Goal: Use online tool/utility: Utilize a website feature to perform a specific function

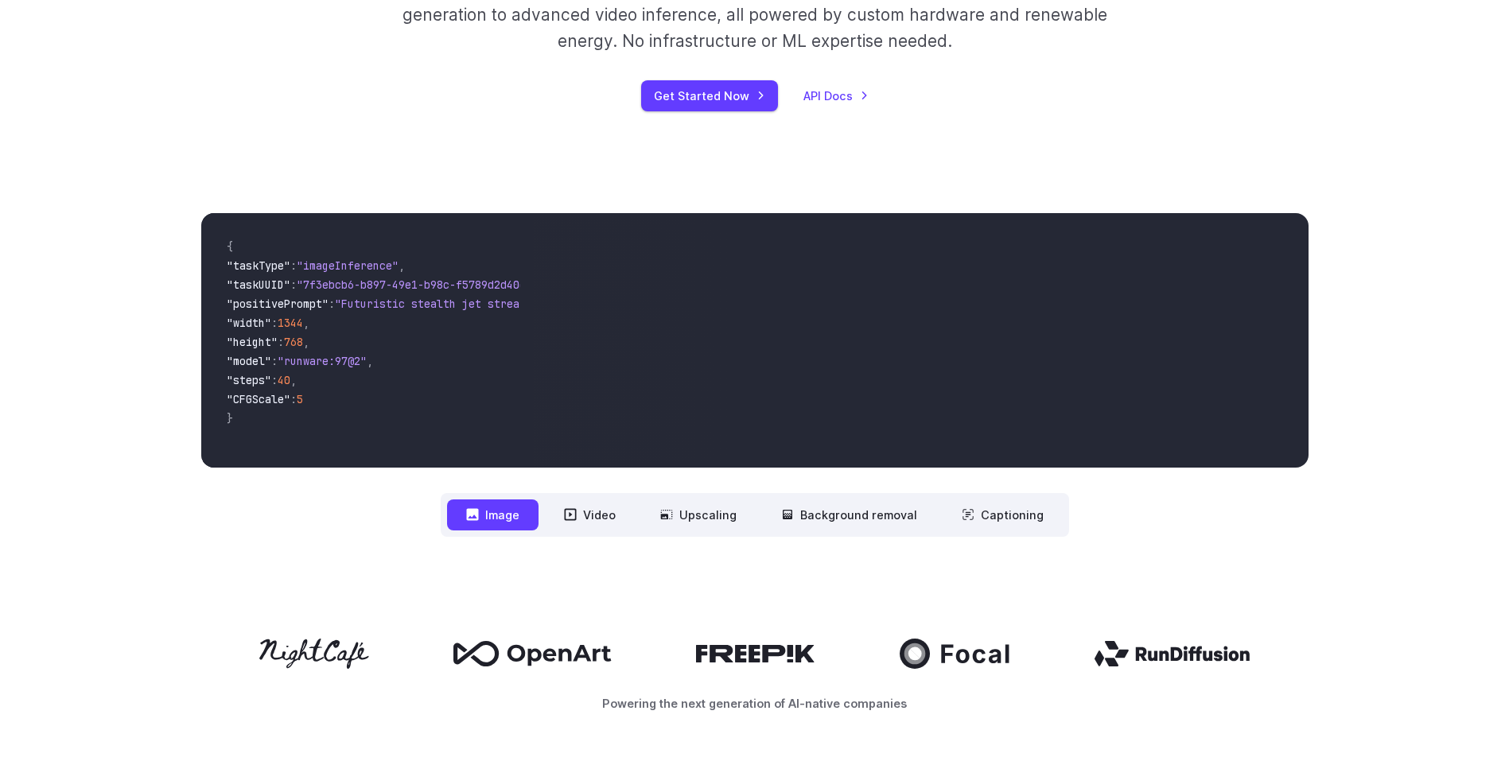
scroll to position [318, 0]
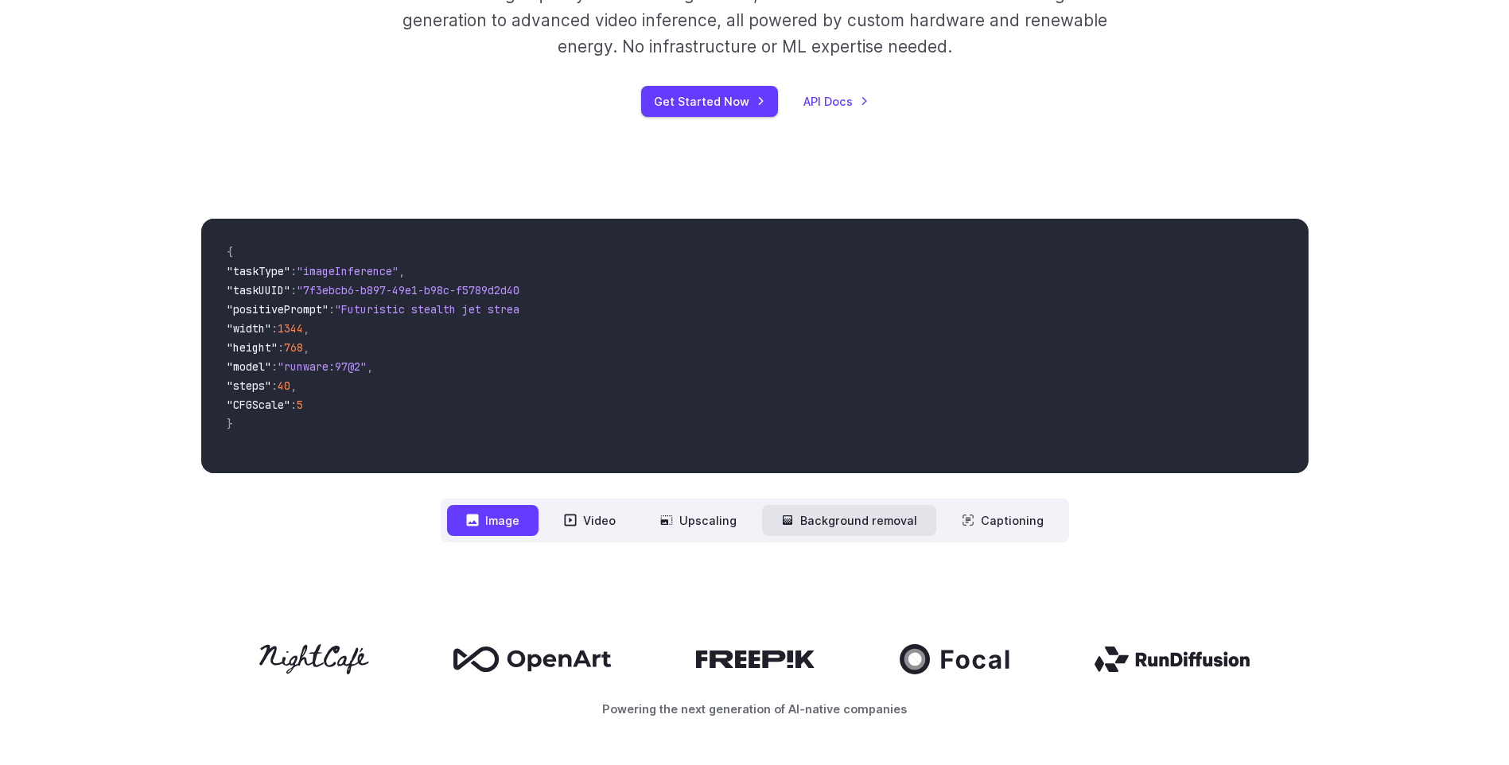
click at [890, 519] on button "Background removal" at bounding box center [849, 520] width 174 height 31
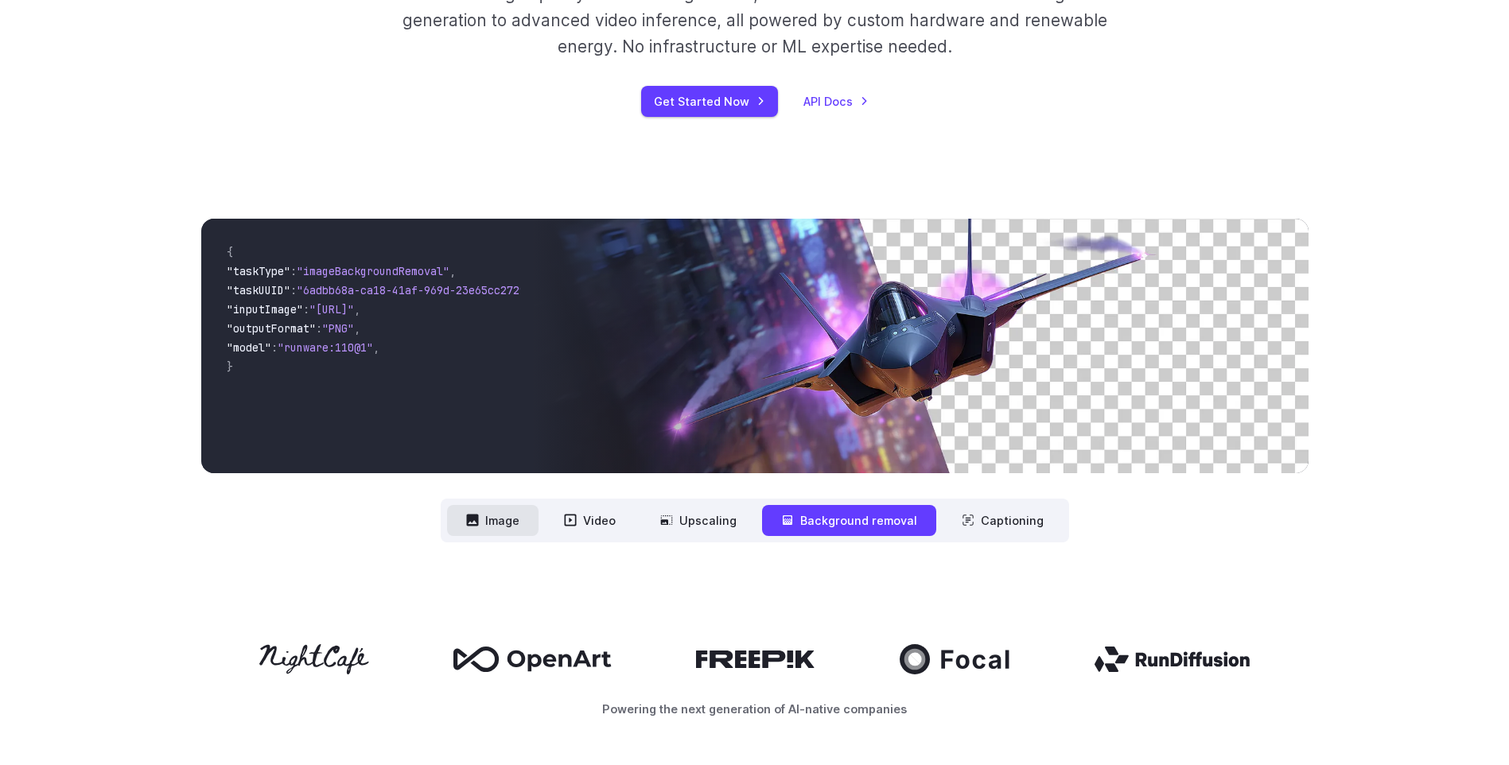
click at [500, 522] on button "Image" at bounding box center [492, 520] width 91 height 31
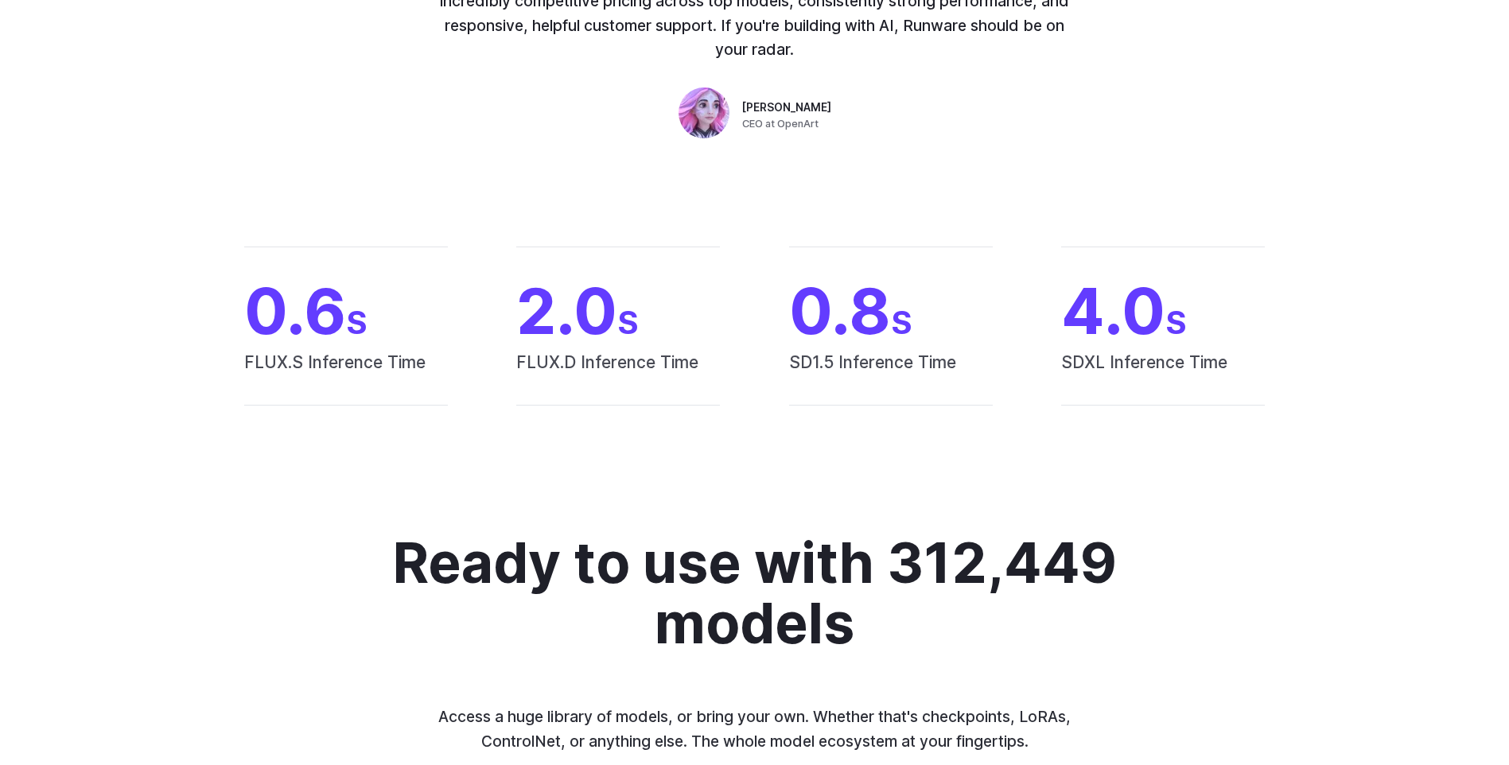
scroll to position [1272, 0]
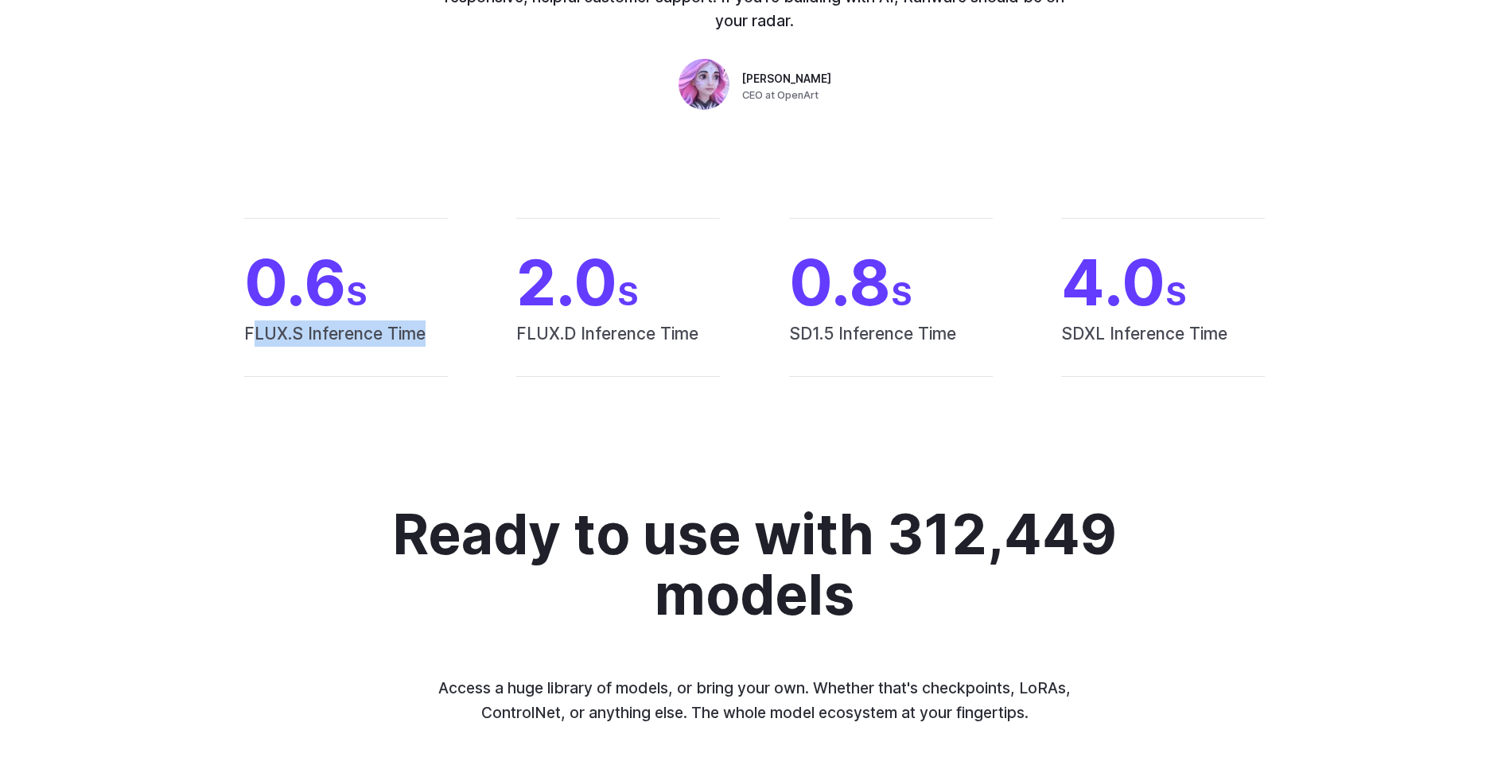
drag, startPoint x: 355, startPoint y: 320, endPoint x: 474, endPoint y: 319, distance: 119.3
click at [474, 319] on div "0.6 S FLUX.S Inference Time 2.0 S FLUX.D Inference Time 0.8 S SD1.5 Inference T…" at bounding box center [754, 297] width 1107 height 159
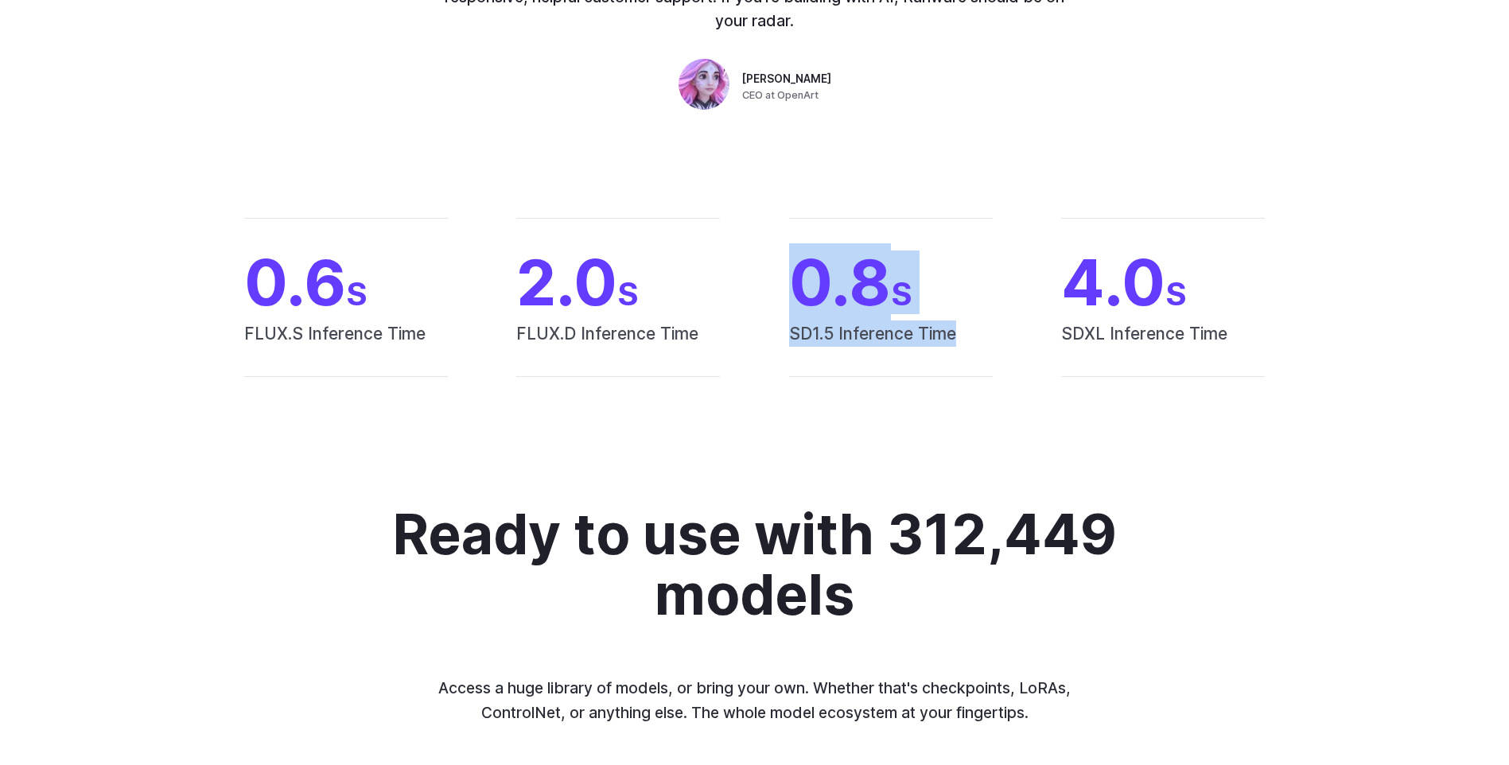
drag, startPoint x: 873, startPoint y: 318, endPoint x: 1006, endPoint y: 321, distance: 132.8
click at [1006, 321] on div "0.6 S FLUX.S Inference Time 2.0 S FLUX.D Inference Time 0.8 S SD1.5 Inference T…" at bounding box center [754, 297] width 1107 height 159
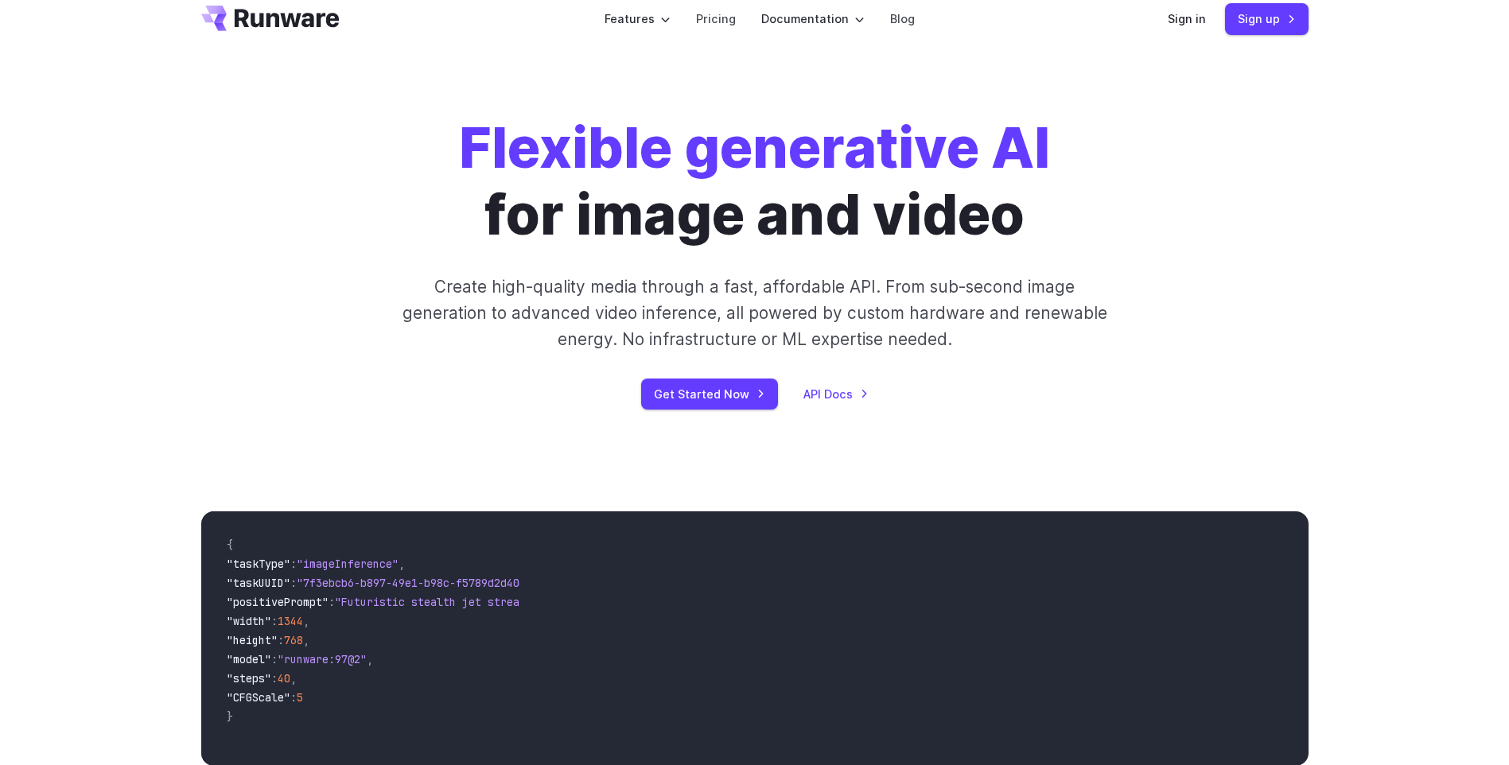
scroll to position [0, 0]
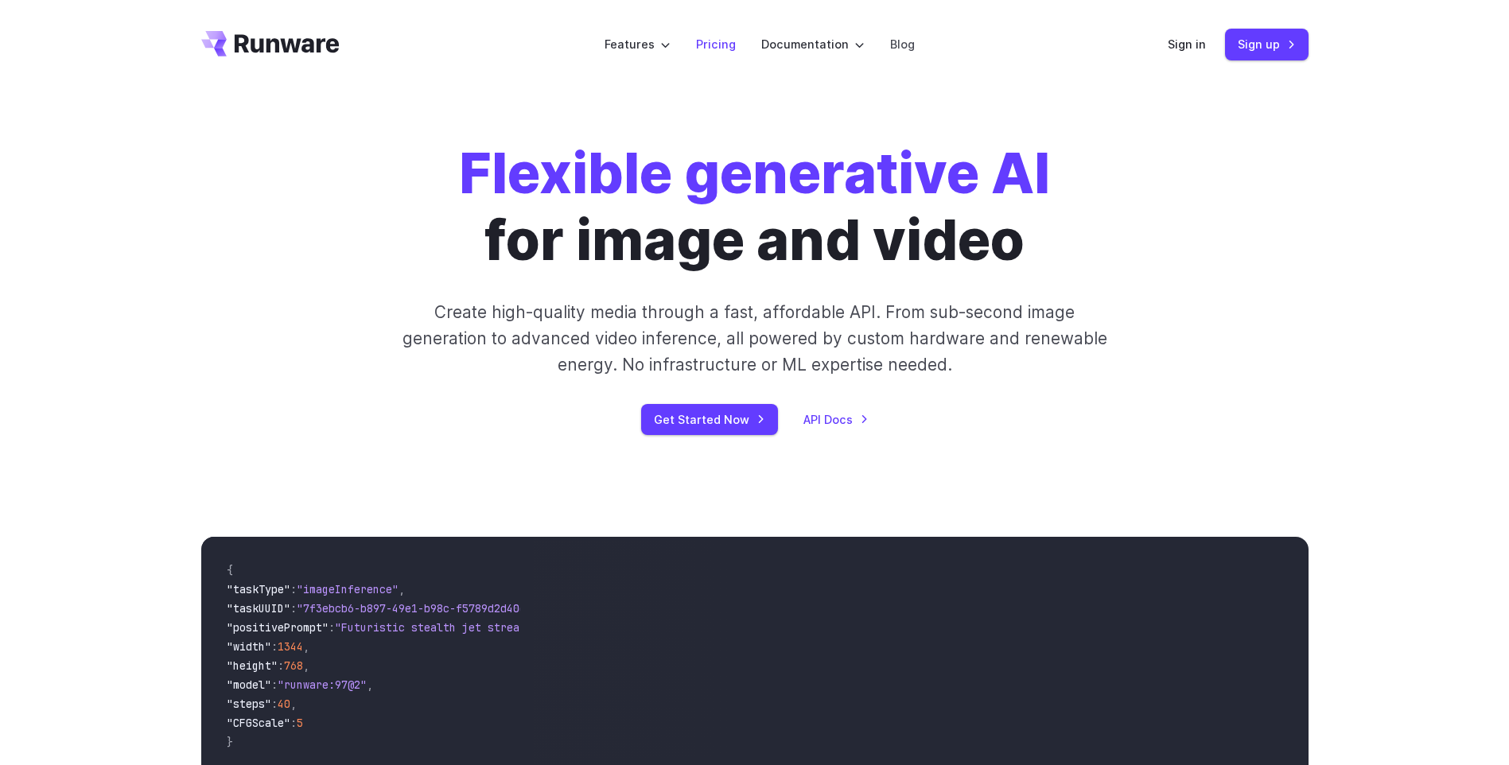
click at [696, 40] on li "Pricing" at bounding box center [715, 44] width 65 height 44
click at [713, 40] on link "Pricing" at bounding box center [716, 44] width 40 height 18
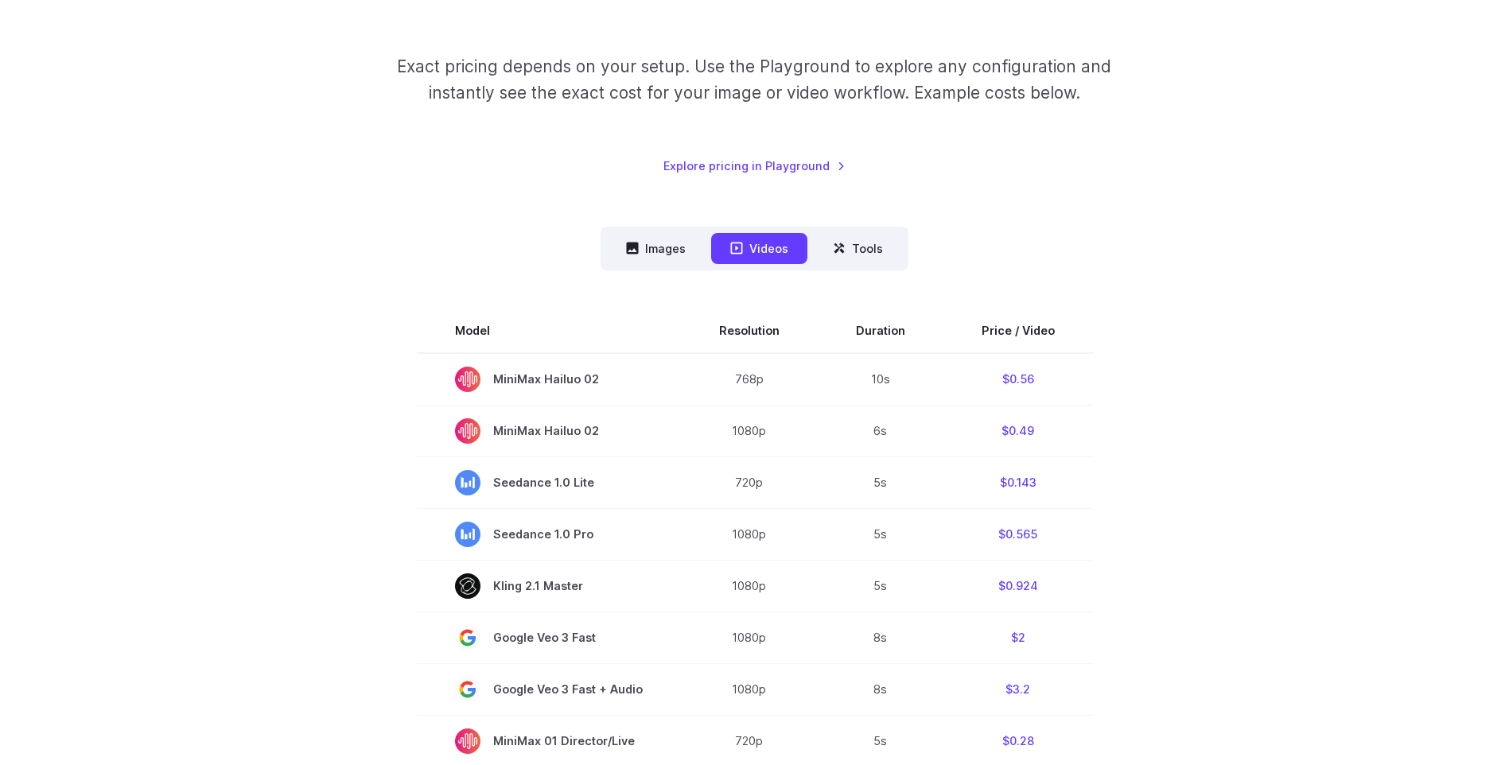
scroll to position [239, 0]
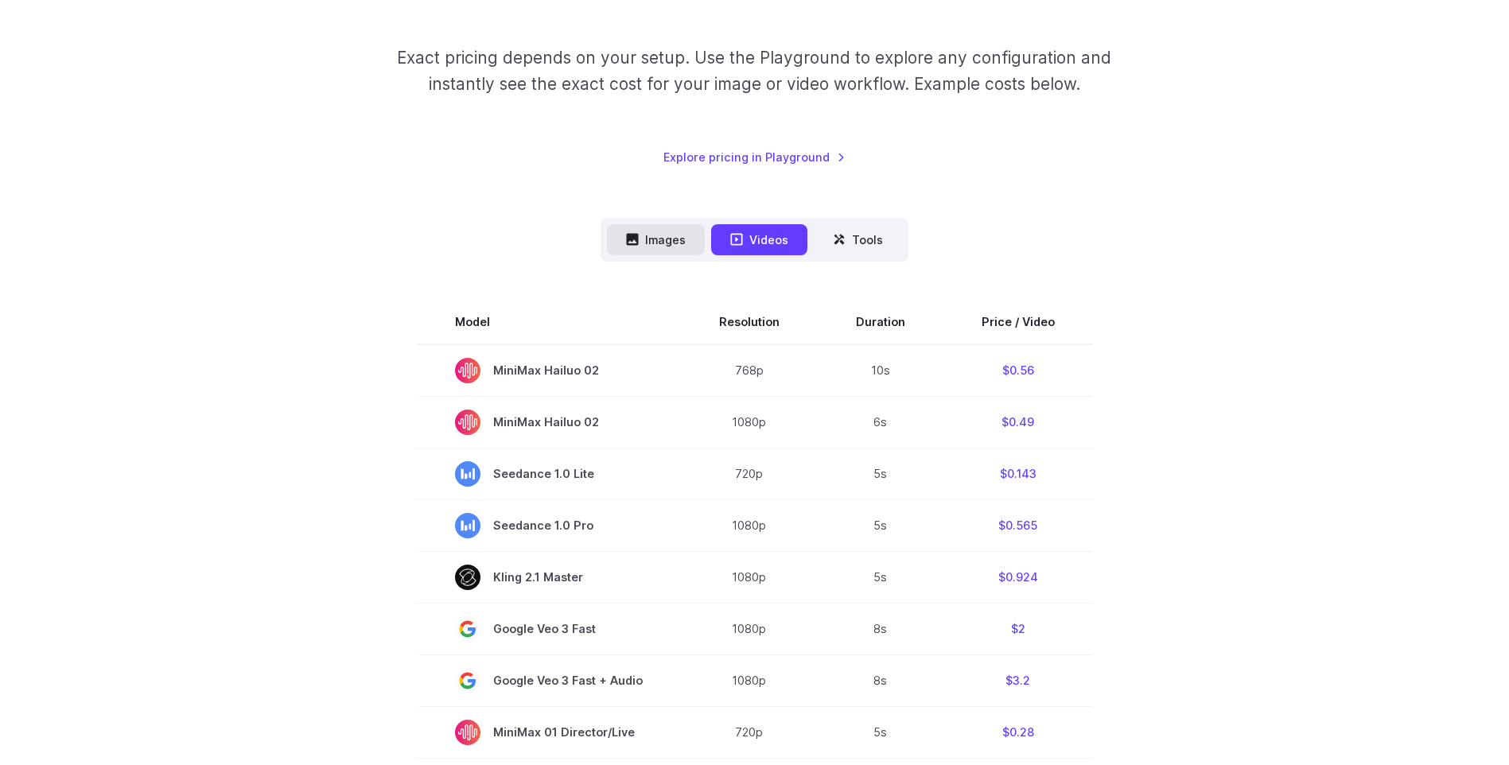
click at [670, 238] on button "Images" at bounding box center [656, 239] width 98 height 31
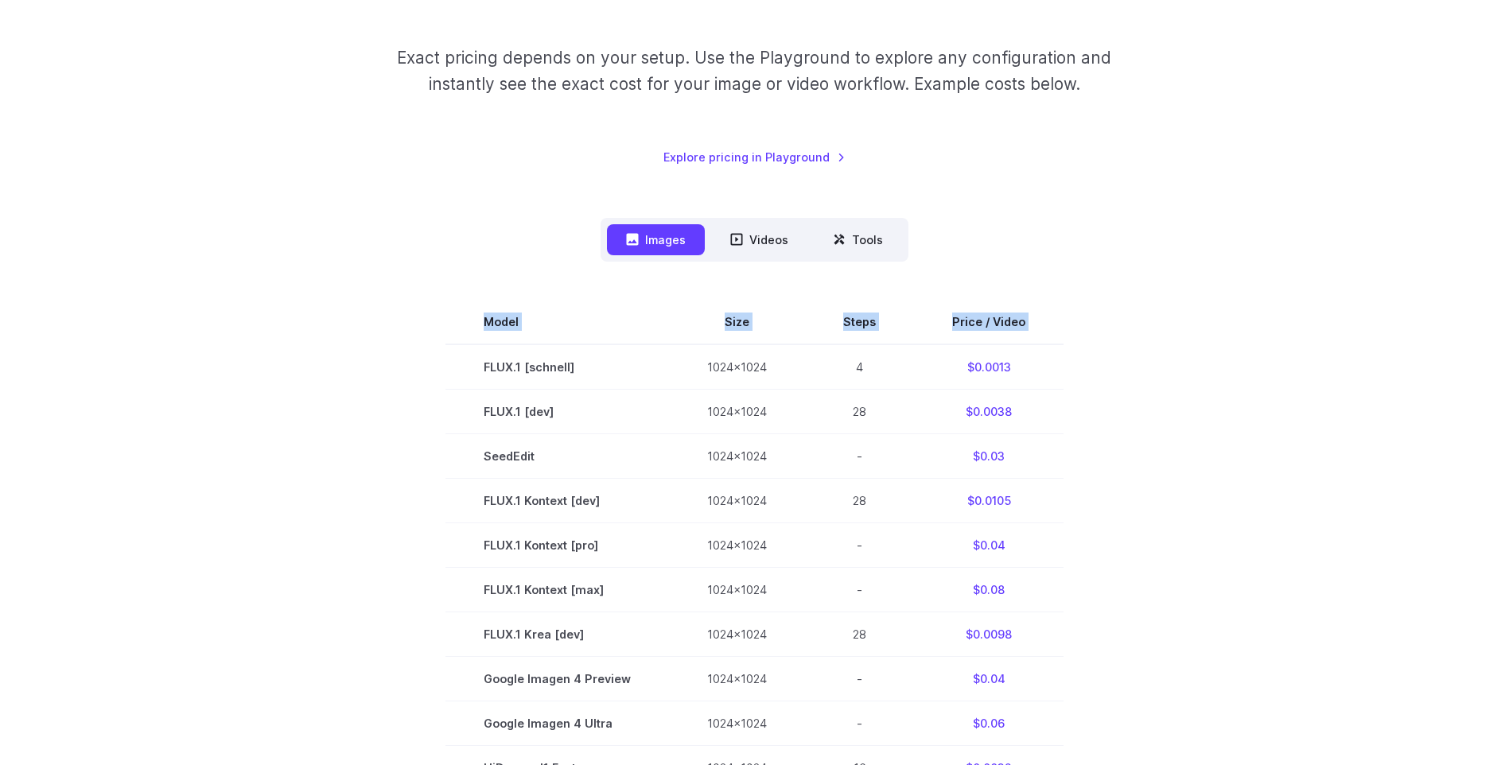
drag, startPoint x: 470, startPoint y: 371, endPoint x: 1072, endPoint y: 367, distance: 602.0
click at [1072, 367] on section "Model Size Steps Price / Video FLUX.1 [schnell] 1024x1024 4 $0.0013 FLUX.1 [dev…" at bounding box center [754, 679] width 1107 height 758
drag, startPoint x: 1072, startPoint y: 367, endPoint x: 1236, endPoint y: 394, distance: 166.0
click at [1236, 394] on section "Model Size Steps Price / Video FLUX.1 [schnell] 1024x1024 4 $0.0013 FLUX.1 [dev…" at bounding box center [754, 679] width 1107 height 758
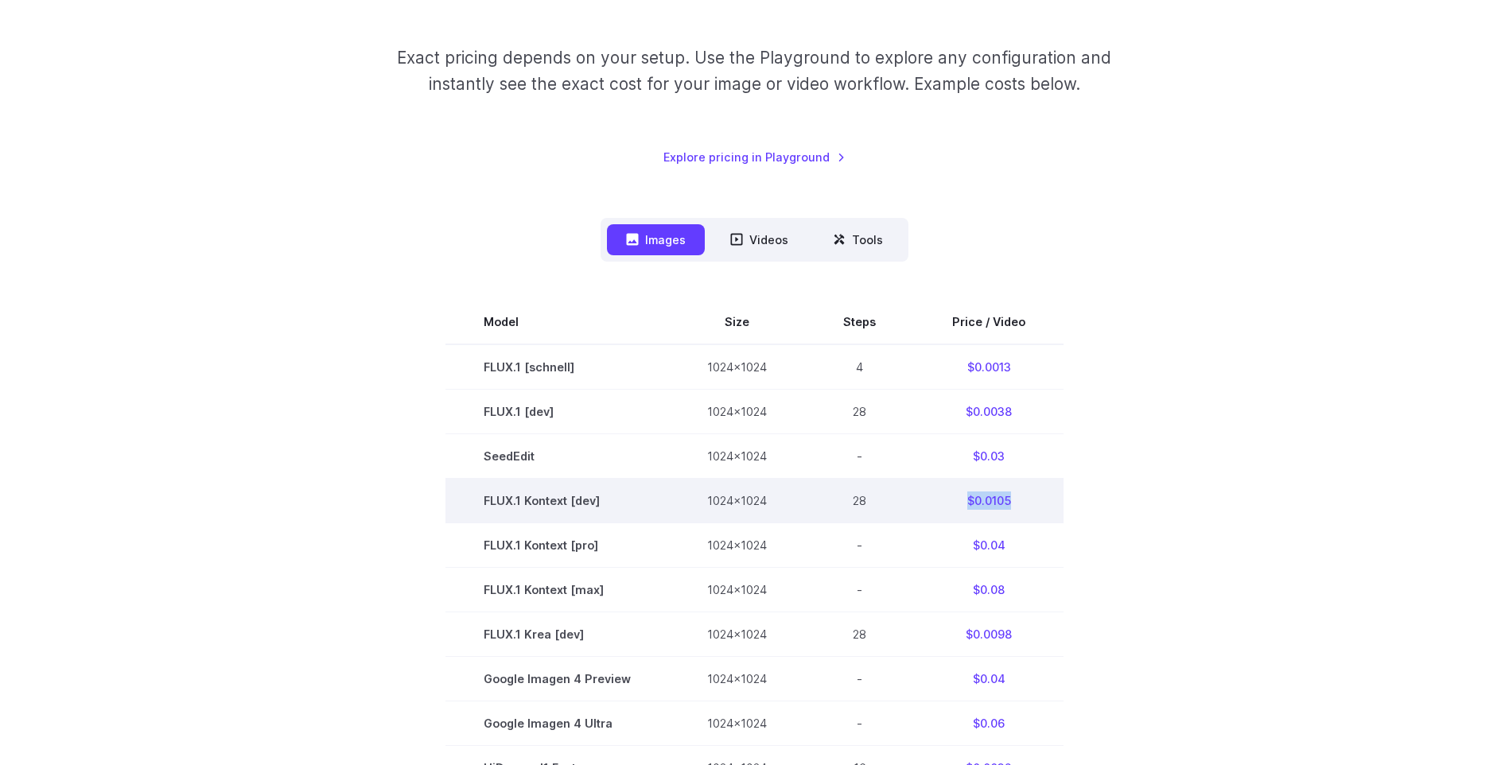
drag, startPoint x: 963, startPoint y: 502, endPoint x: 1035, endPoint y: 502, distance: 71.6
click at [1035, 502] on td "$0.0105" at bounding box center [989, 500] width 150 height 45
drag, startPoint x: 631, startPoint y: 509, endPoint x: 779, endPoint y: 505, distance: 148.0
click at [779, 505] on tr "FLUX.1 Kontext [dev] 1024x1024 28 $0.0105" at bounding box center [754, 500] width 618 height 45
click at [494, 504] on td "FLUX.1 Kontext [dev]" at bounding box center [556, 500] width 223 height 45
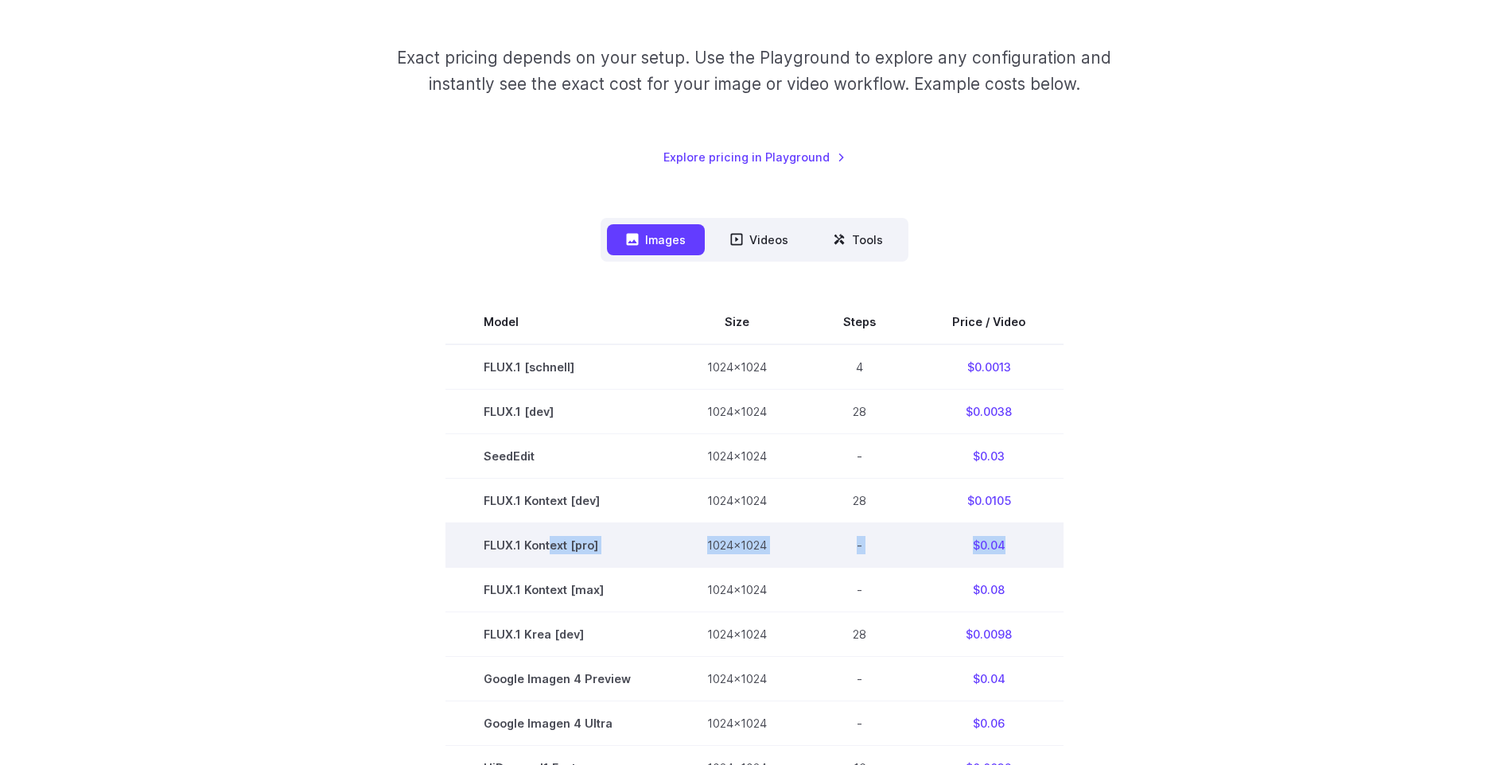
drag, startPoint x: 552, startPoint y: 540, endPoint x: 1031, endPoint y: 534, distance: 478.8
click at [1031, 534] on tr "FLUX.1 Kontext [pro] 1024x1024 - $0.04" at bounding box center [754, 544] width 618 height 45
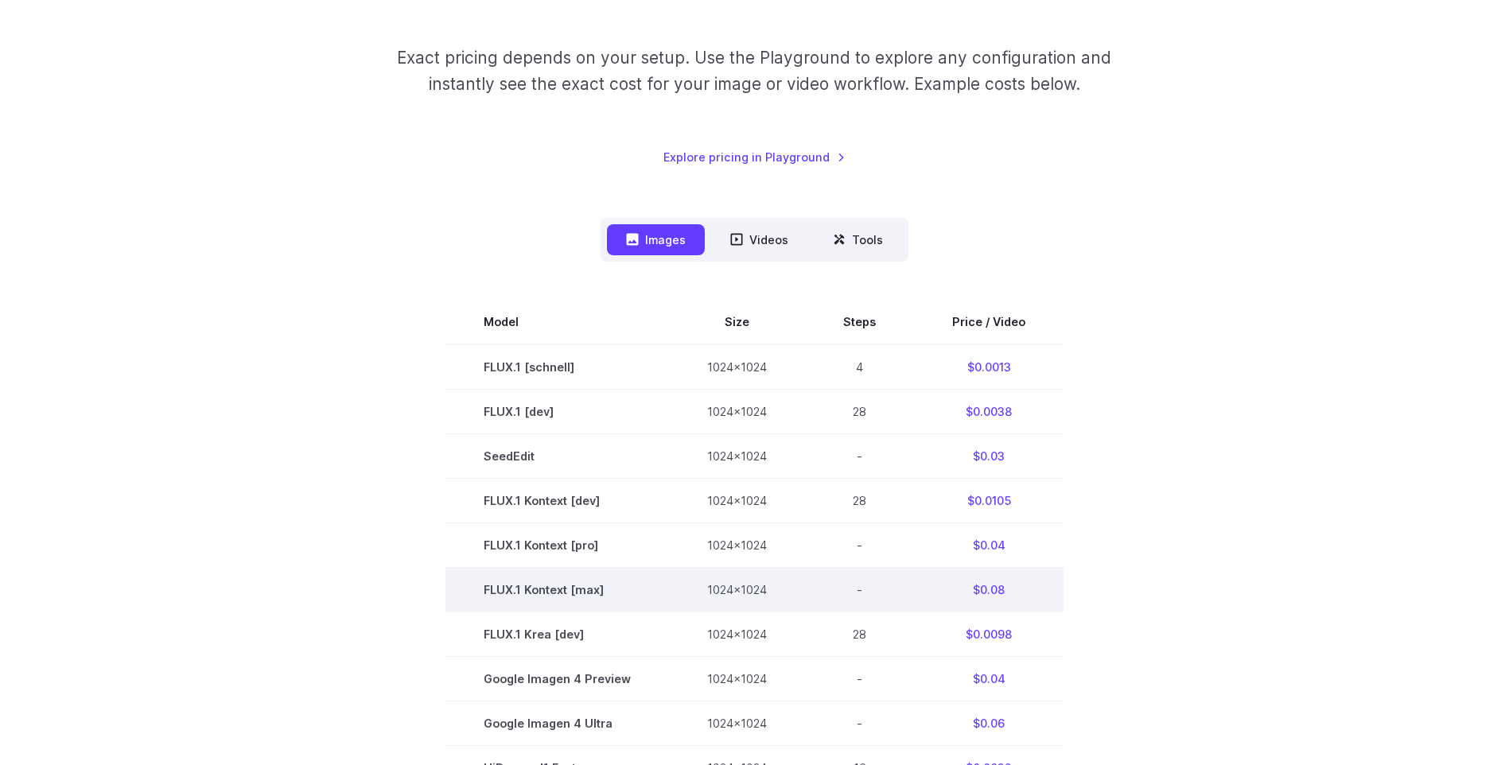
click at [597, 588] on td "FLUX.1 Kontext [max]" at bounding box center [556, 589] width 223 height 45
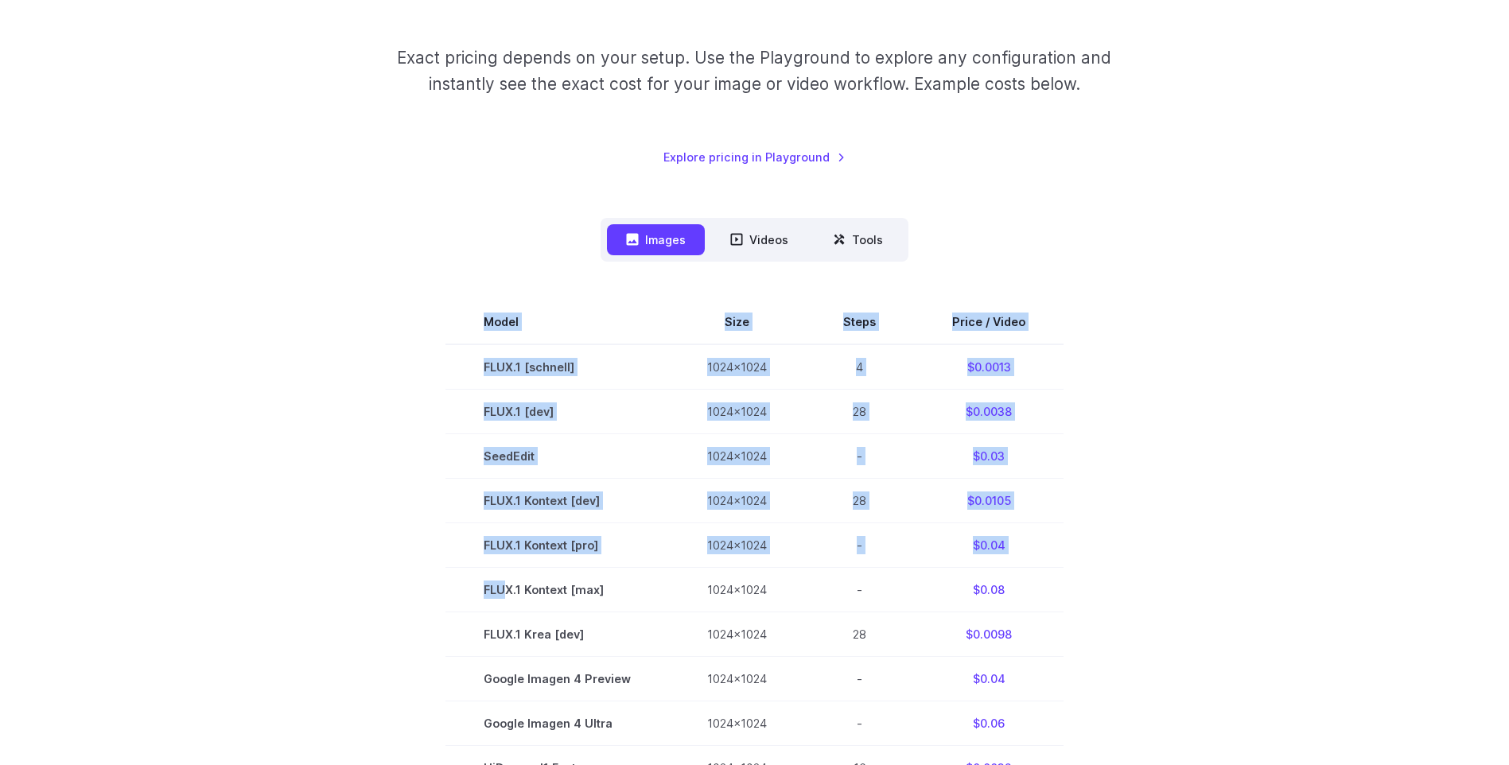
drag, startPoint x: 510, startPoint y: 592, endPoint x: 1072, endPoint y: 590, distance: 562.2
click at [1072, 590] on section "Model Size Steps Price / Video FLUX.1 [schnell] 1024x1024 4 $0.0013 FLUX.1 [dev…" at bounding box center [754, 679] width 1107 height 758
drag, startPoint x: 1072, startPoint y: 590, endPoint x: 1295, endPoint y: 509, distance: 237.7
click at [1295, 509] on section "Model Size Steps Price / Video FLUX.1 [schnell] 1024x1024 4 $0.0013 FLUX.1 [dev…" at bounding box center [754, 679] width 1107 height 758
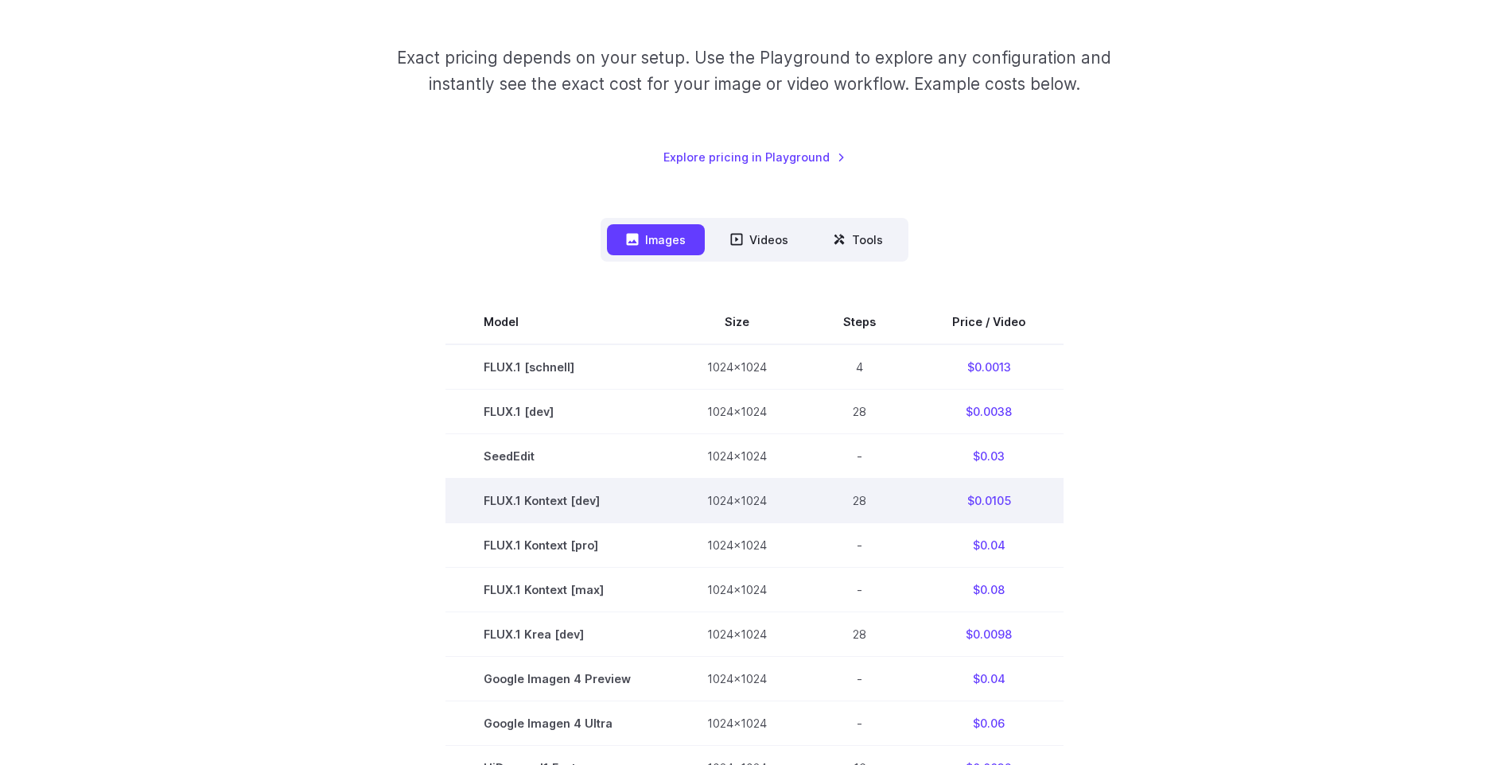
scroll to position [318, 0]
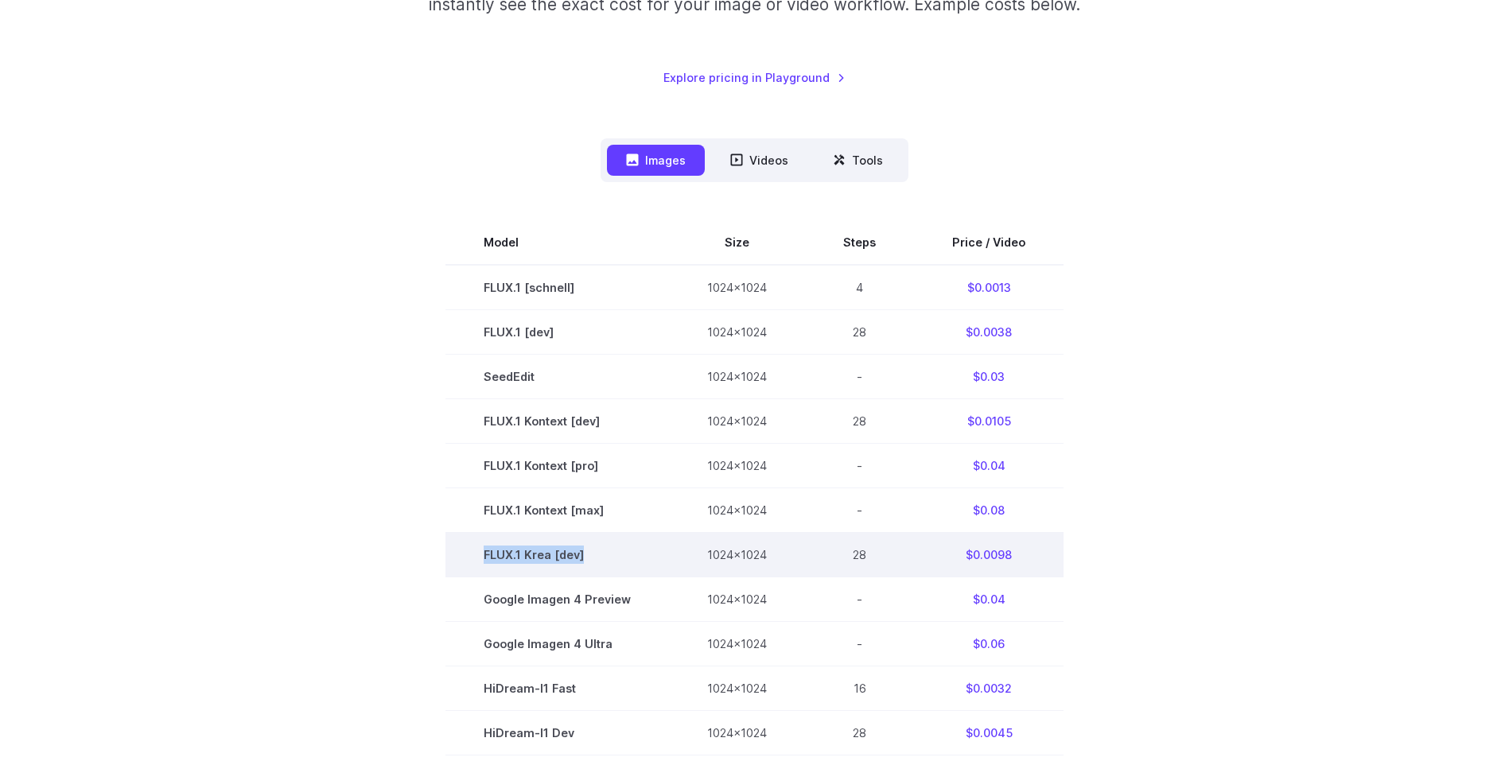
drag, startPoint x: 484, startPoint y: 555, endPoint x: 628, endPoint y: 555, distance: 144.7
click at [628, 555] on td "FLUX.1 Krea [dev]" at bounding box center [556, 554] width 223 height 45
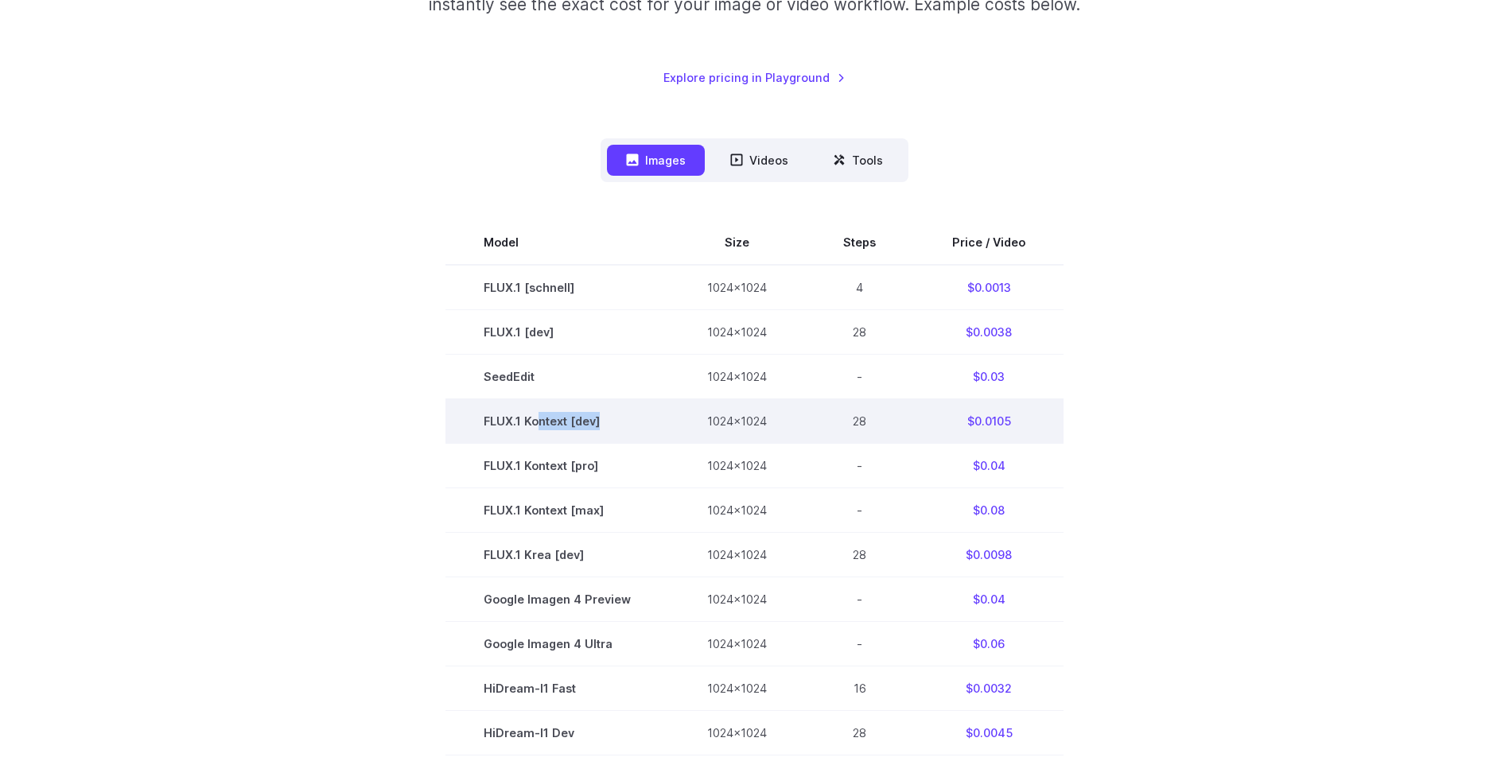
drag, startPoint x: 628, startPoint y: 555, endPoint x: 631, endPoint y: 421, distance: 133.6
click at [631, 421] on td "FLUX.1 Kontext [dev]" at bounding box center [556, 420] width 223 height 45
drag, startPoint x: 631, startPoint y: 421, endPoint x: 520, endPoint y: 426, distance: 110.6
click at [520, 426] on td "FLUX.1 Kontext [dev]" at bounding box center [556, 420] width 223 height 45
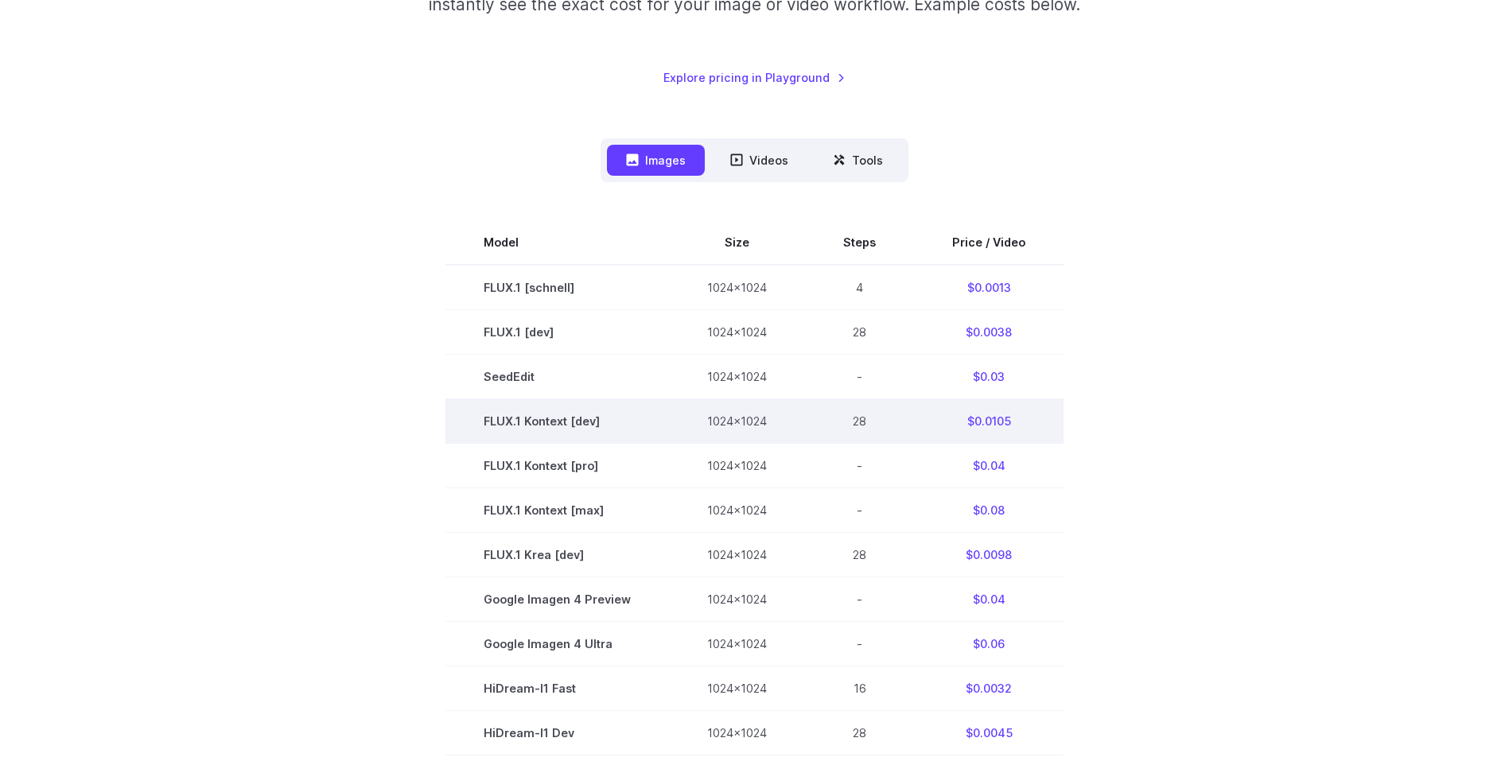
click at [830, 425] on td "28" at bounding box center [859, 420] width 109 height 45
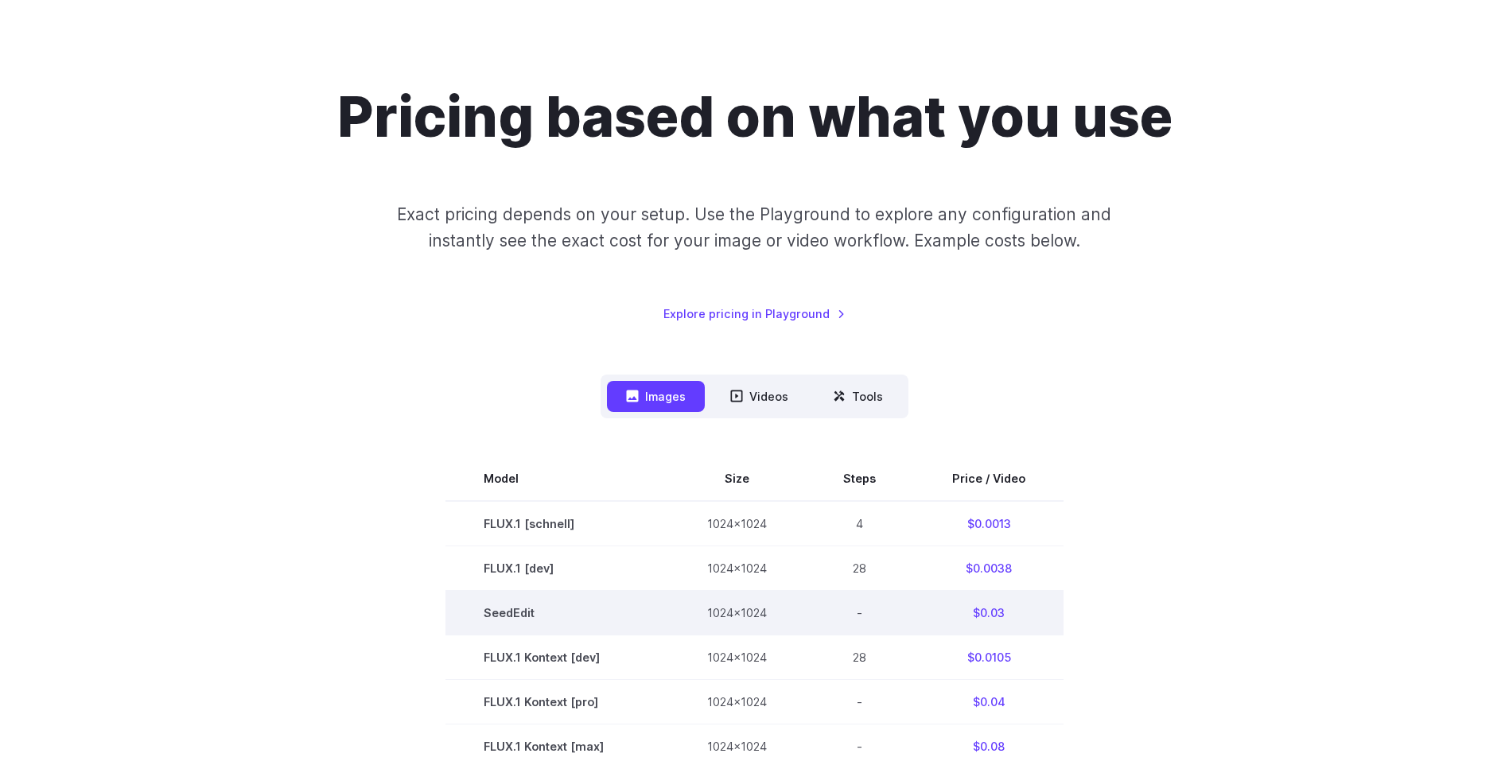
scroll to position [0, 0]
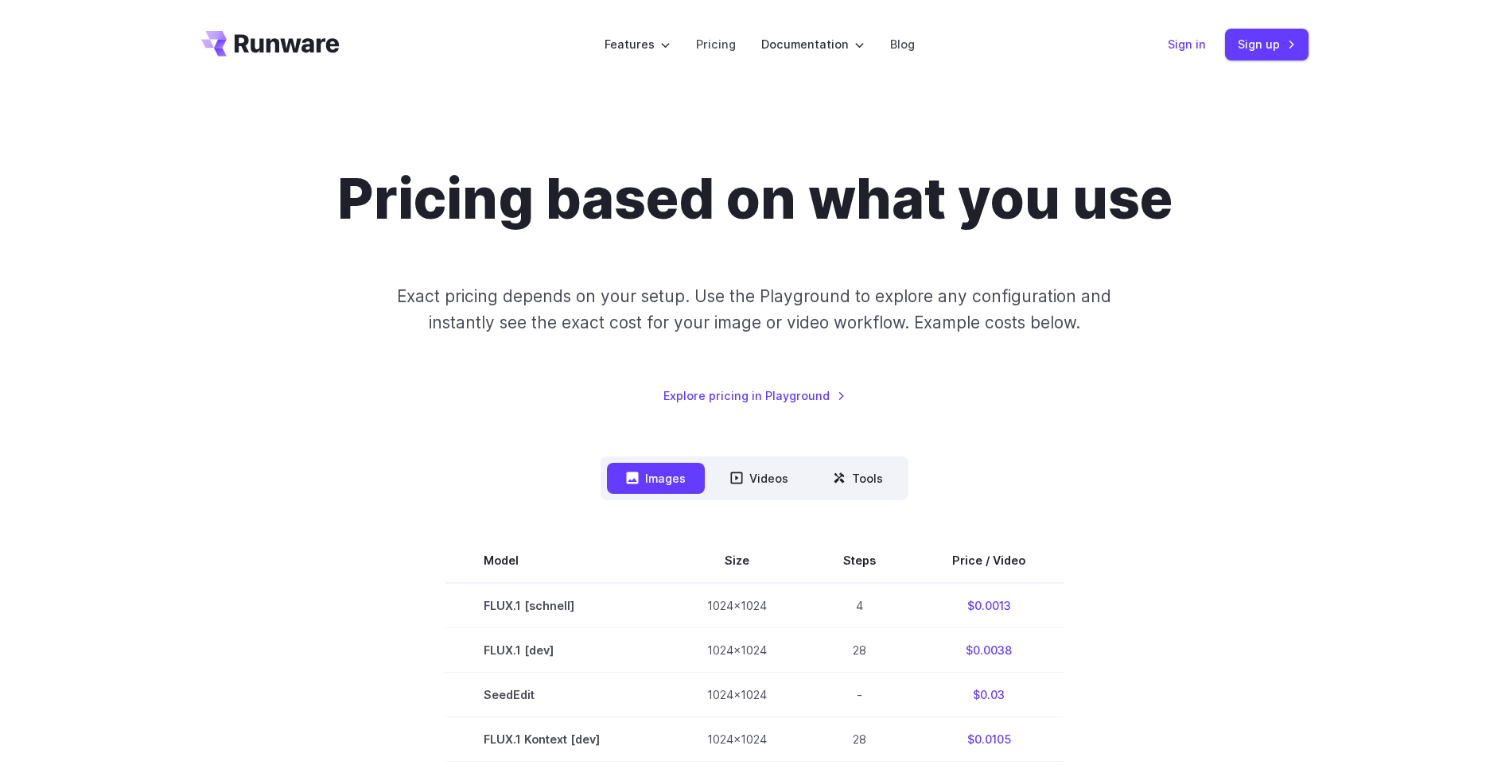
click at [1182, 45] on link "Sign in" at bounding box center [1186, 44] width 38 height 18
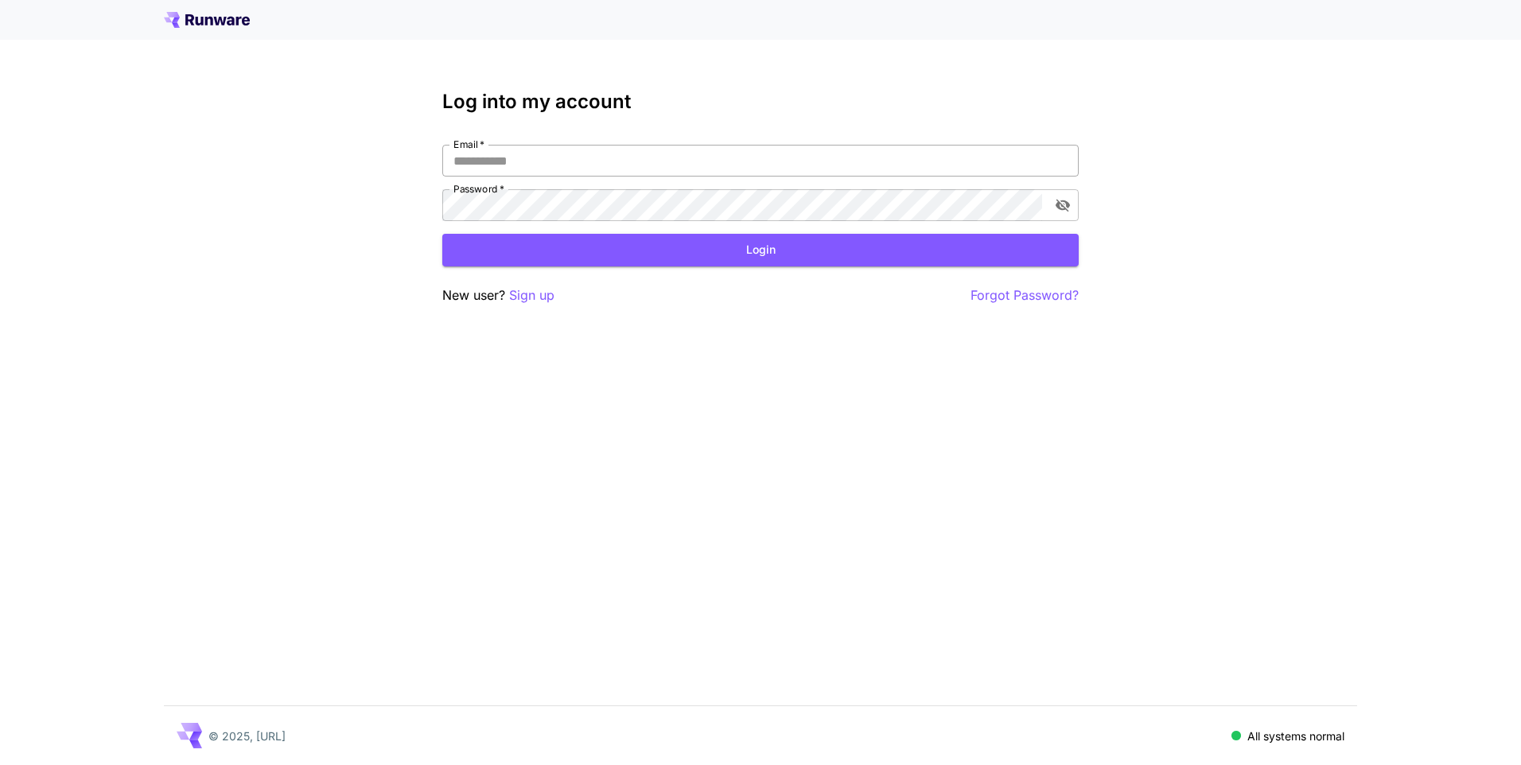
click at [485, 170] on input "Email   *" at bounding box center [760, 161] width 636 height 32
click at [534, 300] on p "Sign up" at bounding box center [531, 295] width 45 height 20
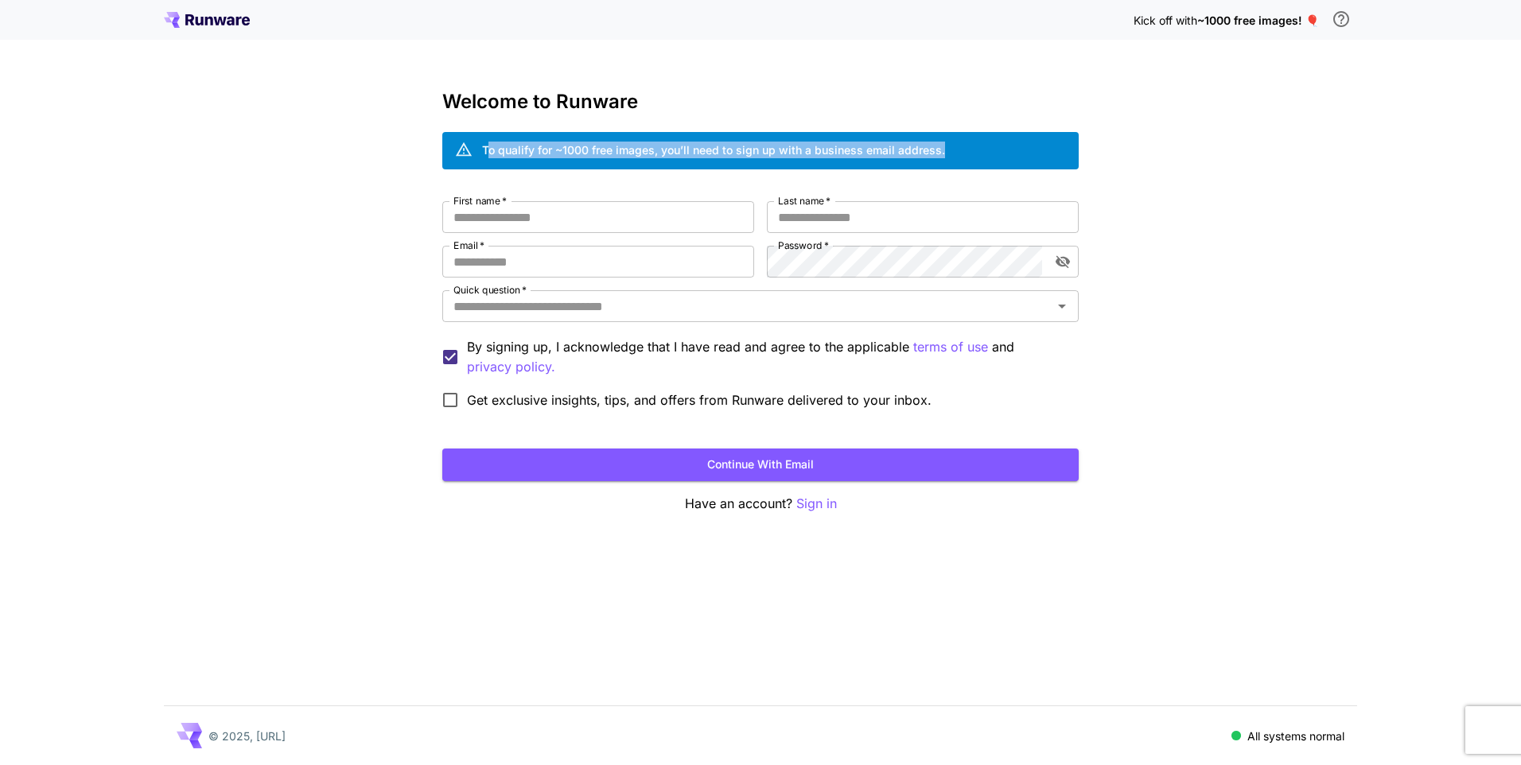
drag, startPoint x: 489, startPoint y: 146, endPoint x: 955, endPoint y: 136, distance: 466.1
click at [955, 136] on div "To qualify for ~1000 free images, you’ll need to sign up with a business email …" at bounding box center [760, 150] width 636 height 37
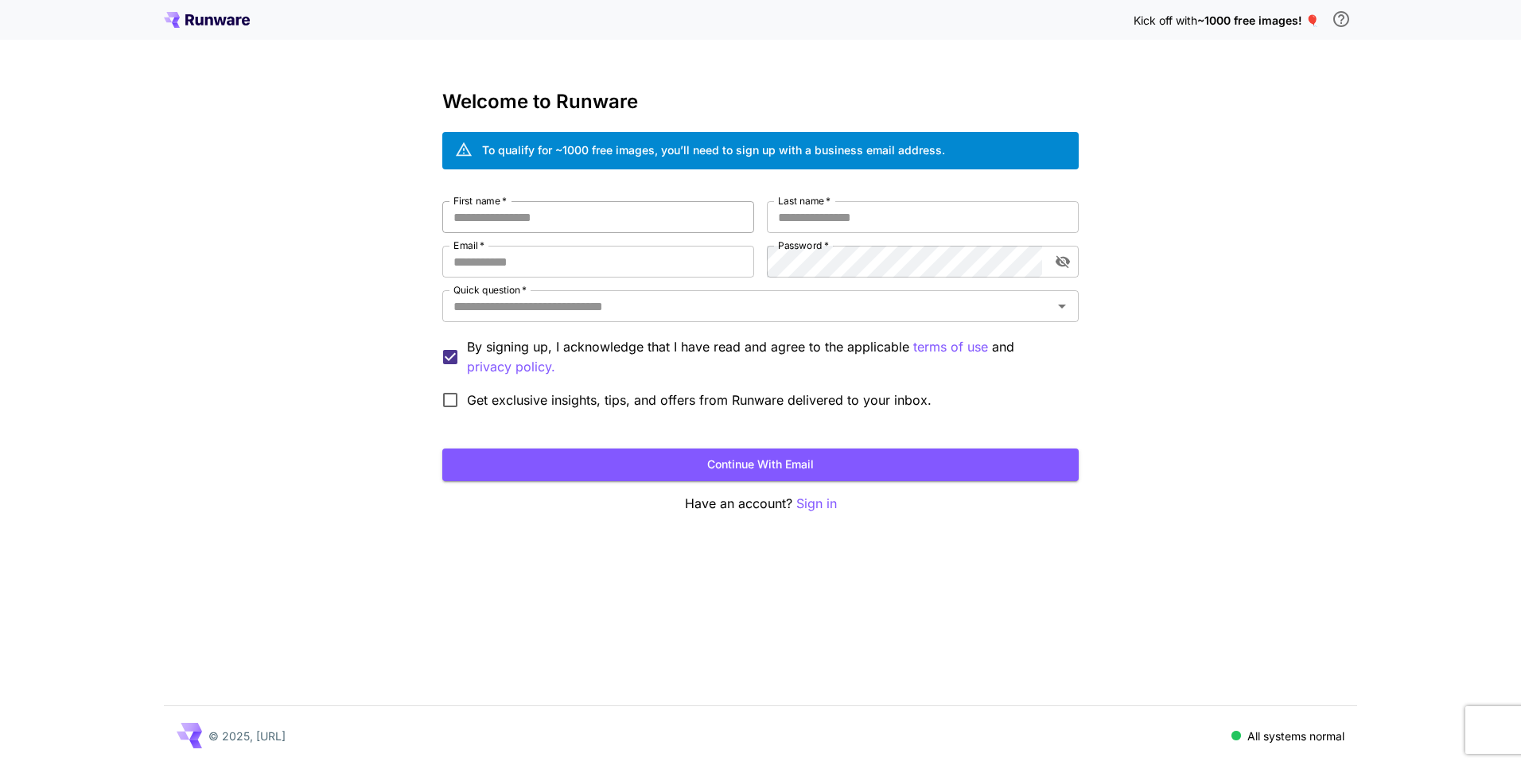
click at [551, 228] on input "First name   *" at bounding box center [598, 217] width 312 height 32
type input "*"
type input "****"
click at [868, 221] on input "Last name   *" at bounding box center [923, 217] width 312 height 32
type input "******"
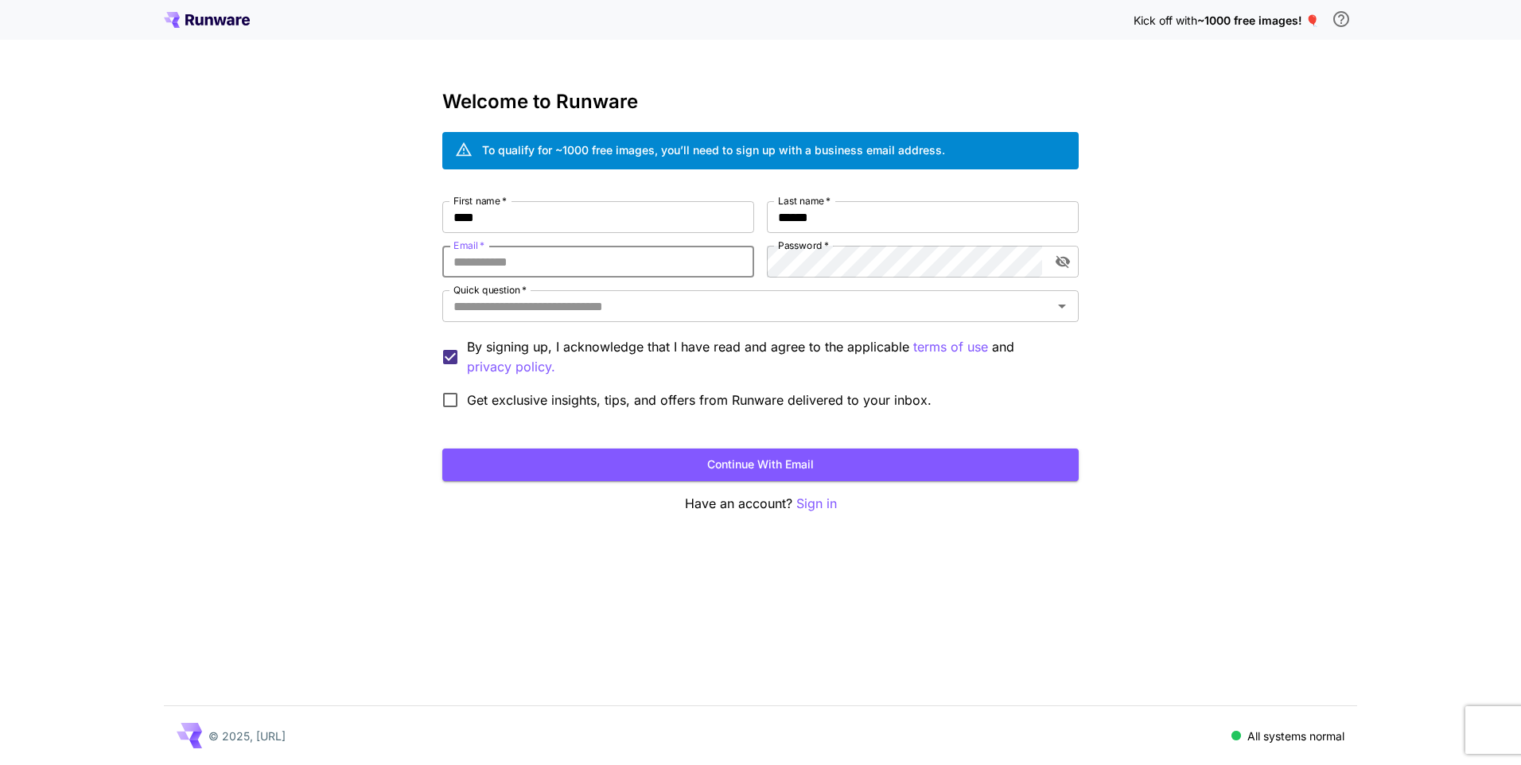
click at [572, 260] on input "Email   *" at bounding box center [598, 262] width 312 height 32
type input "**********"
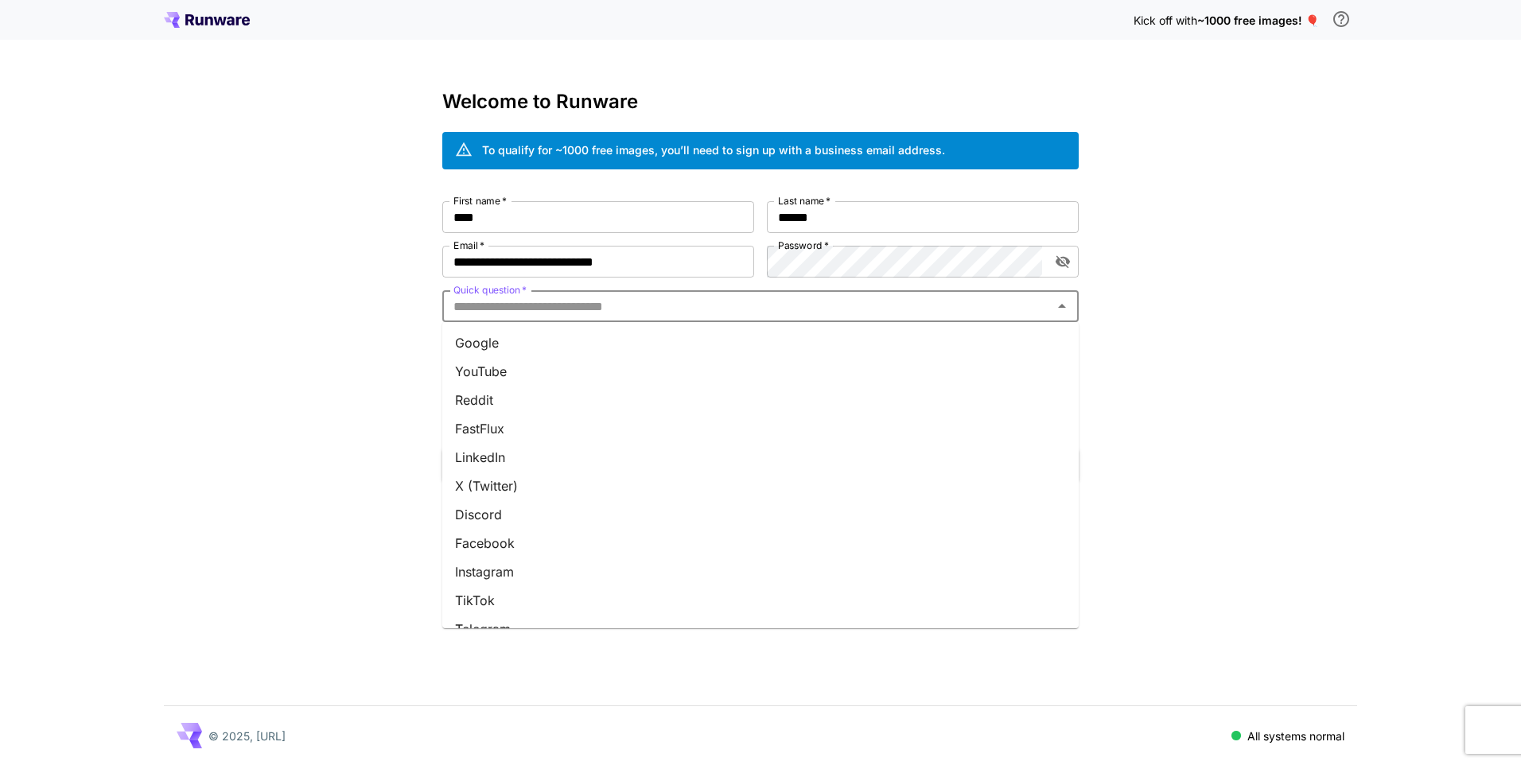
click at [643, 308] on input "Quick question   *" at bounding box center [747, 306] width 600 height 22
click at [480, 338] on li "Google" at bounding box center [760, 342] width 636 height 29
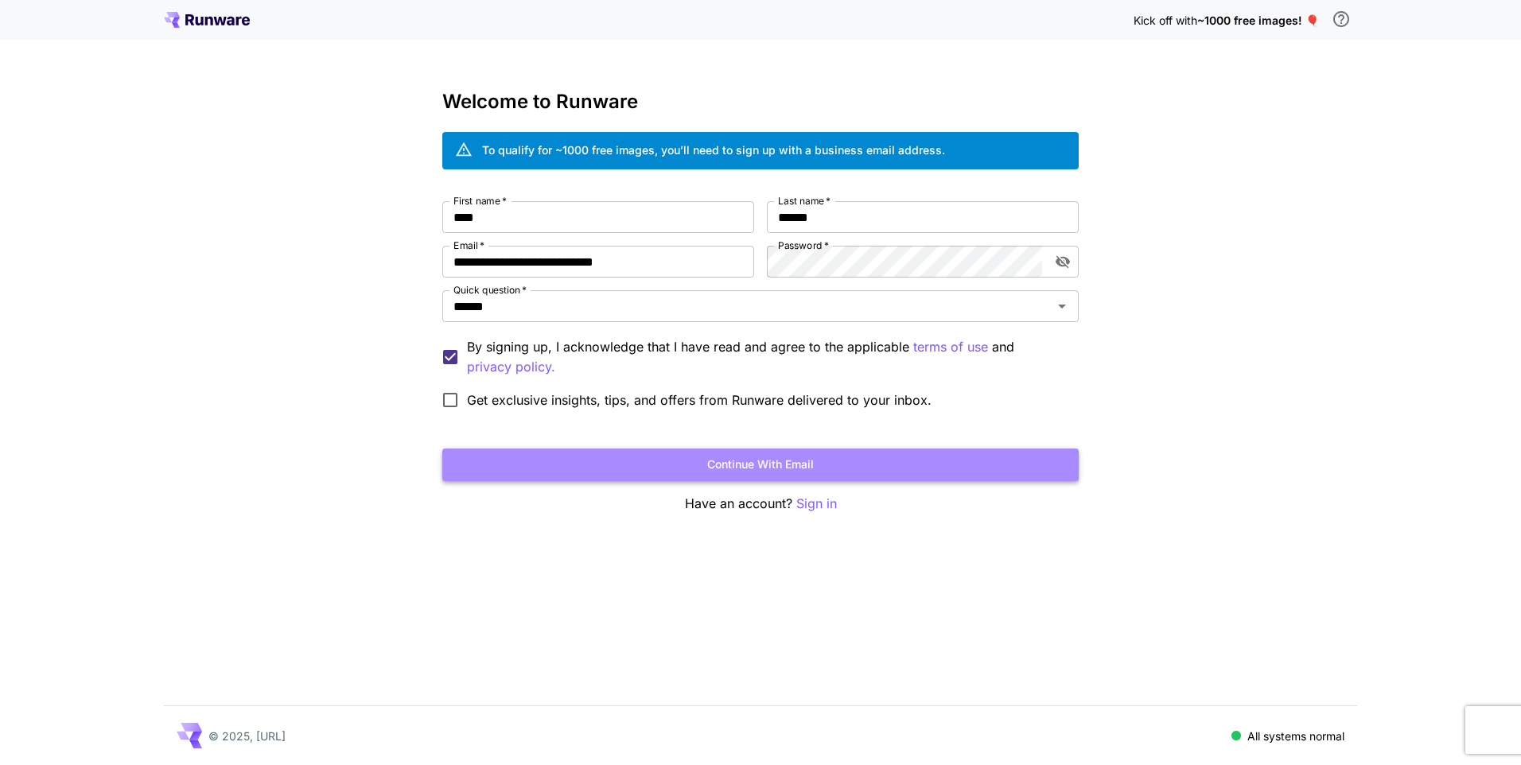
click at [578, 466] on button "Continue with email" at bounding box center [760, 465] width 636 height 33
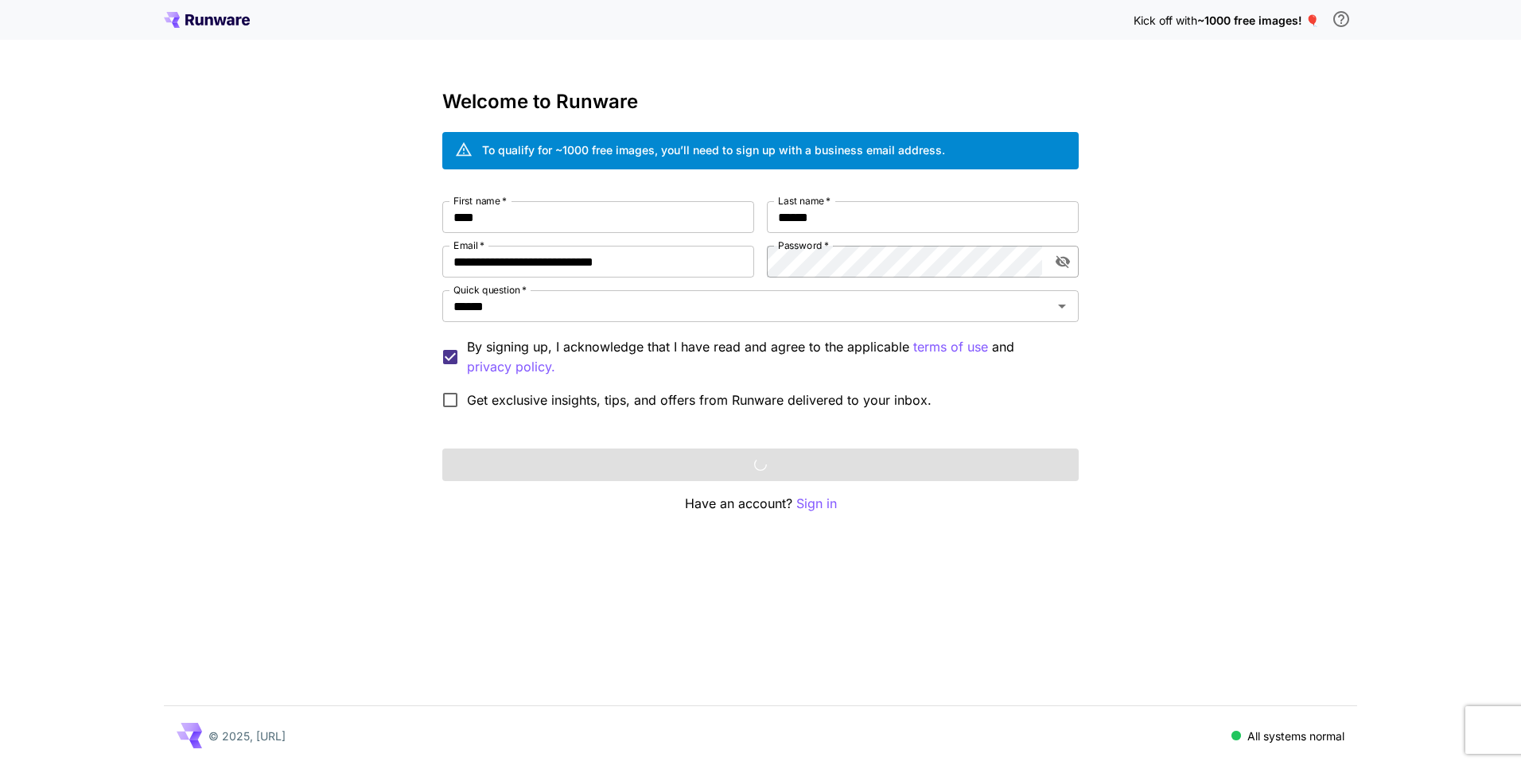
click at [1066, 267] on icon "toggle password visibility" at bounding box center [1063, 262] width 16 height 16
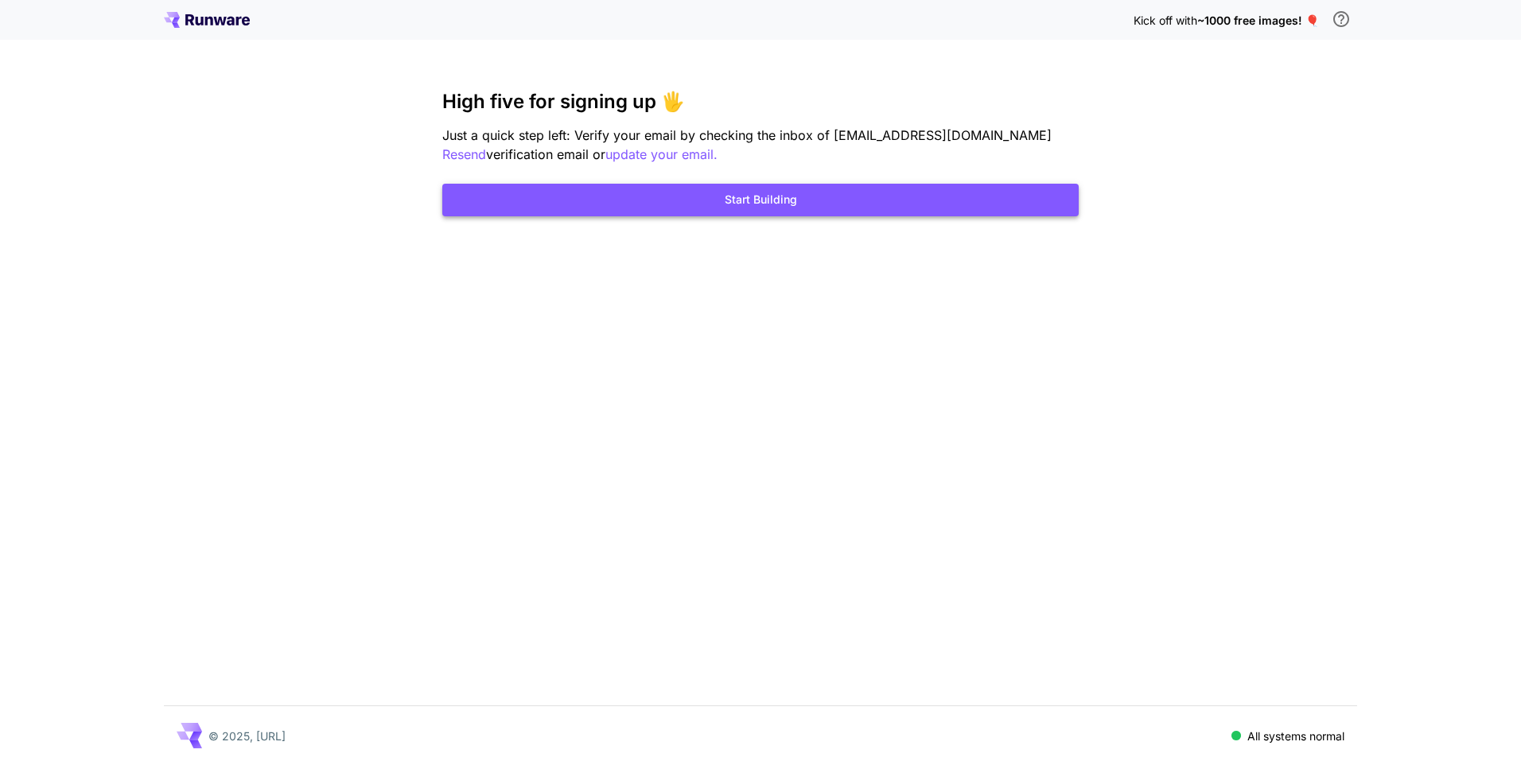
click at [764, 200] on button "Start Building" at bounding box center [760, 200] width 636 height 33
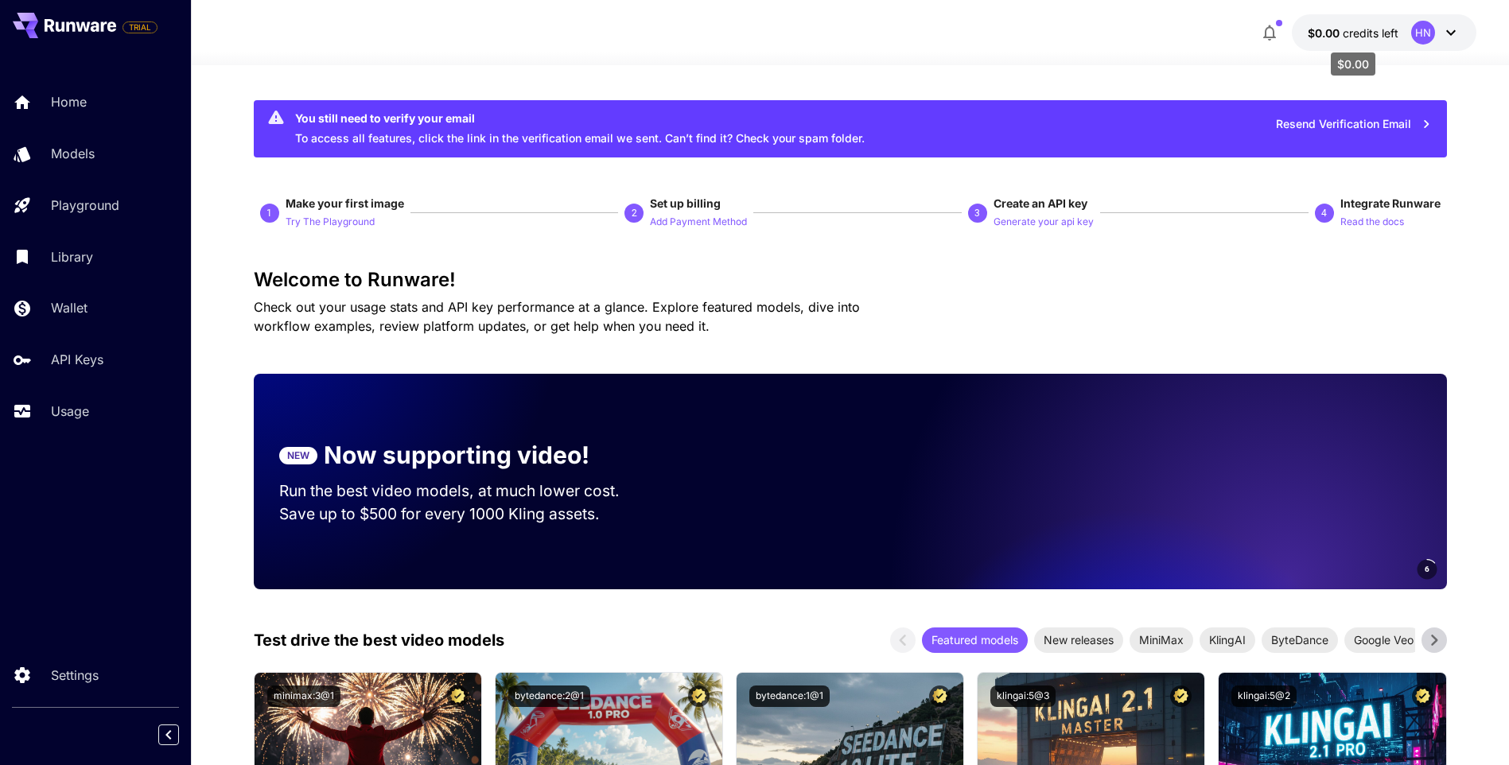
click at [1370, 40] on p "$0.00 credits left" at bounding box center [1352, 33] width 91 height 17
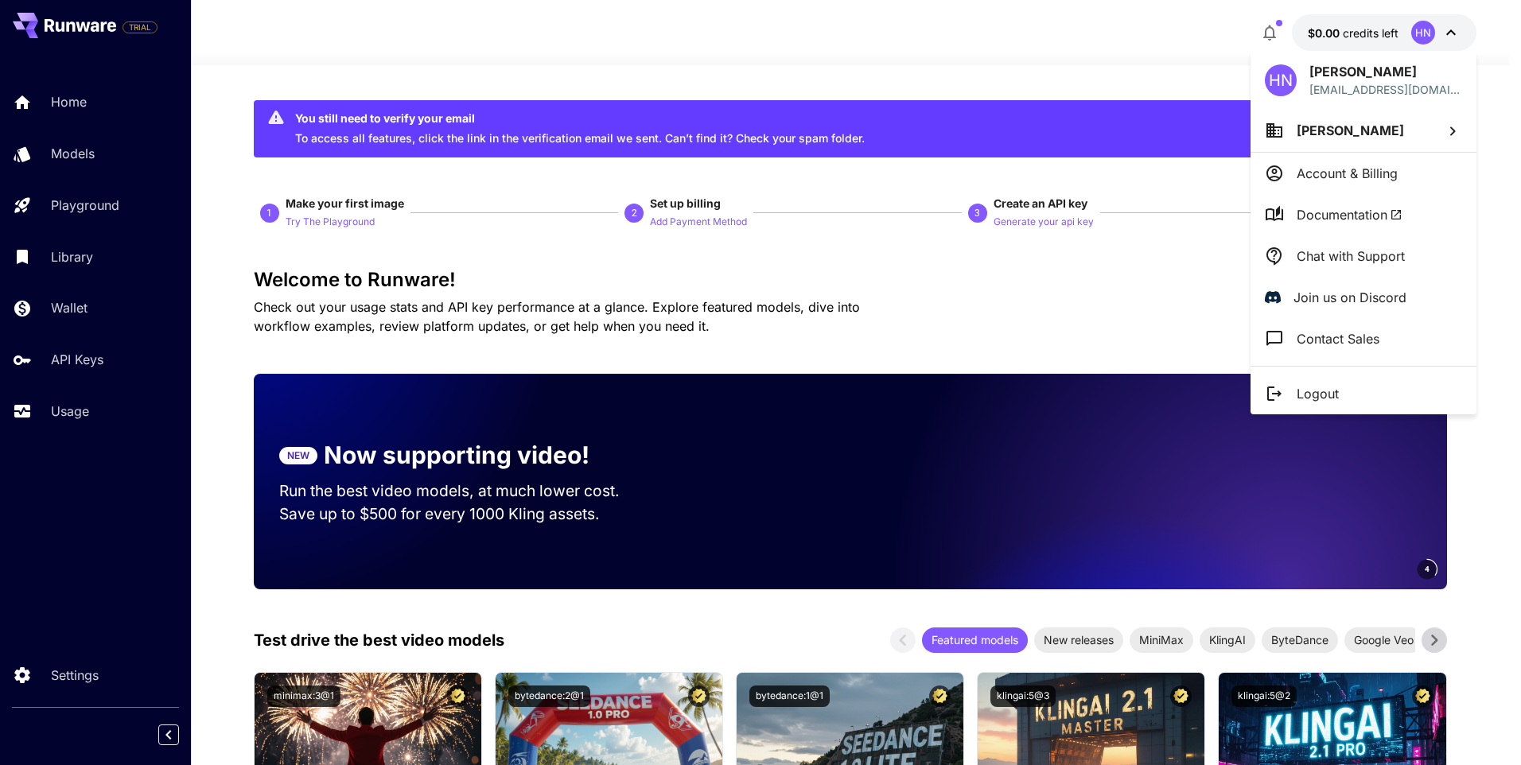
click at [978, 45] on div at bounding box center [760, 382] width 1521 height 765
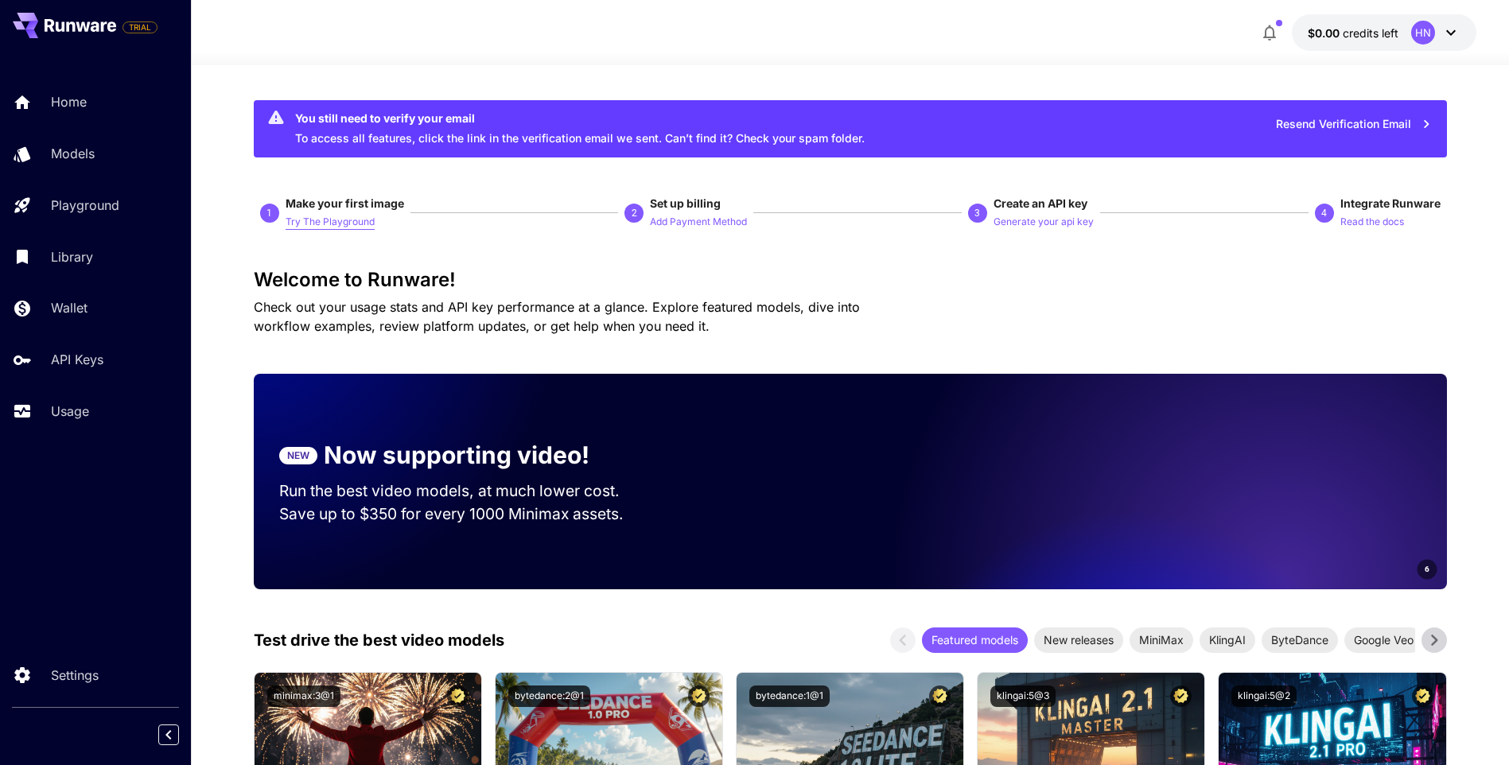
click at [309, 224] on p "Try The Playground" at bounding box center [329, 222] width 89 height 15
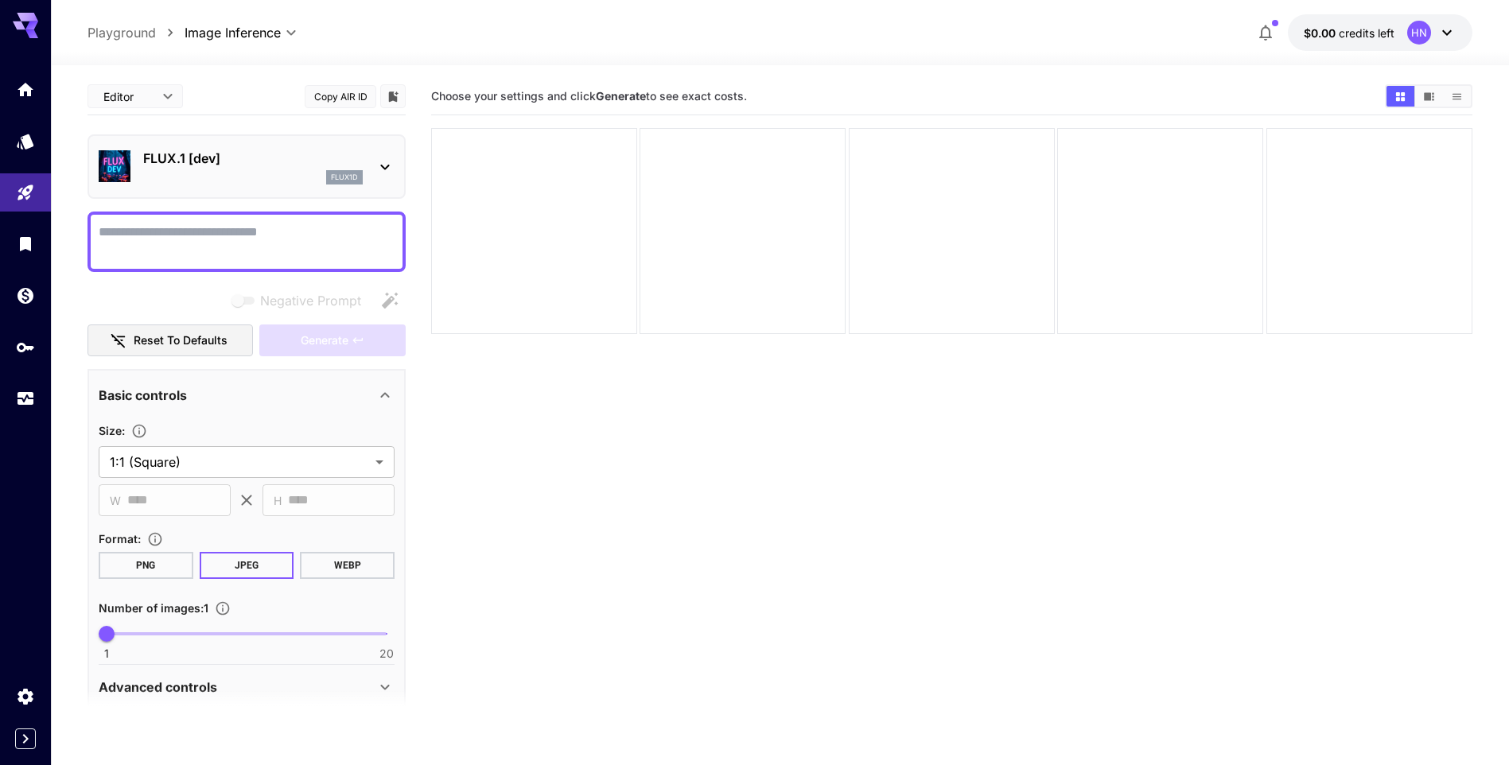
click at [160, 217] on div at bounding box center [246, 242] width 318 height 60
click at [303, 159] on p "FLUX.1 [dev]" at bounding box center [252, 158] width 219 height 19
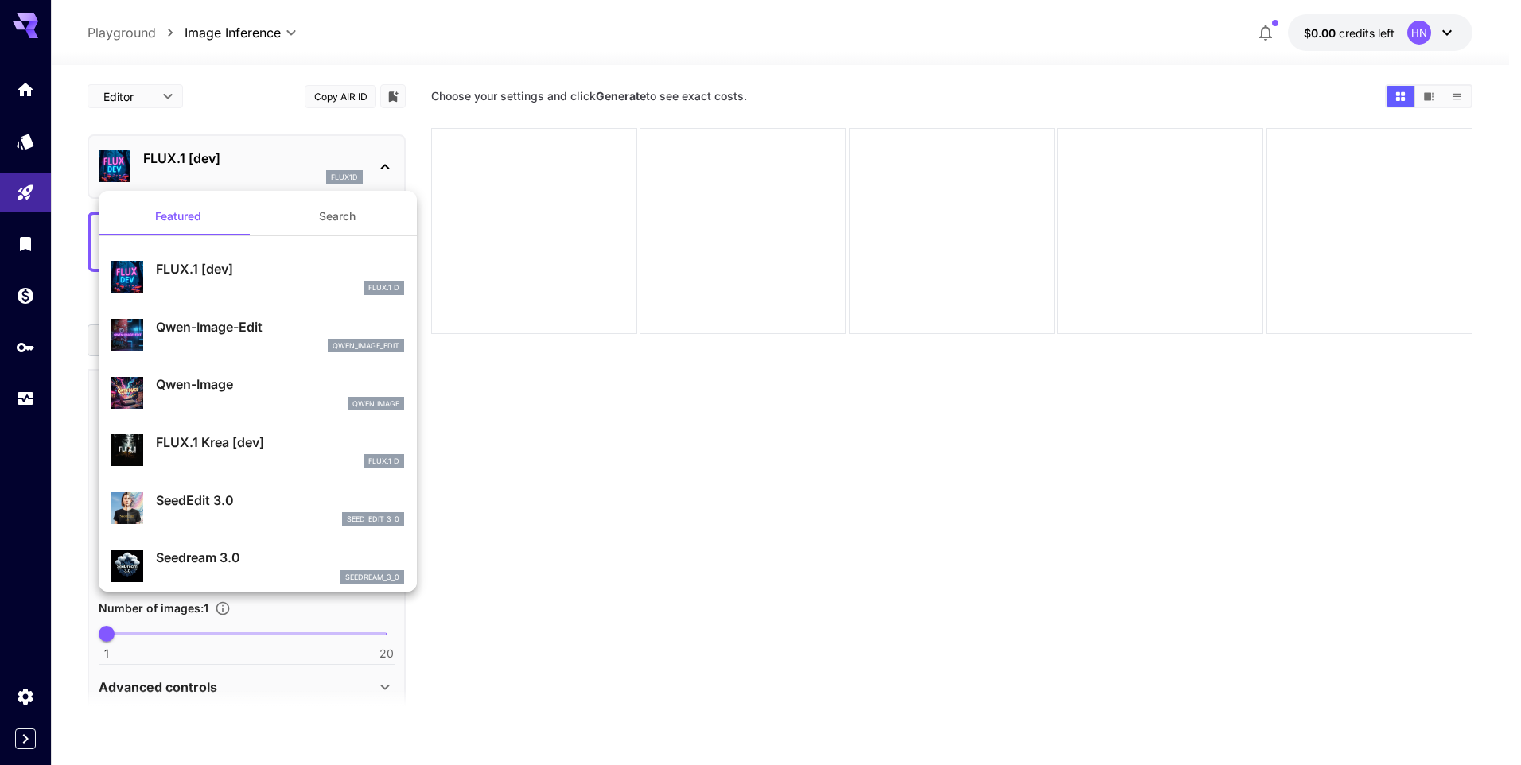
click at [665, 53] on div at bounding box center [760, 382] width 1521 height 765
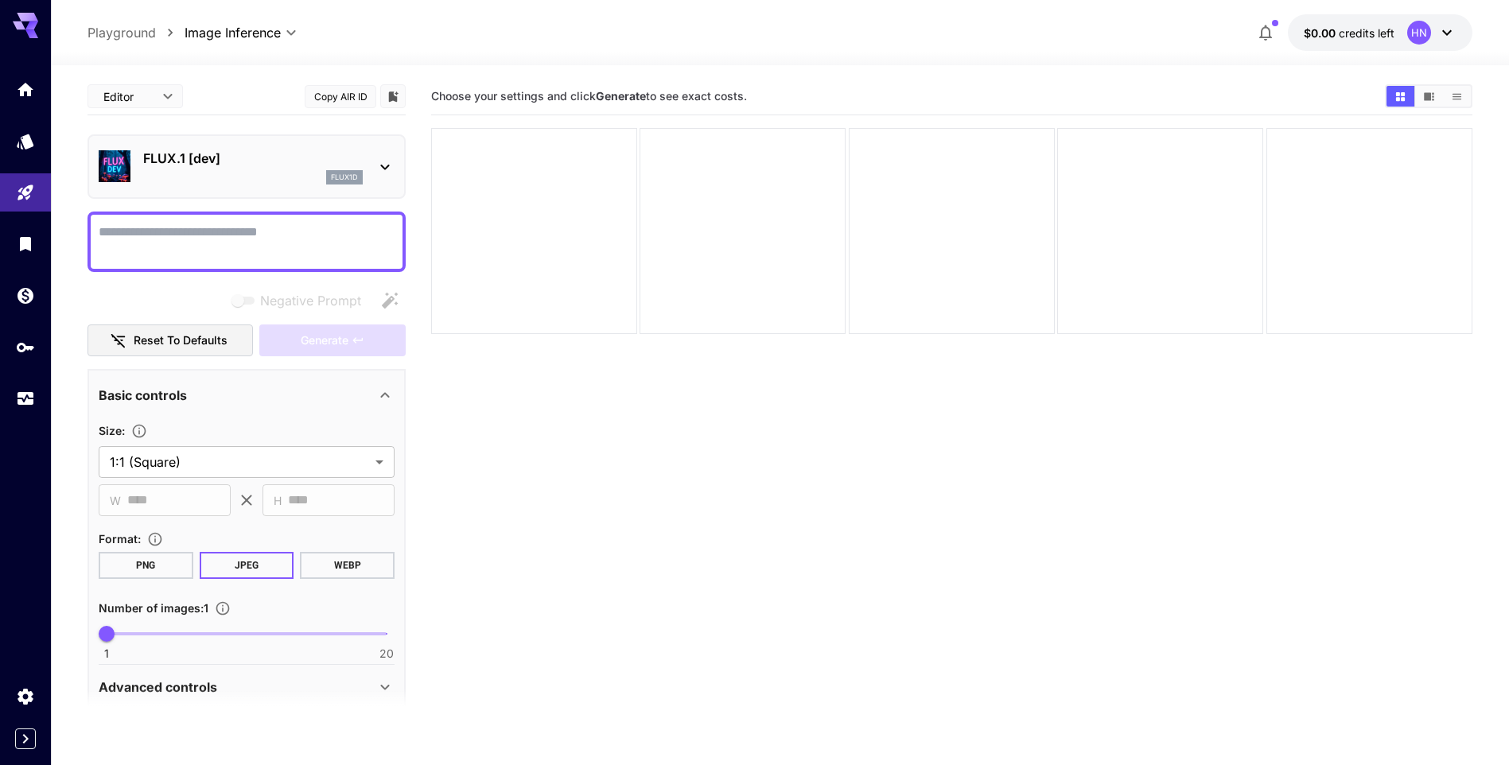
click at [75, 320] on section "**********" at bounding box center [780, 477] width 1458 height 825
click at [223, 243] on textarea "Negative Prompt" at bounding box center [247, 242] width 296 height 38
click at [305, 181] on div "flux1d" at bounding box center [252, 177] width 219 height 14
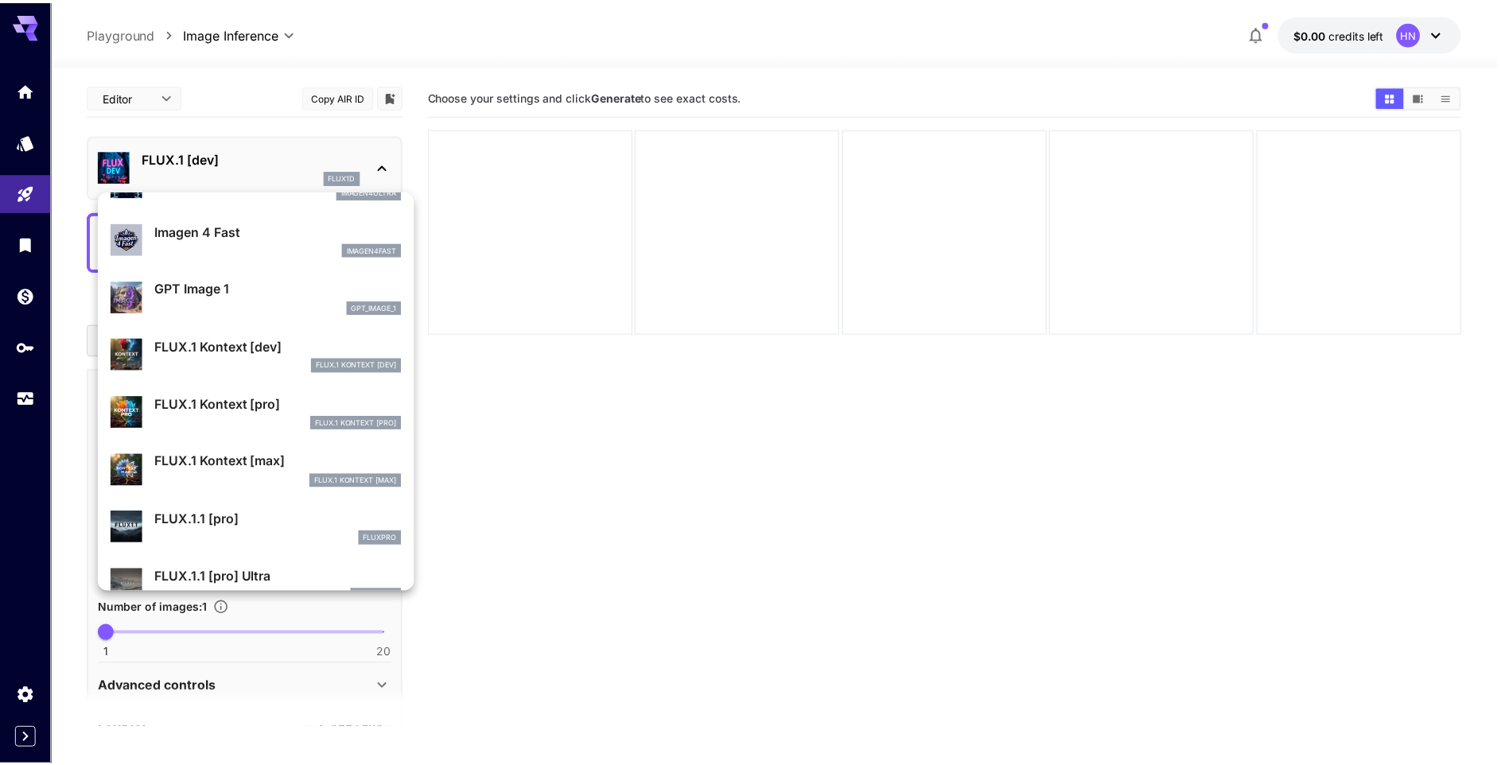
scroll to position [796, 0]
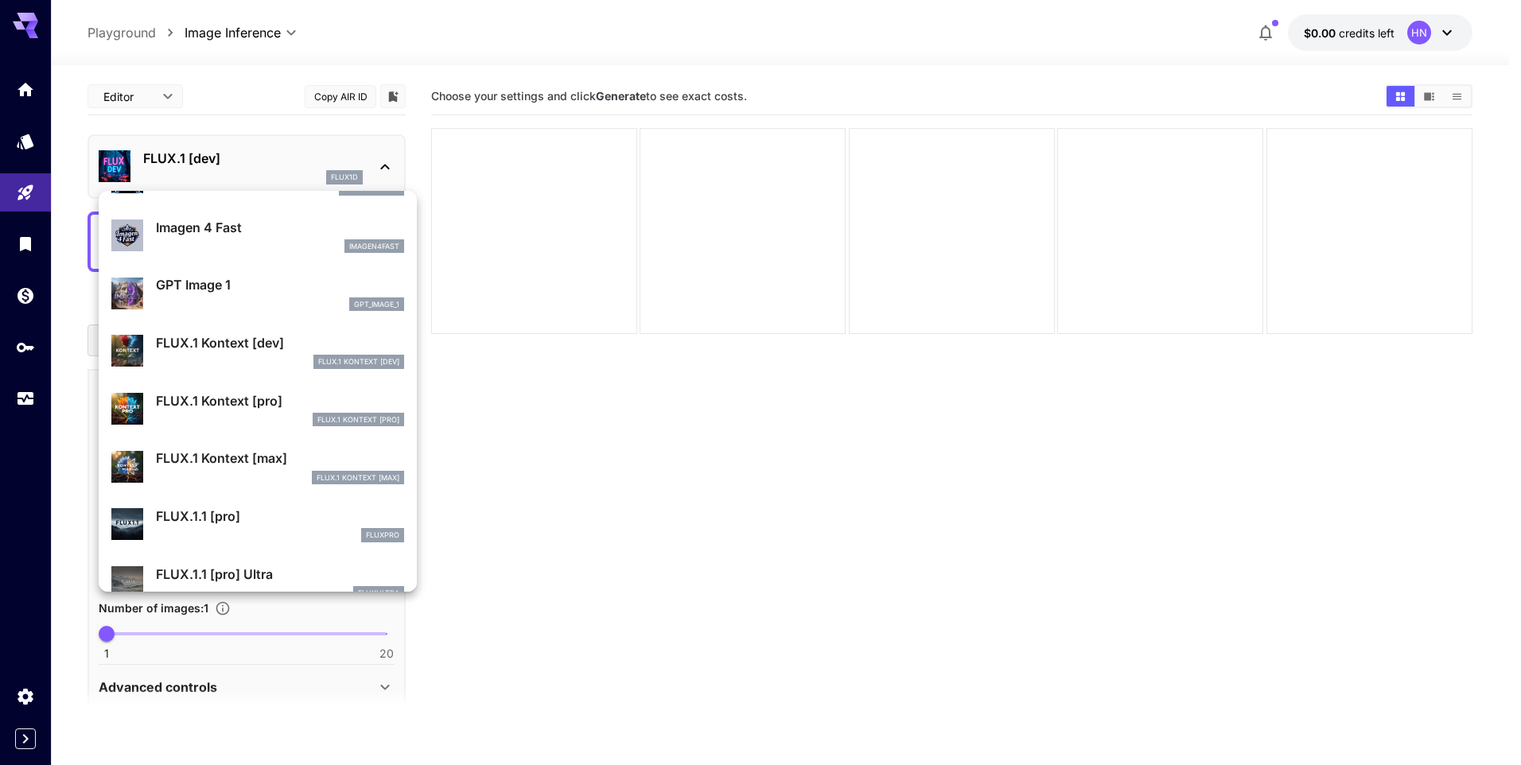
click at [279, 425] on div "FLUX.1 Kontext [pro]" at bounding box center [280, 420] width 248 height 14
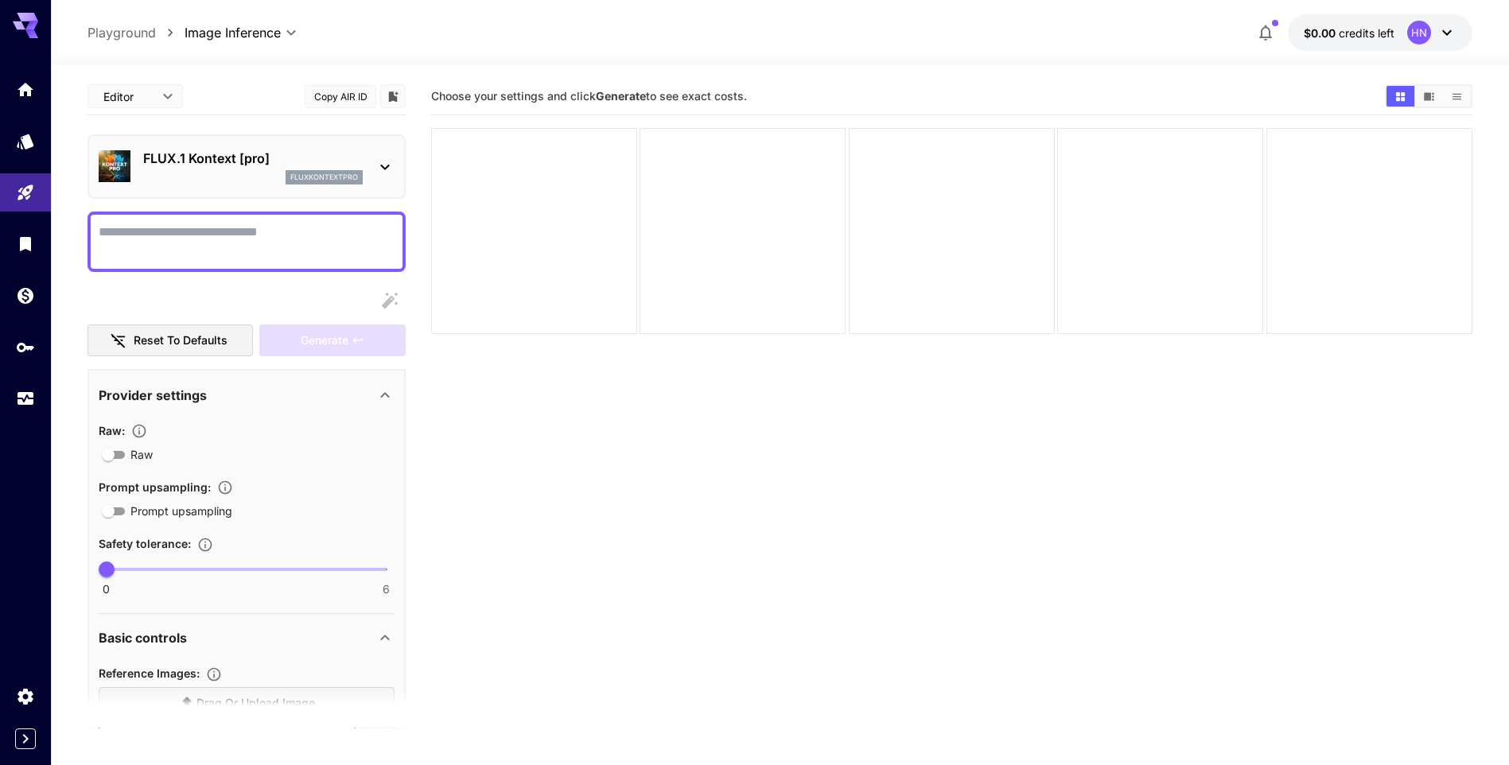
click at [156, 236] on textarea "Raw" at bounding box center [247, 242] width 296 height 38
click at [249, 168] on div "FLUX.1 Kontext [pro] fluxkontextpro" at bounding box center [252, 167] width 219 height 36
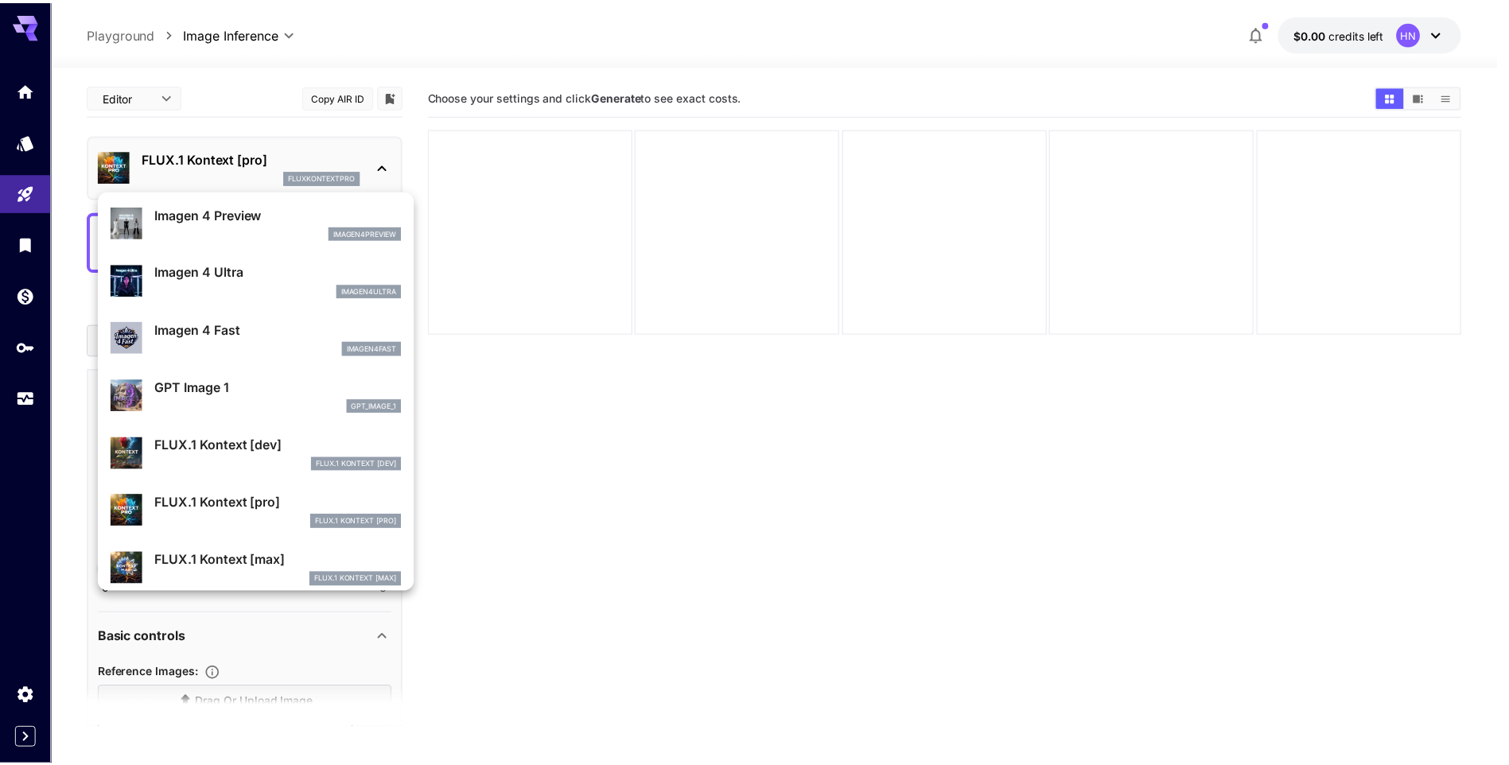
scroll to position [717, 0]
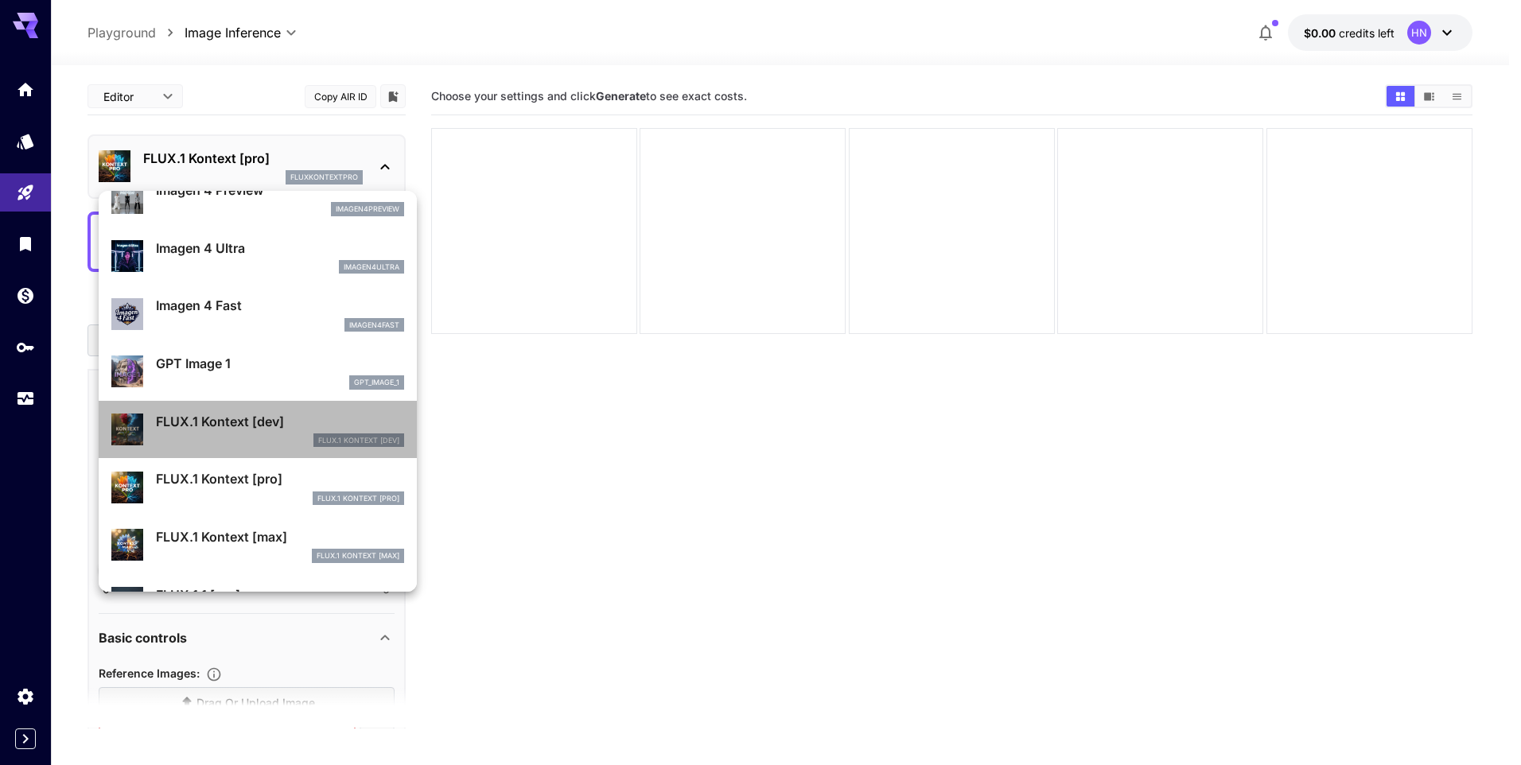
click at [258, 412] on p "FLUX.1 Kontext [dev]" at bounding box center [280, 421] width 248 height 19
type input "****"
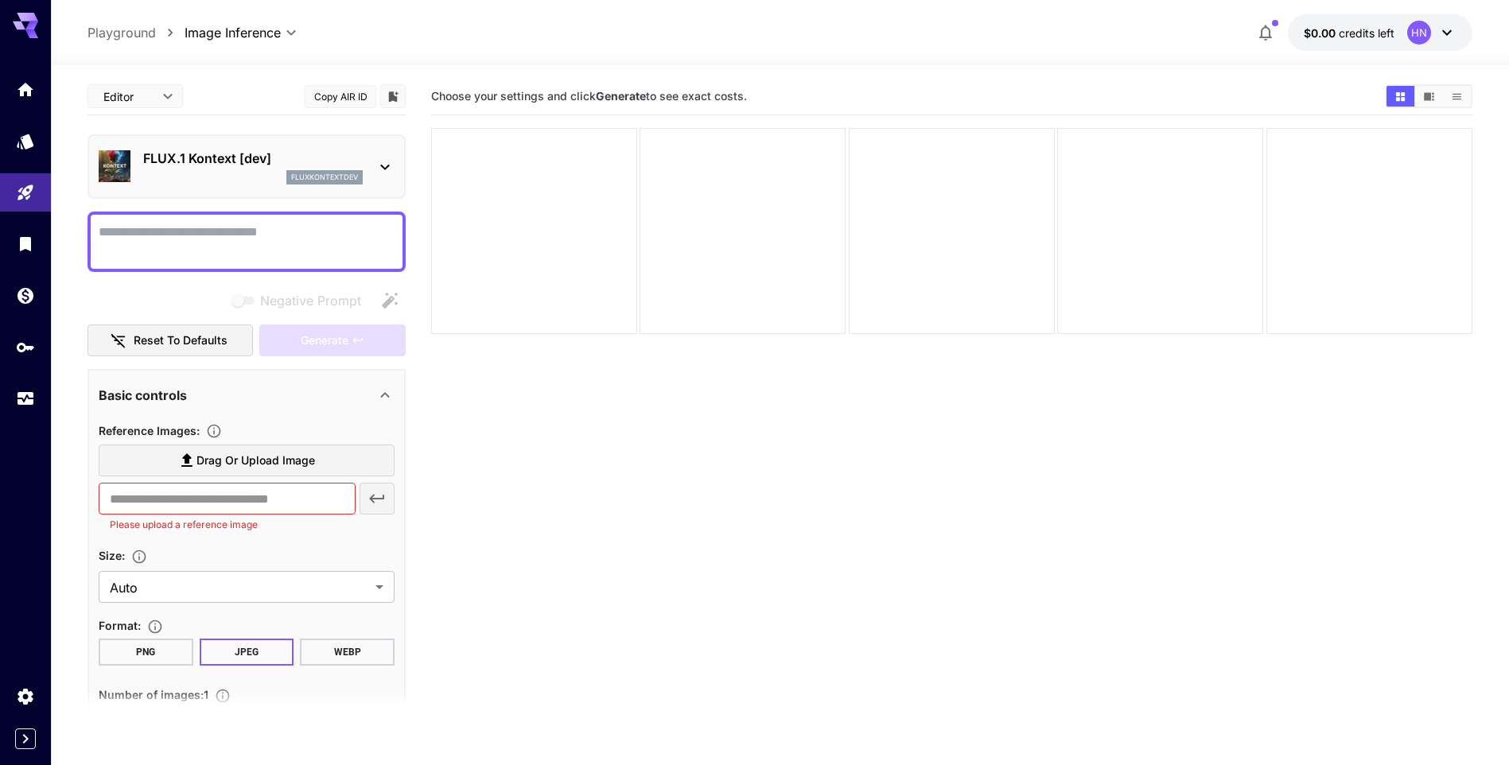
click at [77, 523] on section "**********" at bounding box center [780, 477] width 1458 height 825
click at [254, 468] on span "Drag or upload image" at bounding box center [255, 461] width 118 height 20
click at [0, 0] on input "Drag or upload image" at bounding box center [0, 0] width 0 height 0
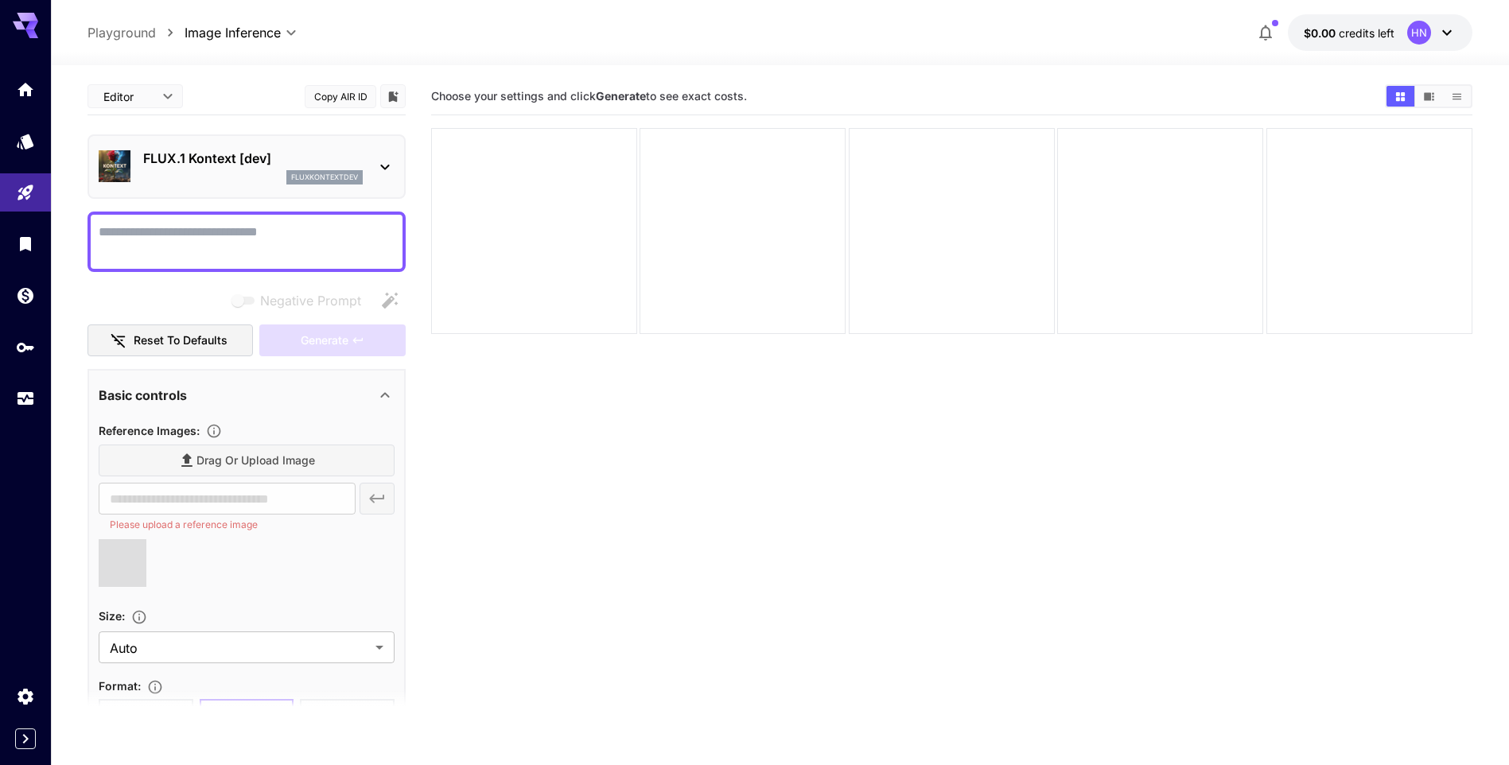
type input "**********"
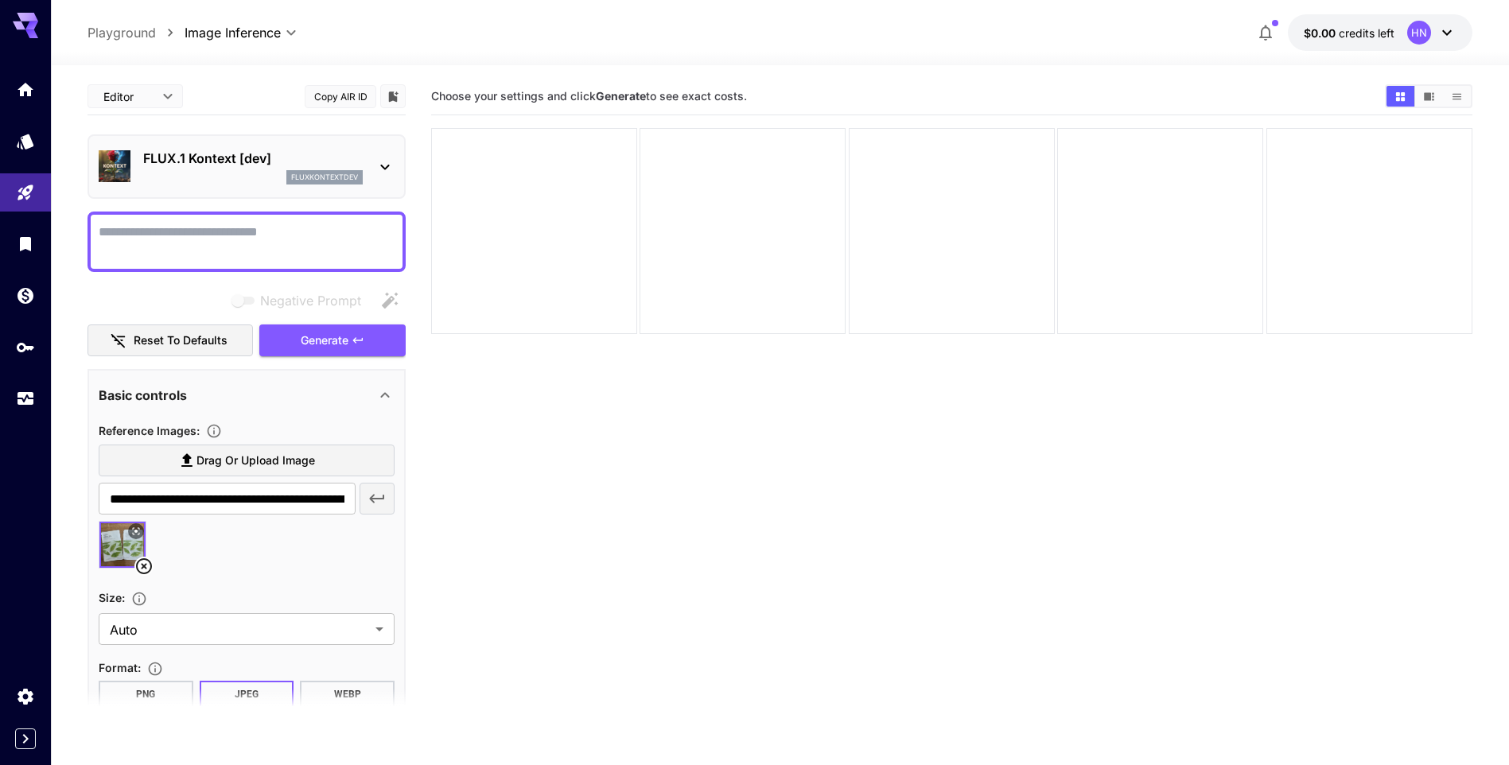
click at [75, 530] on section "**********" at bounding box center [780, 477] width 1458 height 825
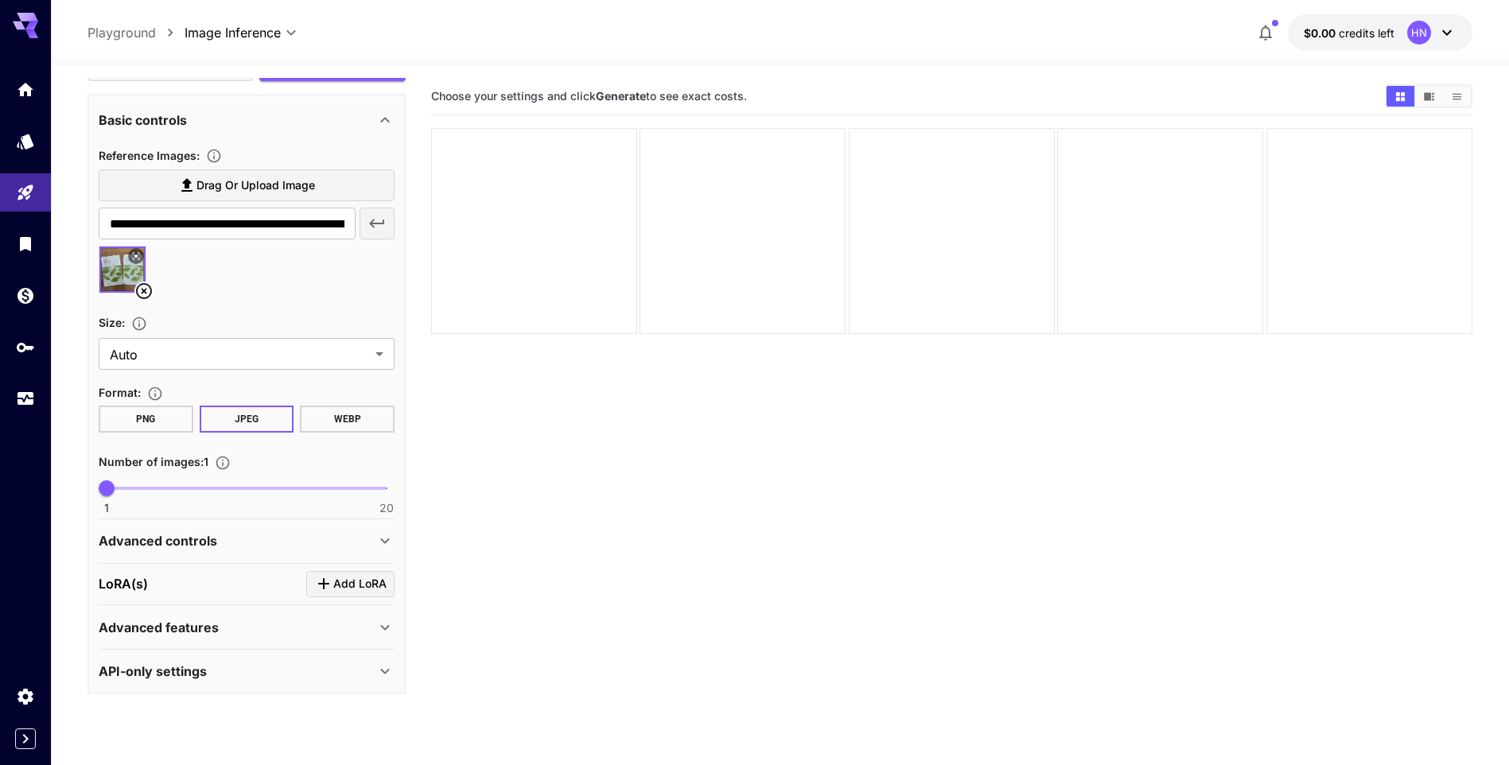
scroll to position [281, 0]
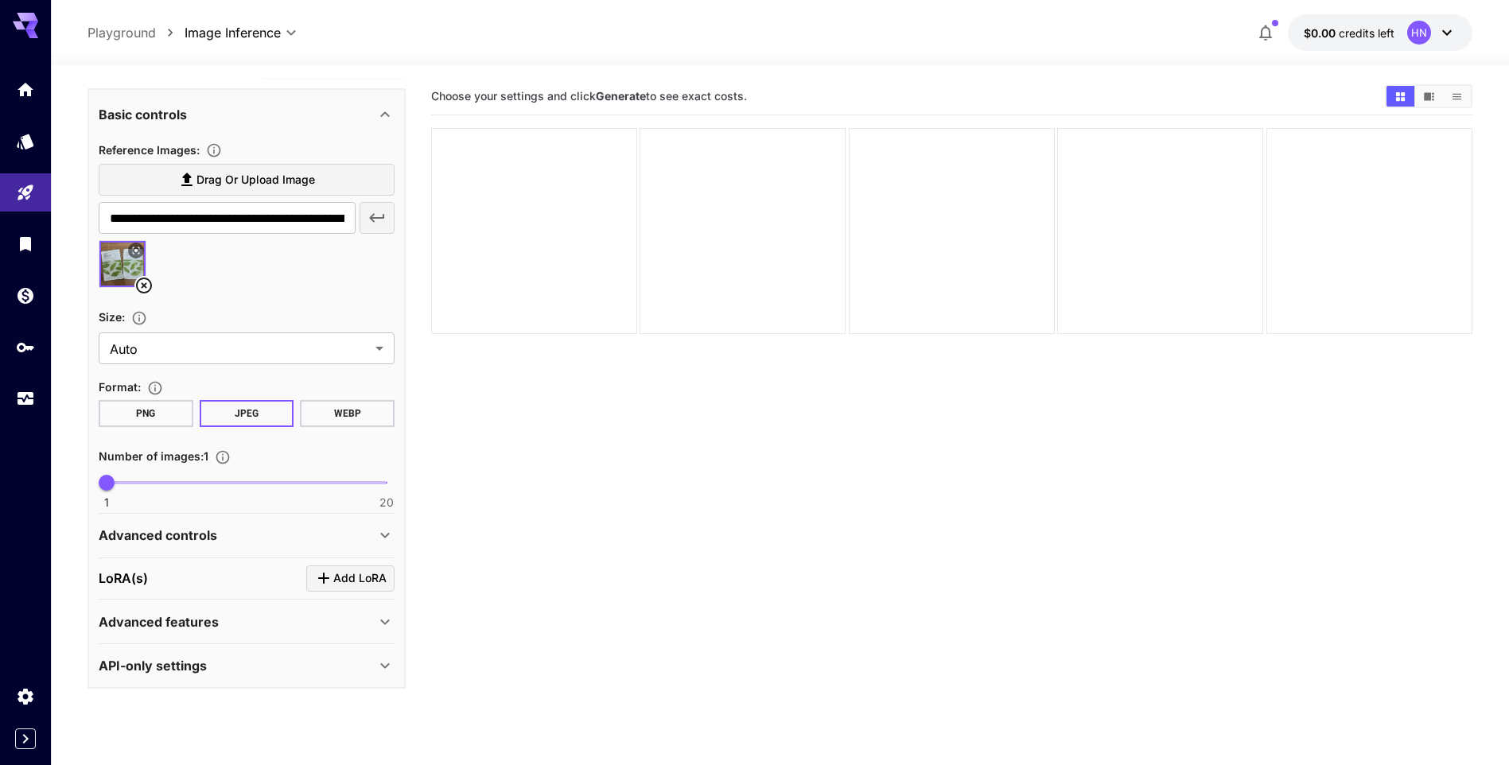
click at [156, 580] on div "[PERSON_NAME](s) Add [PERSON_NAME]" at bounding box center [247, 578] width 296 height 26
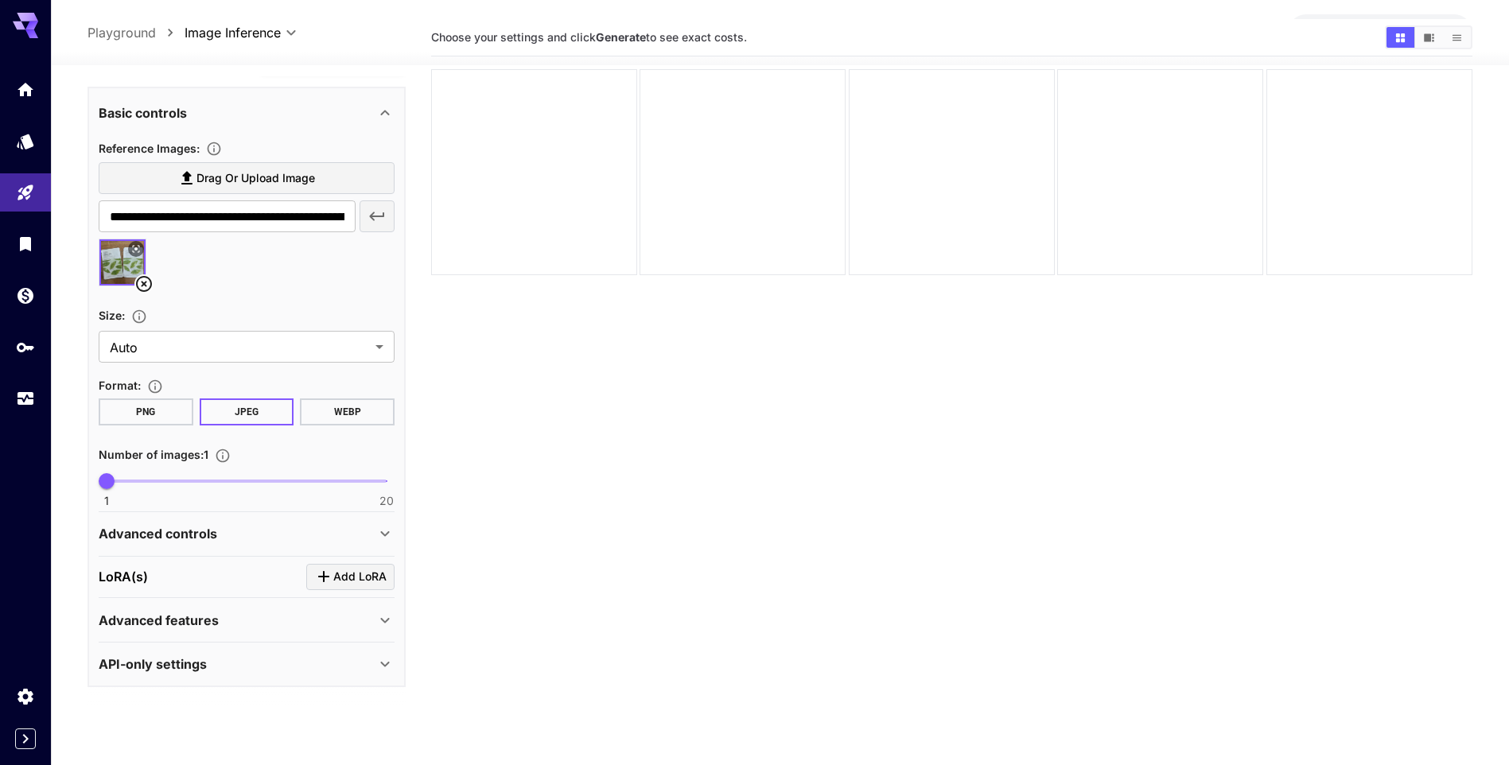
scroll to position [126, 0]
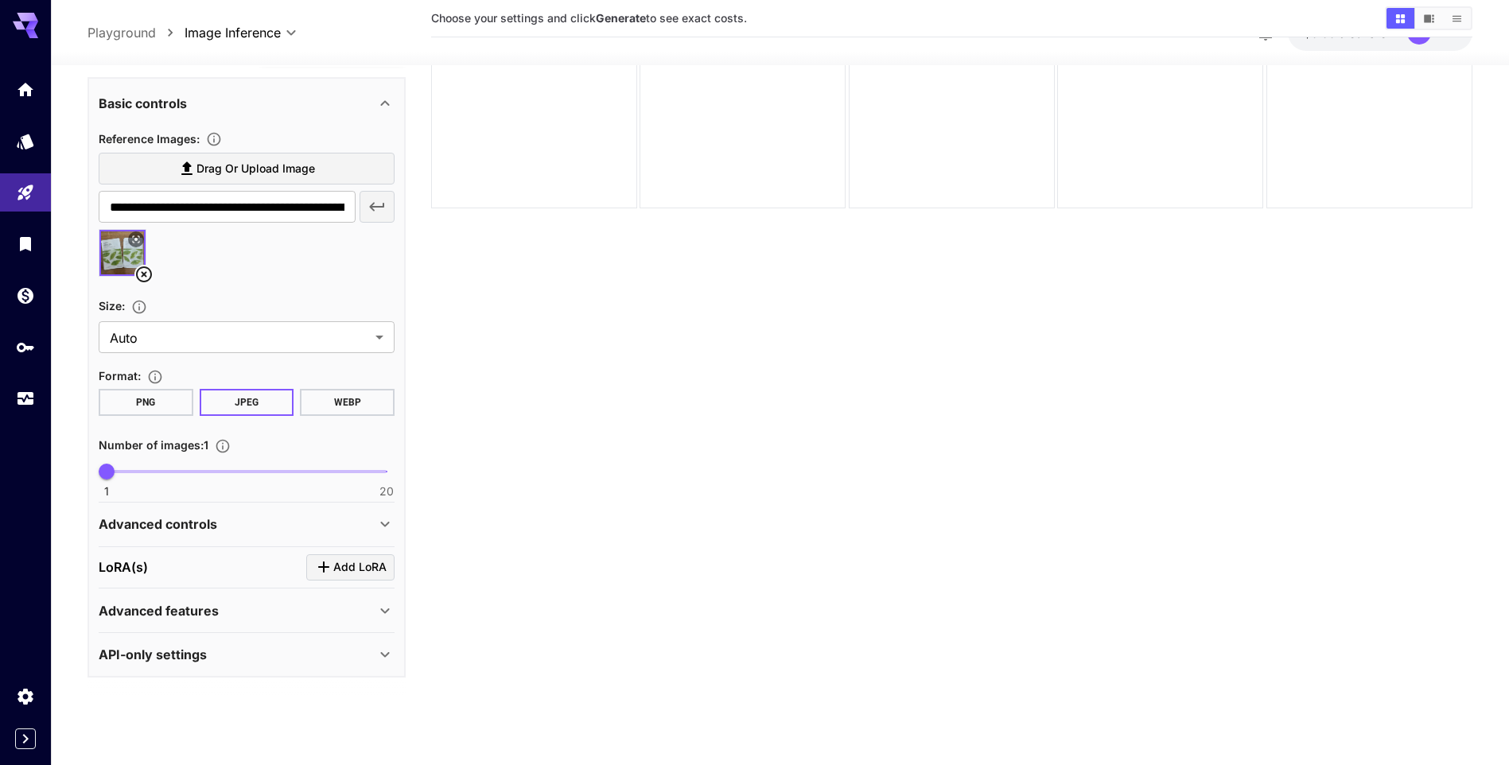
click at [230, 619] on div "Advanced features" at bounding box center [237, 610] width 277 height 19
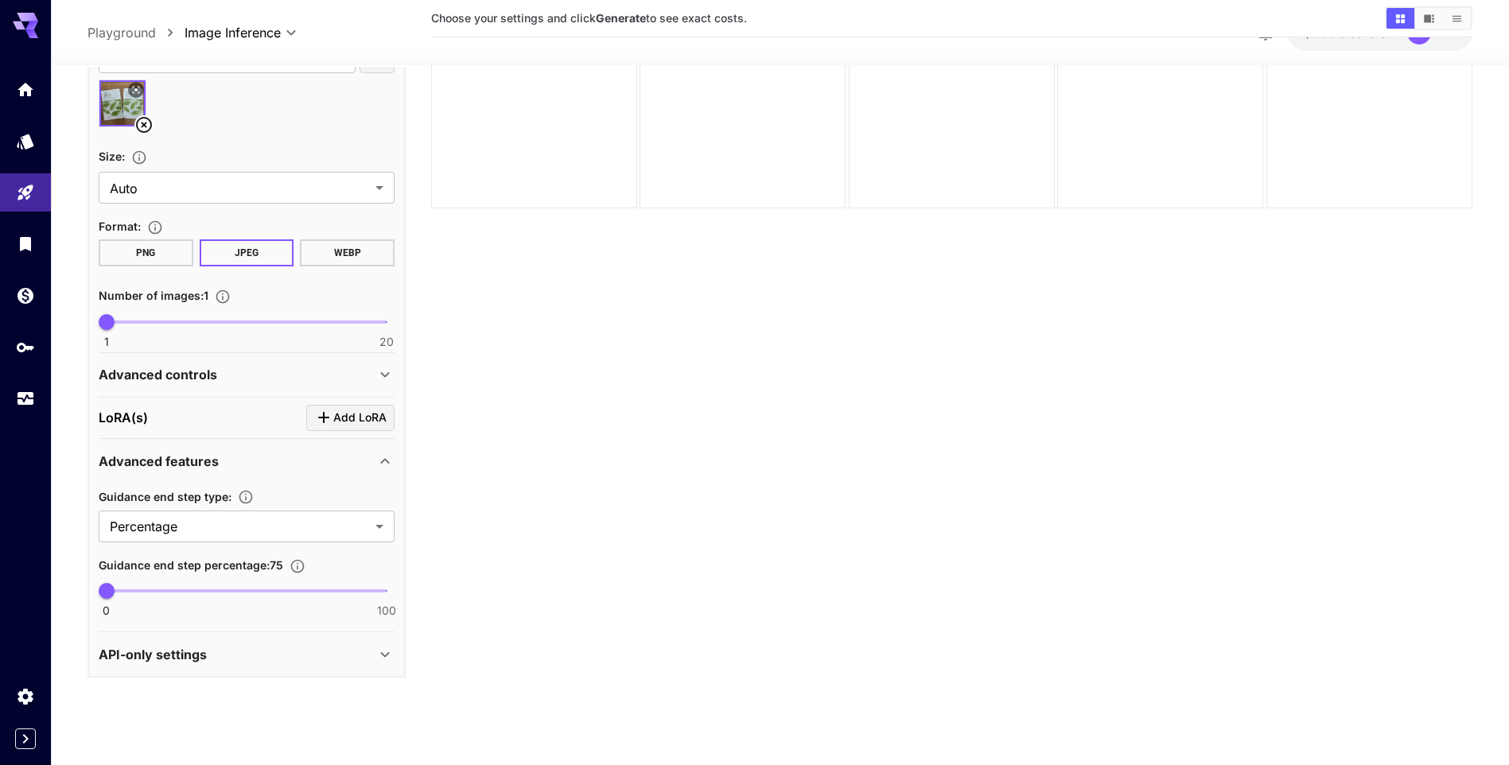
click at [231, 658] on div "API-only settings" at bounding box center [237, 654] width 277 height 19
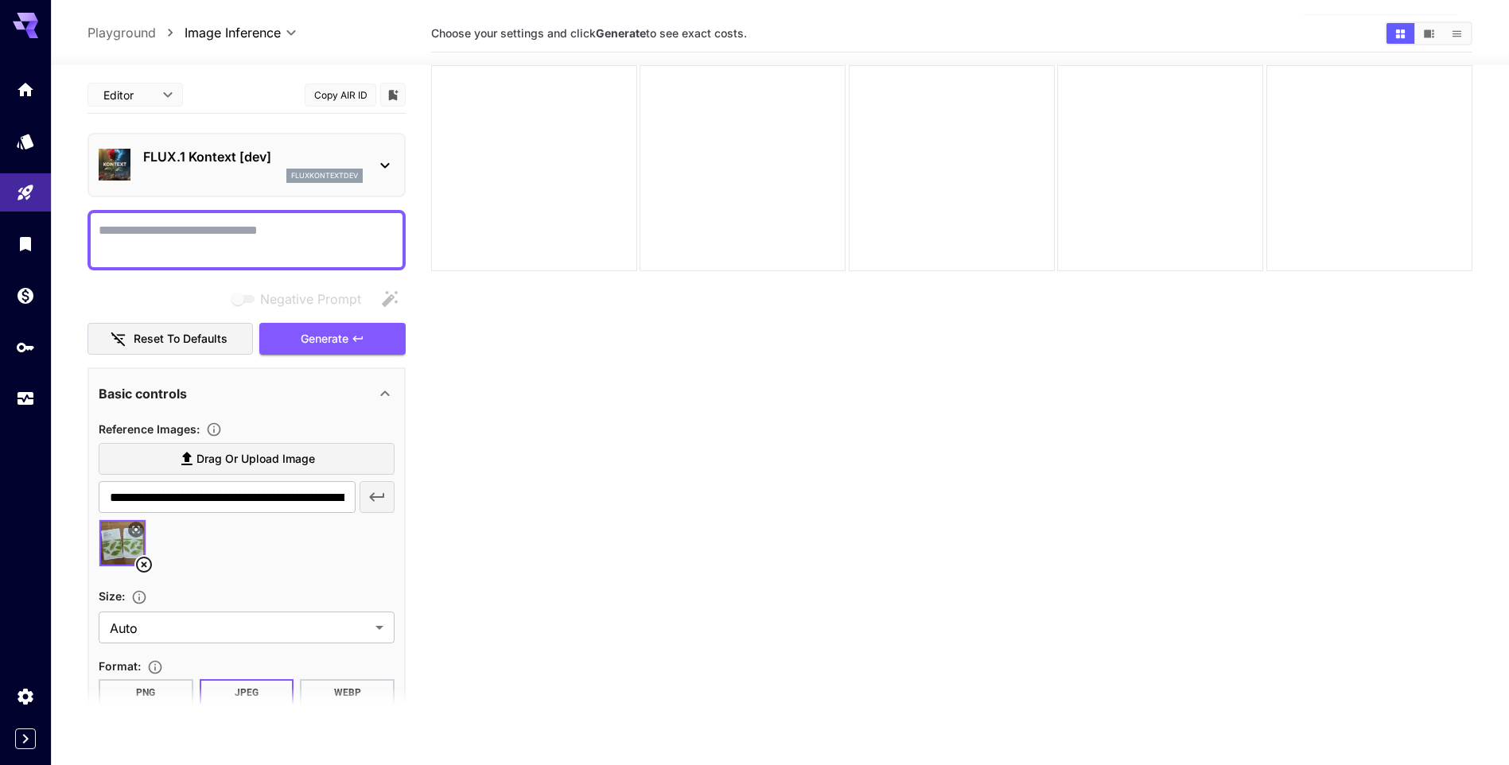
scroll to position [0, 0]
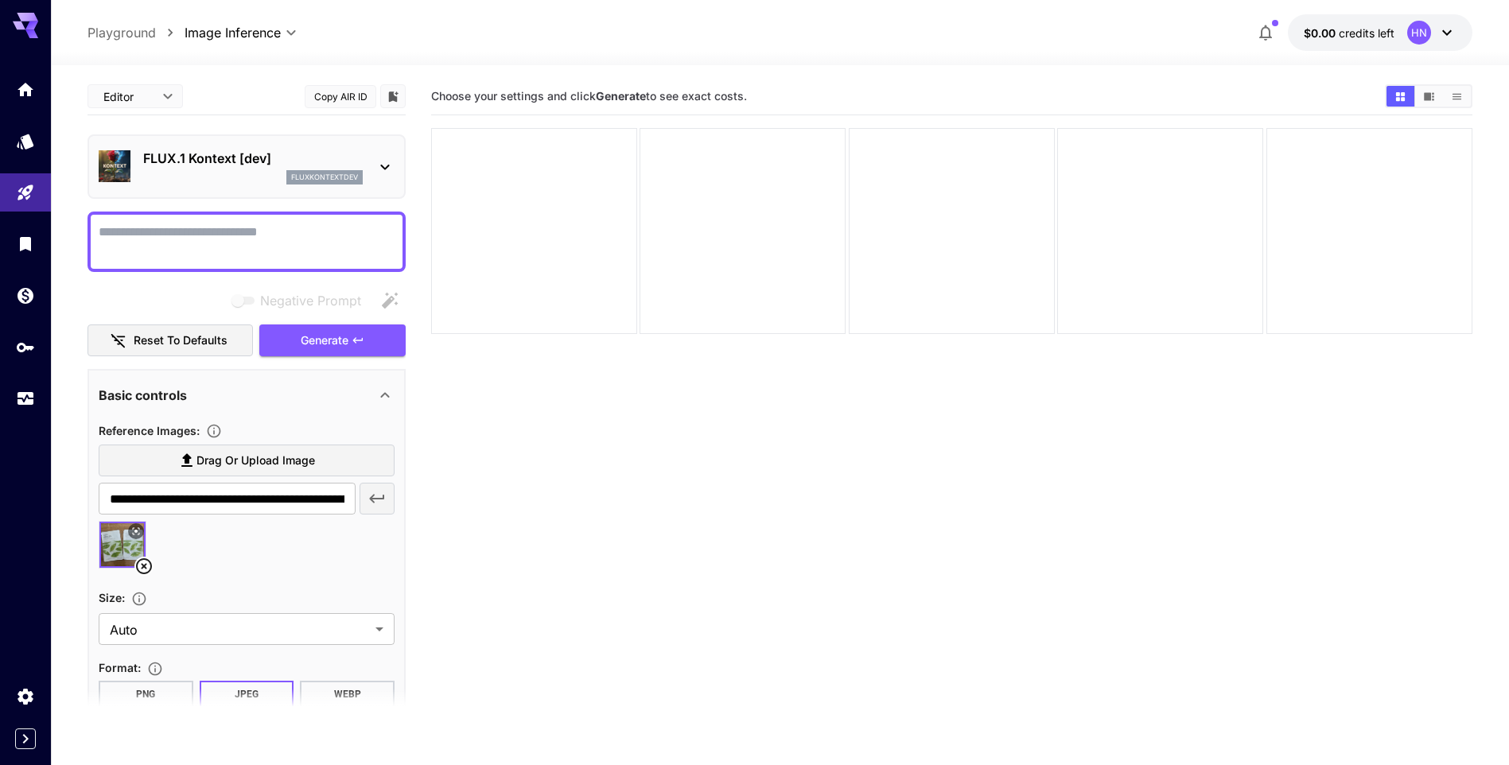
click at [193, 248] on textarea "Negative Prompt" at bounding box center [247, 242] width 296 height 38
drag, startPoint x: 265, startPoint y: 237, endPoint x: 54, endPoint y: 237, distance: 210.7
click at [54, 237] on section "**********" at bounding box center [780, 477] width 1458 height 825
paste textarea "**********"
type textarea "**********"
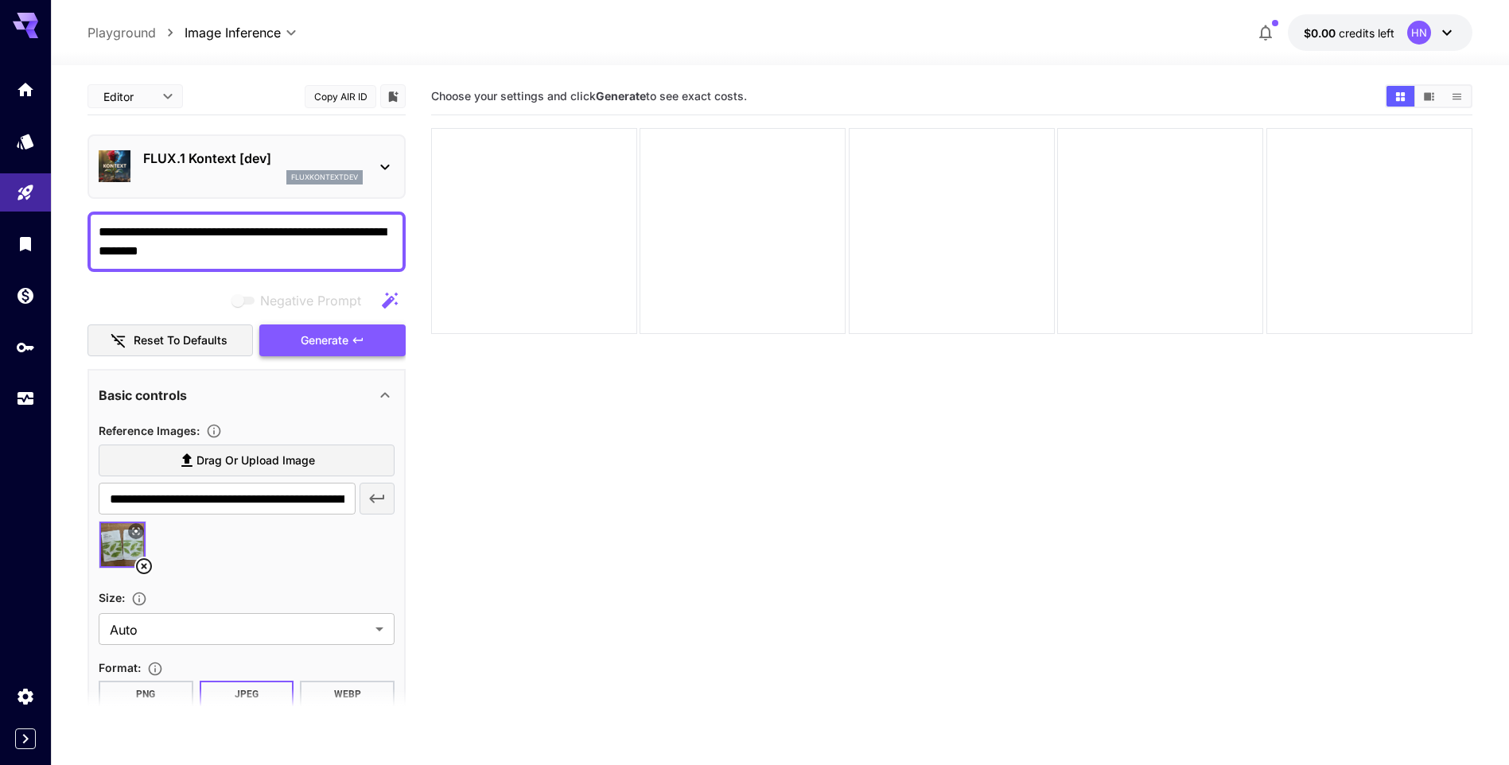
click at [315, 344] on span "Generate" at bounding box center [325, 341] width 48 height 20
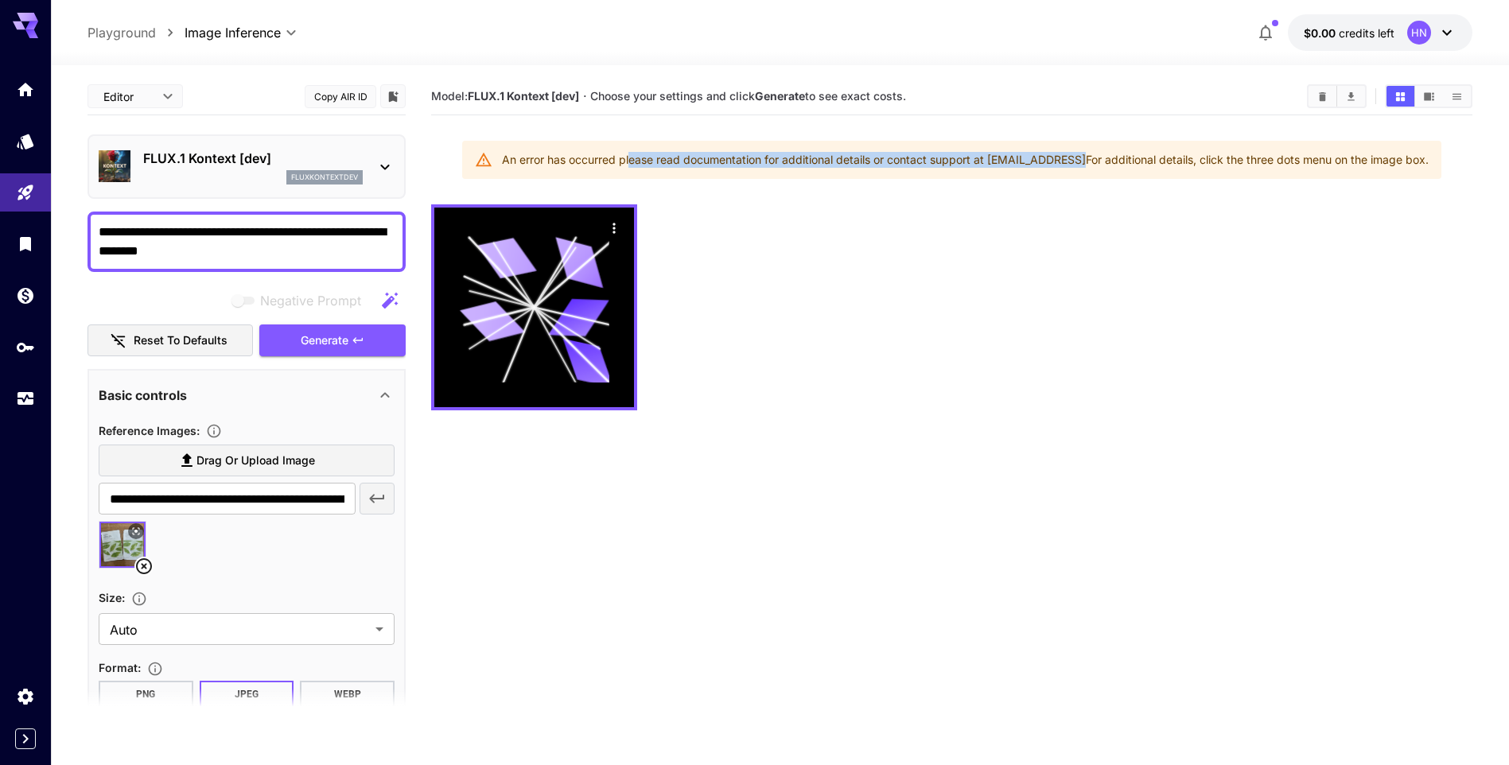
drag, startPoint x: 623, startPoint y: 165, endPoint x: 1075, endPoint y: 157, distance: 451.8
click at [1075, 157] on div "An error has occurred please read documentation for additional details or conta…" at bounding box center [965, 160] width 926 height 29
drag, startPoint x: 1075, startPoint y: 157, endPoint x: 1167, endPoint y: 161, distance: 92.3
click at [1167, 161] on div "An error has occurred please read documentation for additional details or conta…" at bounding box center [965, 160] width 926 height 29
drag, startPoint x: 1069, startPoint y: 158, endPoint x: 1439, endPoint y: 161, distance: 370.6
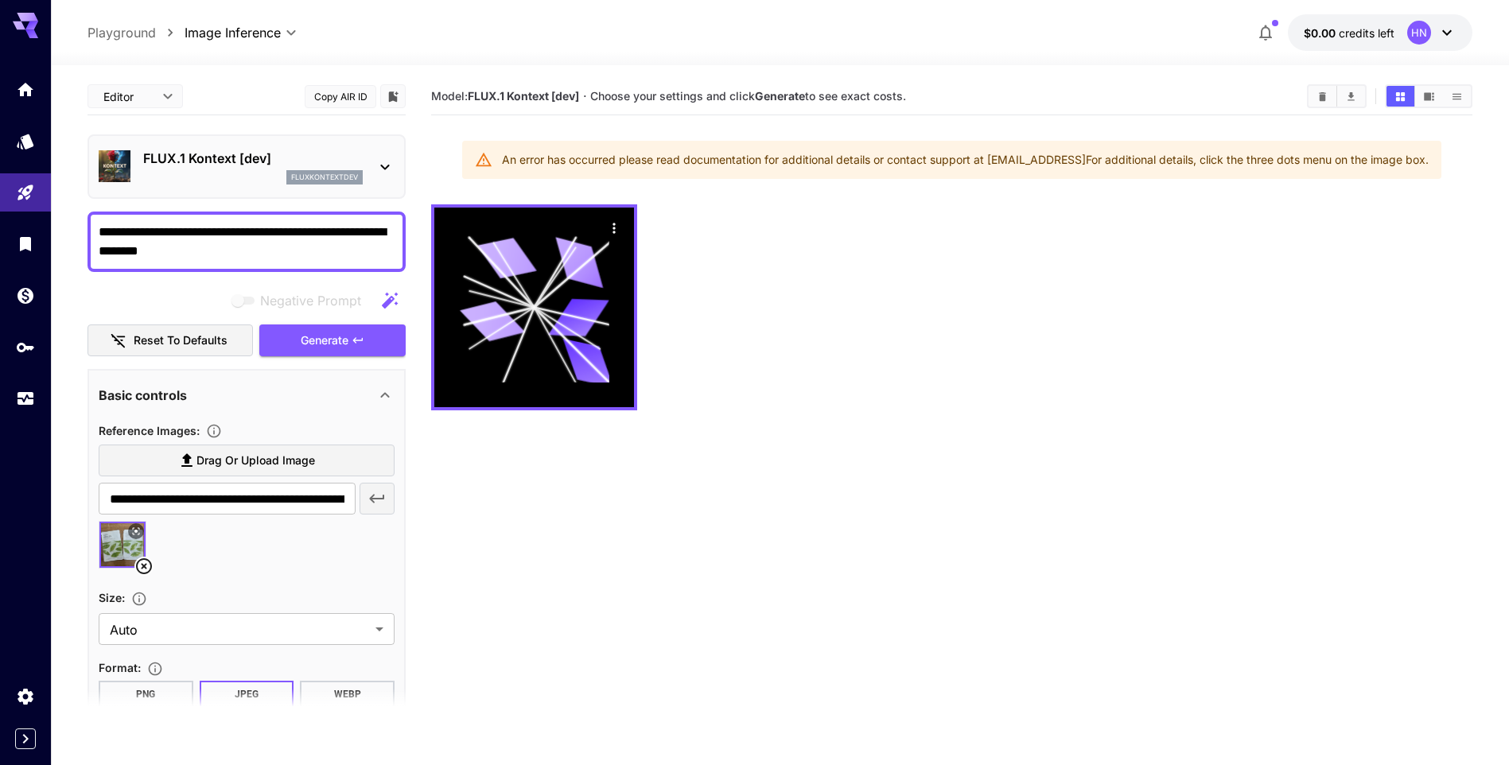
click at [1439, 161] on div "An error has occurred please read documentation for additional details or conta…" at bounding box center [951, 160] width 979 height 38
click at [1280, 166] on div "An error has occurred please read documentation for additional details or conta…" at bounding box center [965, 160] width 926 height 29
drag, startPoint x: 1223, startPoint y: 159, endPoint x: 1328, endPoint y: 159, distance: 105.0
click at [1328, 159] on div "An error has occurred please read documentation for additional details or conta…" at bounding box center [965, 160] width 926 height 29
drag, startPoint x: 1328, startPoint y: 159, endPoint x: 1210, endPoint y: 218, distance: 131.6
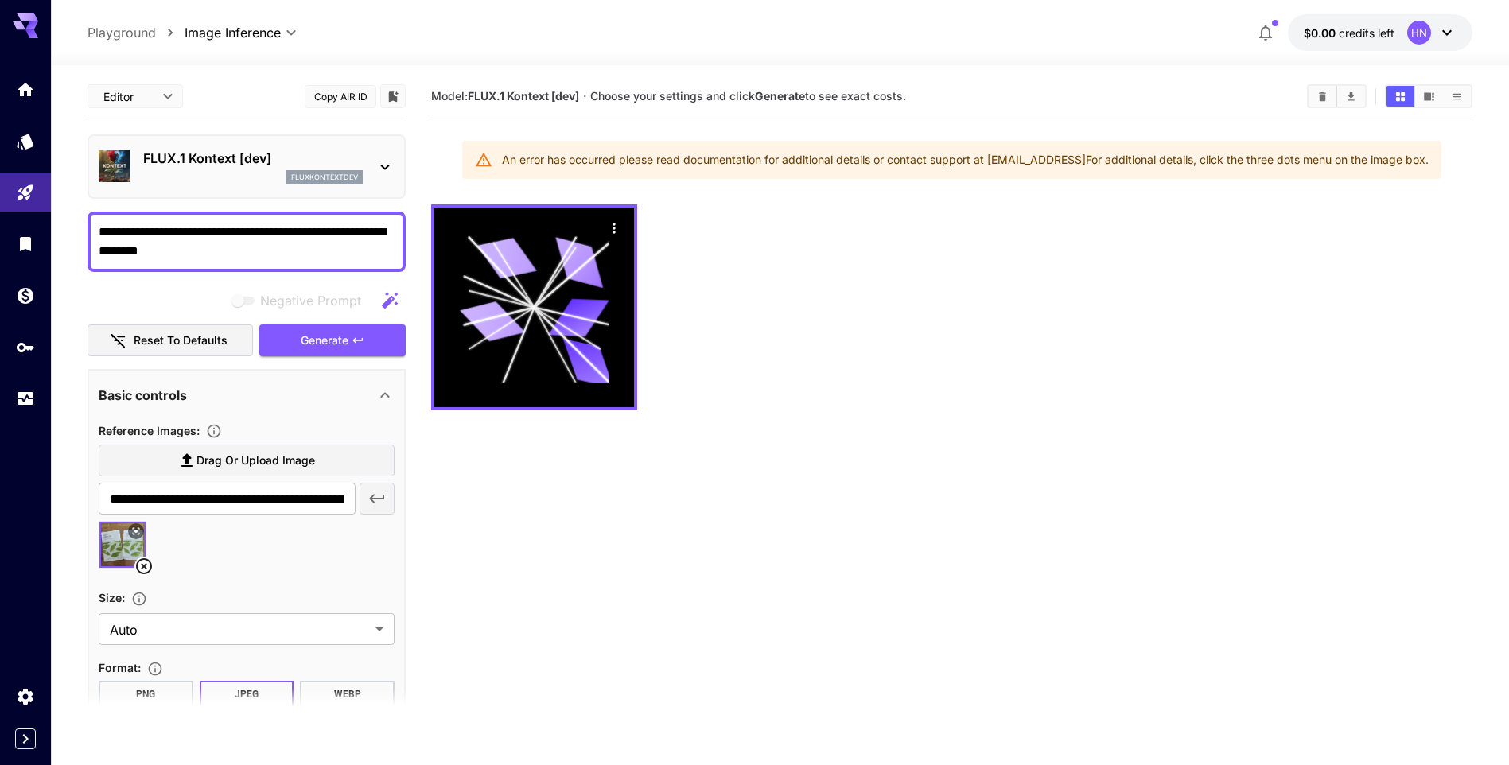
click at [1210, 218] on div at bounding box center [951, 307] width 1041 height 206
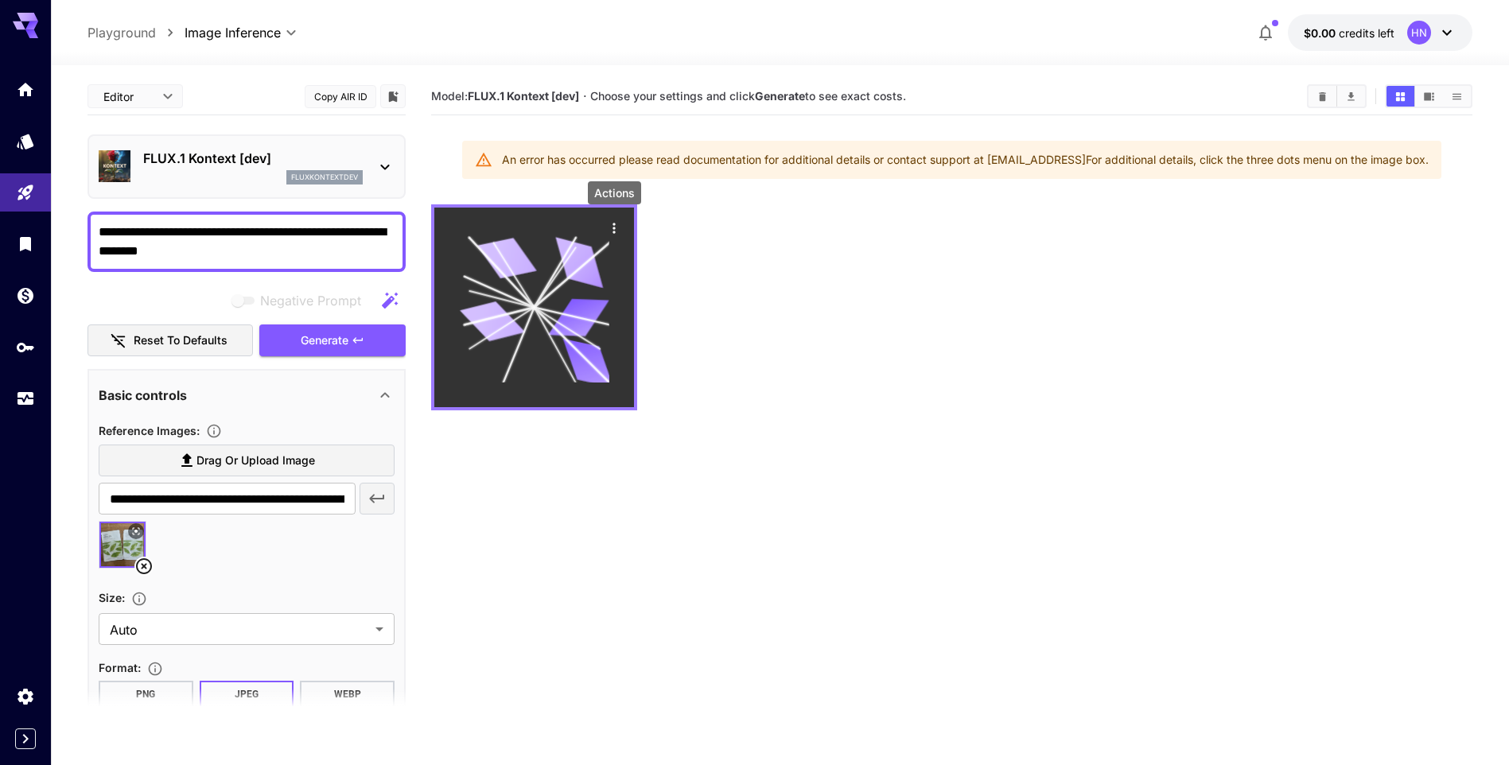
click at [610, 224] on icon "Actions" at bounding box center [614, 228] width 16 height 16
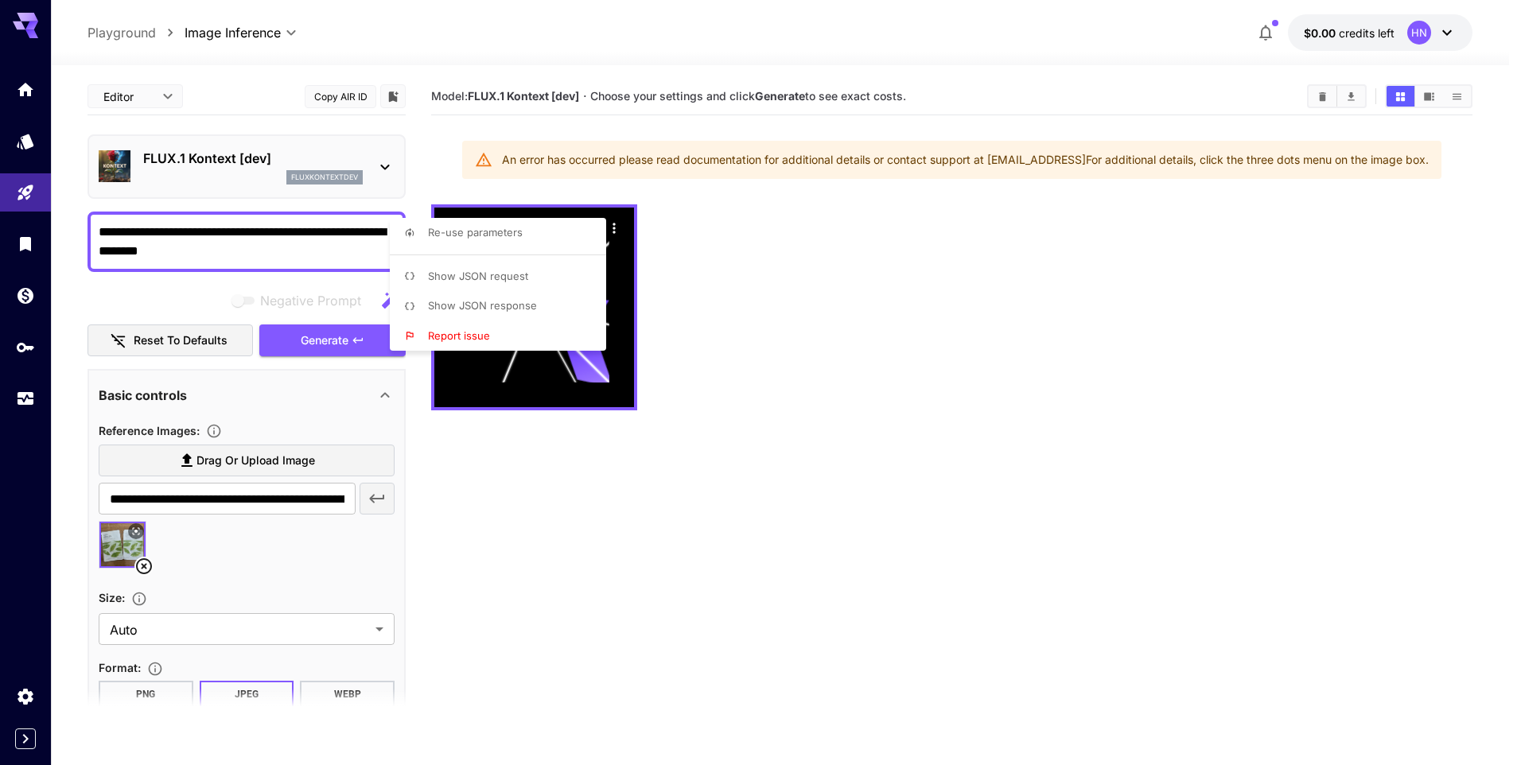
click at [908, 278] on div at bounding box center [760, 382] width 1521 height 765
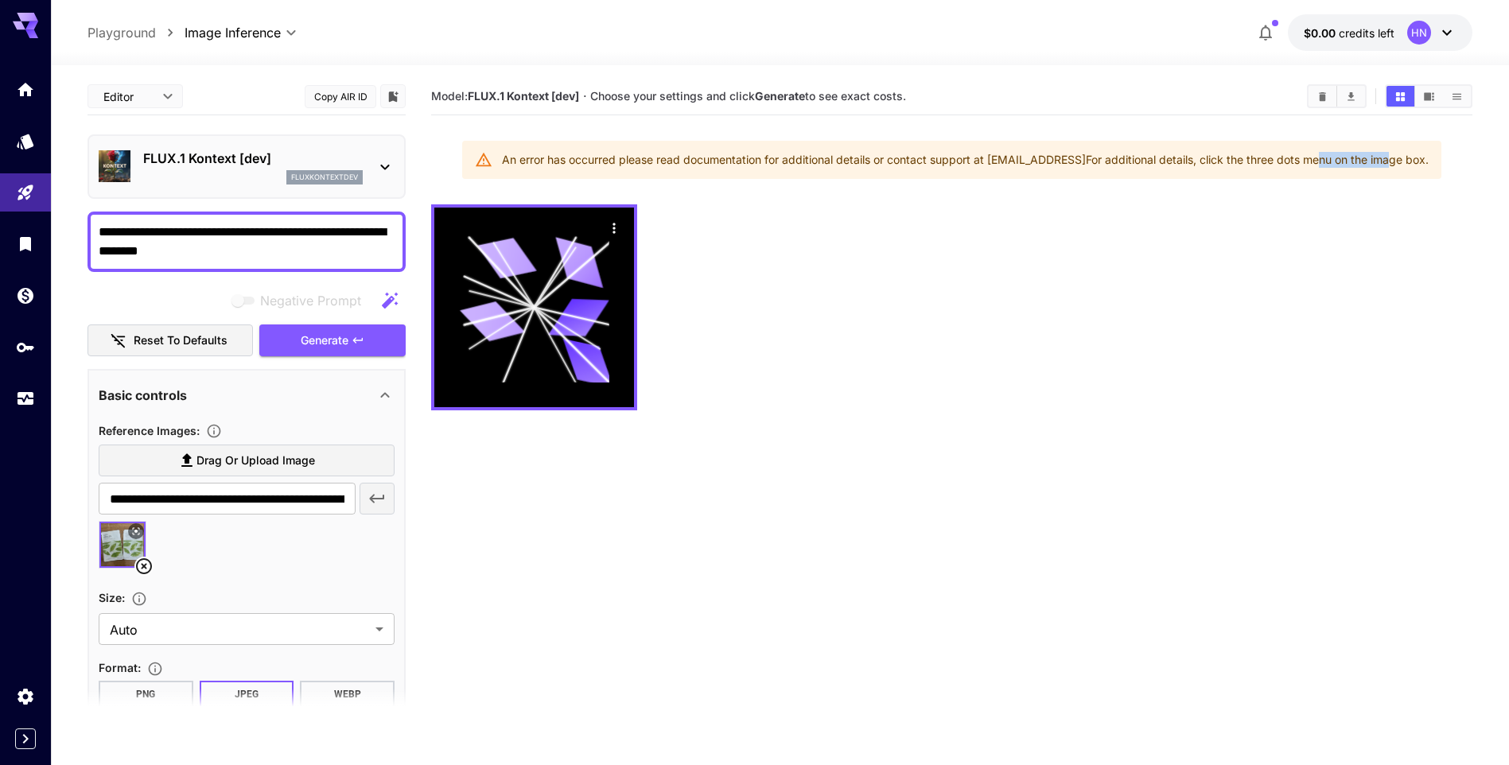
drag, startPoint x: 1322, startPoint y: 167, endPoint x: 1393, endPoint y: 164, distance: 71.6
click at [1393, 164] on div "An error has occurred please read documentation for additional details or conta…" at bounding box center [965, 160] width 926 height 29
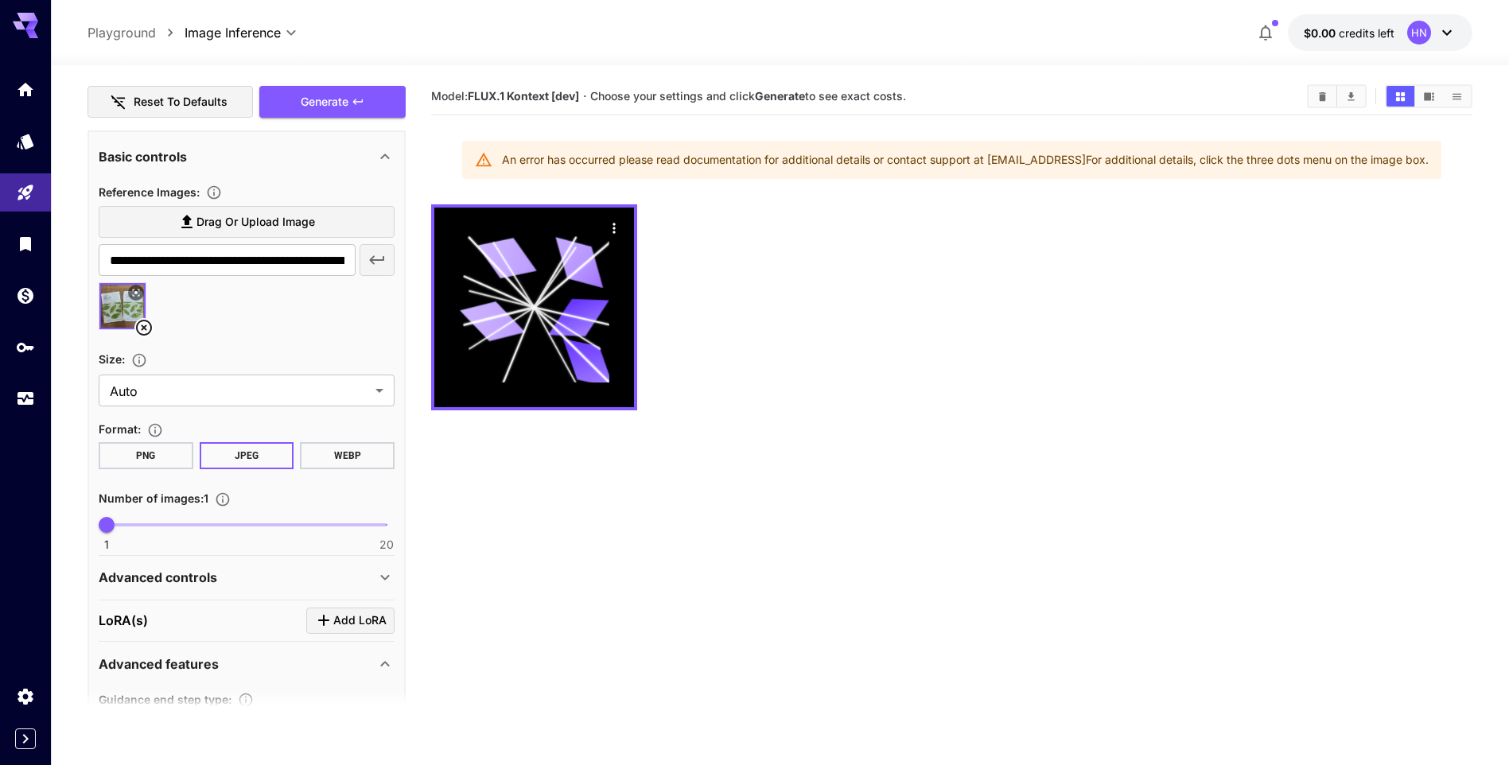
click at [1127, 146] on div "An error has occurred please read documentation for additional details or conta…" at bounding box center [965, 160] width 926 height 29
drag, startPoint x: 1218, startPoint y: 165, endPoint x: 1388, endPoint y: 164, distance: 170.2
click at [1388, 164] on div "An error has occurred please read documentation for additional details or conta…" at bounding box center [965, 160] width 926 height 29
drag, startPoint x: 1388, startPoint y: 164, endPoint x: 1134, endPoint y: 297, distance: 286.7
click at [1134, 297] on div at bounding box center [951, 307] width 1041 height 206
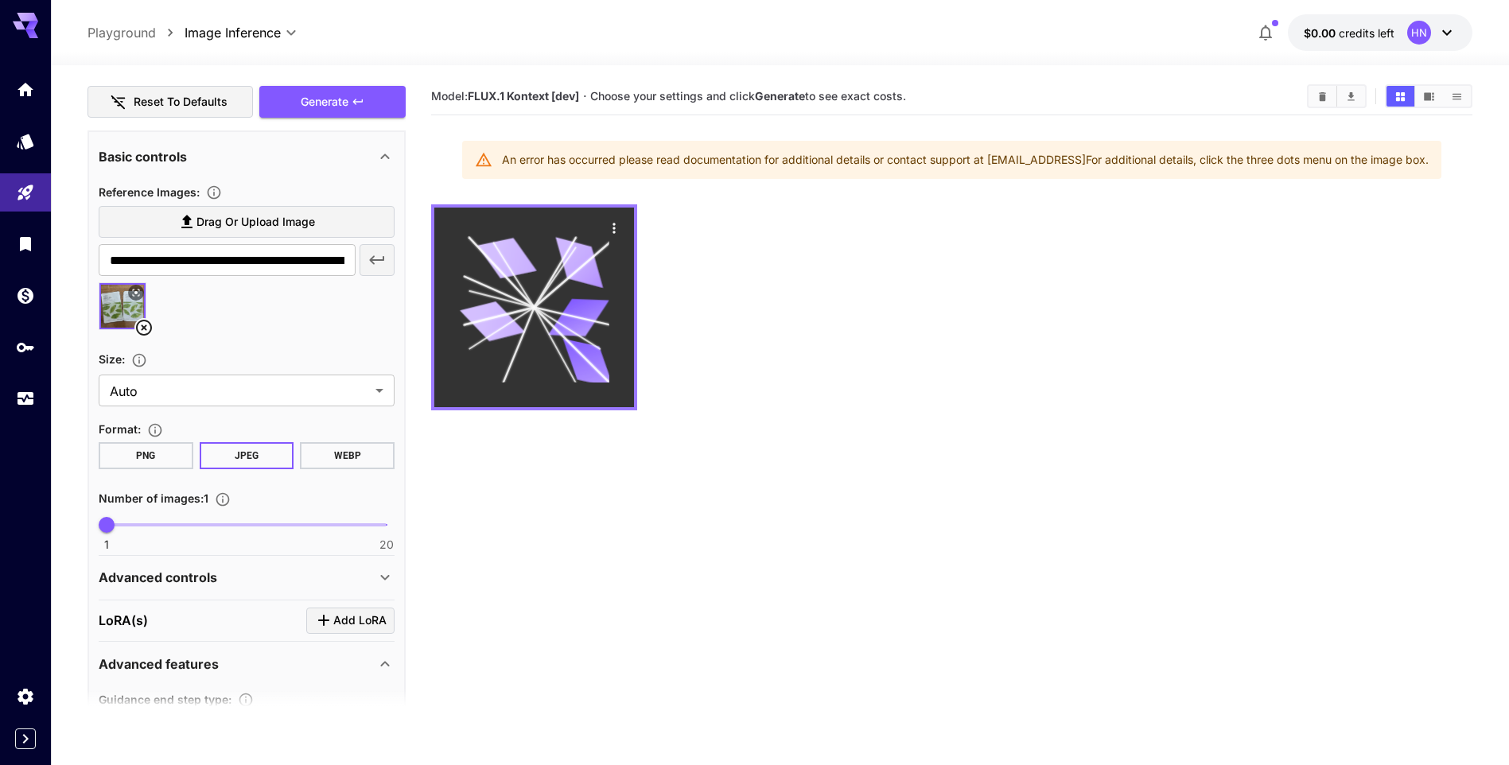
click at [573, 313] on icon at bounding box center [578, 317] width 61 height 39
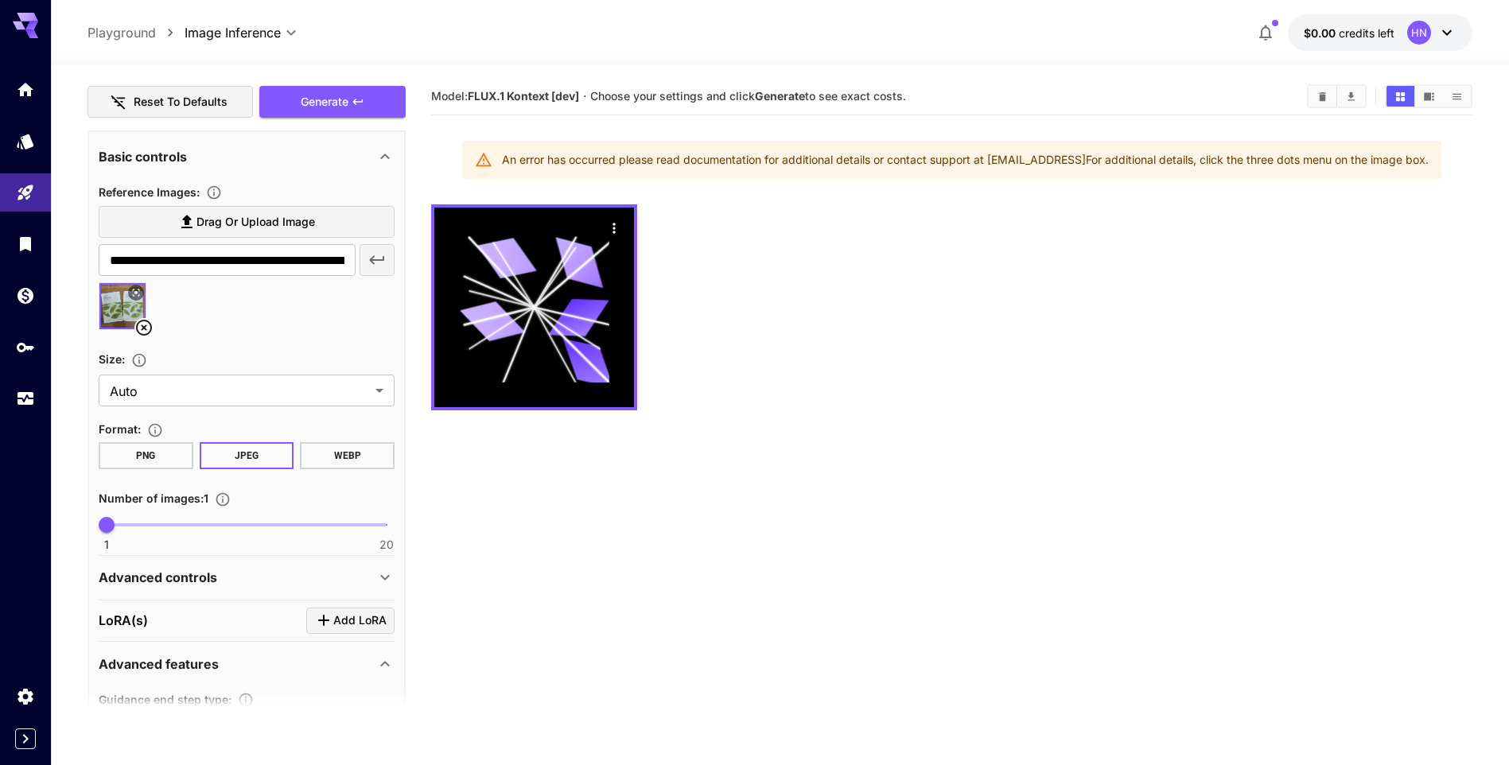
click at [553, 504] on section "Model: FLUX.1 Kontext [dev] · Choose your settings and click Generate to see ex…" at bounding box center [951, 460] width 1041 height 765
click at [347, 92] on span "Generate" at bounding box center [325, 102] width 48 height 20
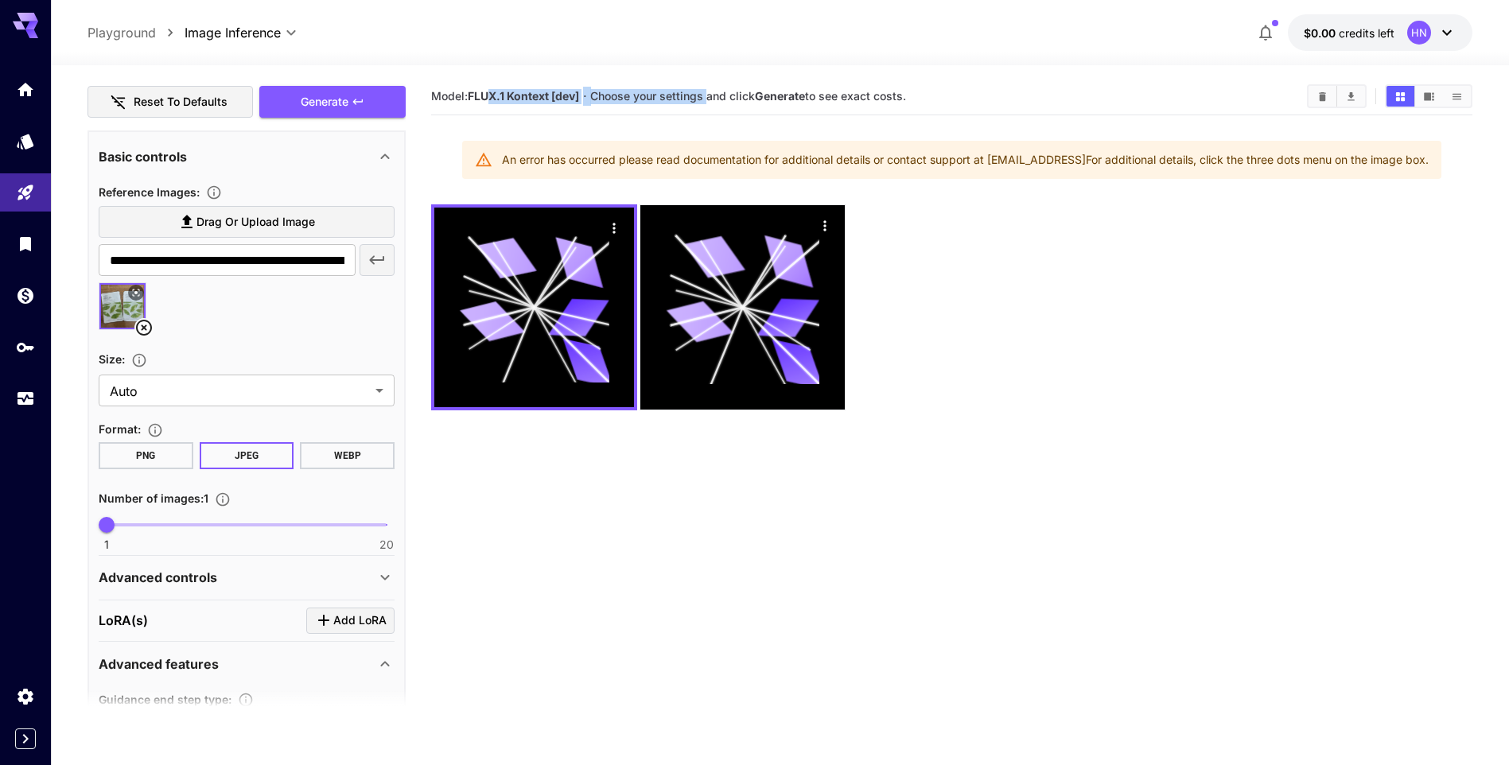
drag, startPoint x: 487, startPoint y: 88, endPoint x: 713, endPoint y: 90, distance: 225.9
click at [713, 90] on section "Model: FLUX.1 Kontext [dev] · Choose your settings and click Generate to see ex…" at bounding box center [862, 96] width 863 height 19
click at [795, 95] on b "Generate" at bounding box center [780, 96] width 50 height 14
drag, startPoint x: 855, startPoint y: 104, endPoint x: 927, endPoint y: 101, distance: 72.4
click at [927, 101] on section "Model: FLUX.1 Kontext [dev] · Choose your settings and click Generate to see ex…" at bounding box center [862, 96] width 863 height 19
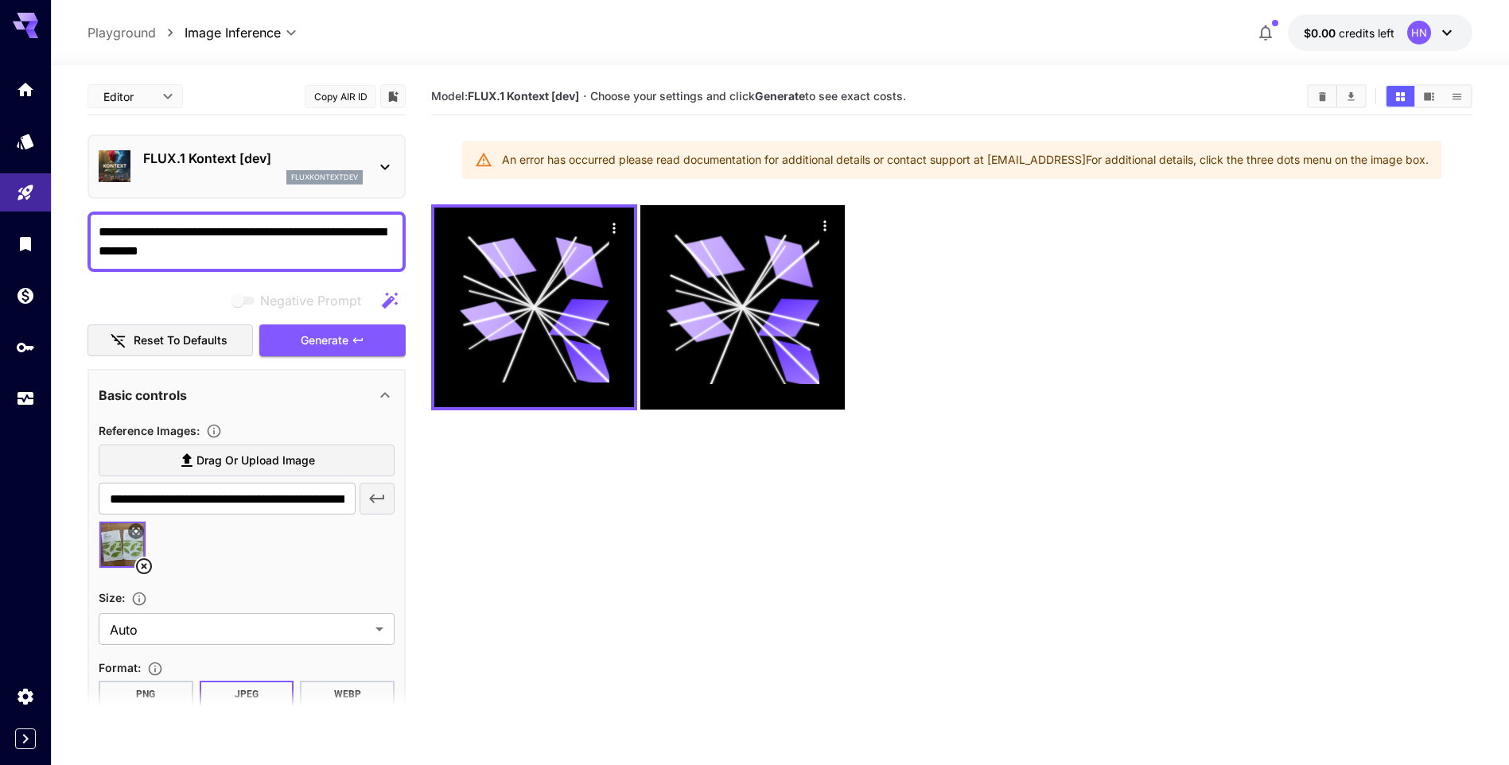
click at [285, 153] on p "FLUX.1 Kontext [dev]" at bounding box center [252, 158] width 219 height 19
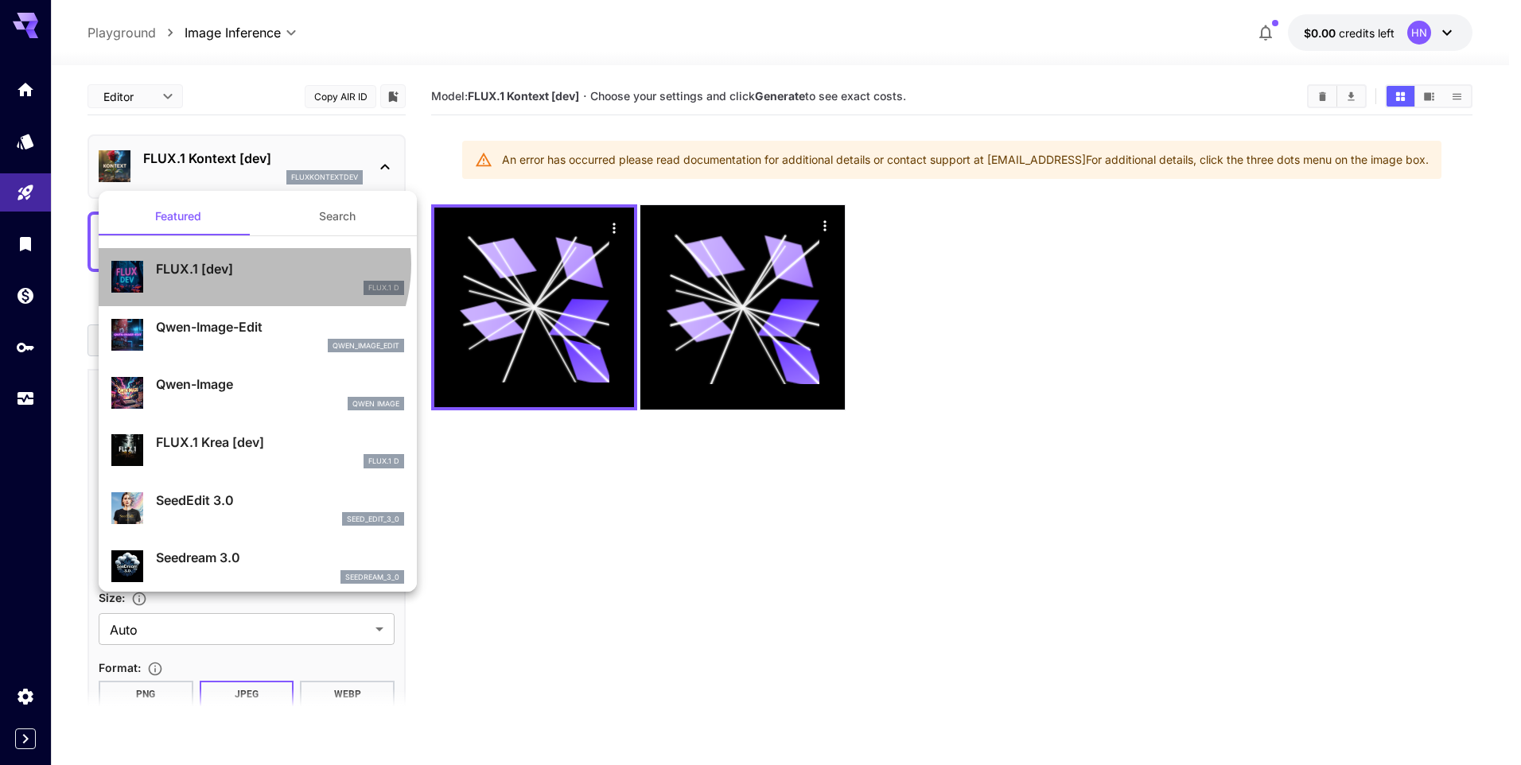
click at [251, 264] on p "FLUX.1 [dev]" at bounding box center [280, 268] width 248 height 19
type input "**********"
type input "***"
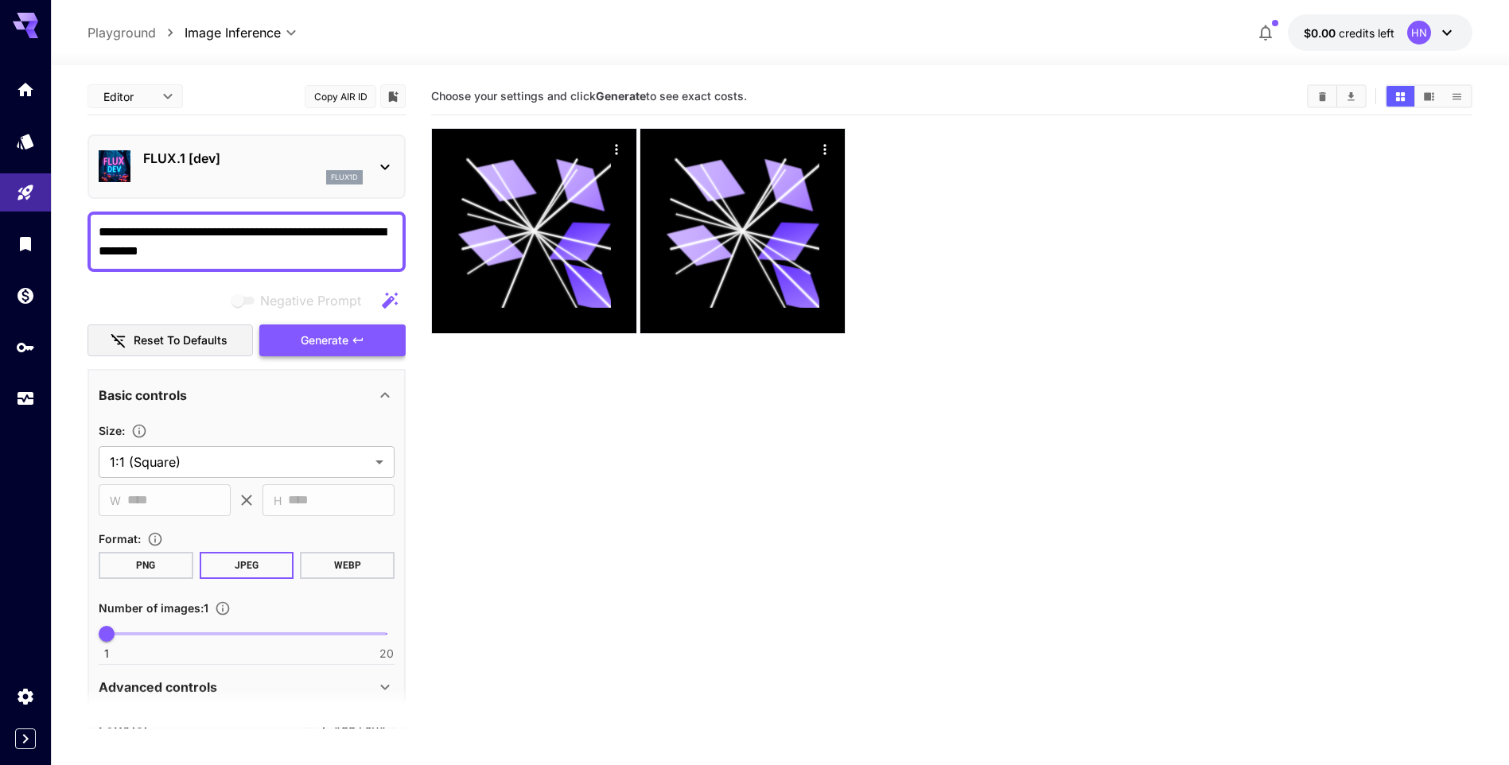
click at [320, 335] on span "Generate" at bounding box center [325, 341] width 48 height 20
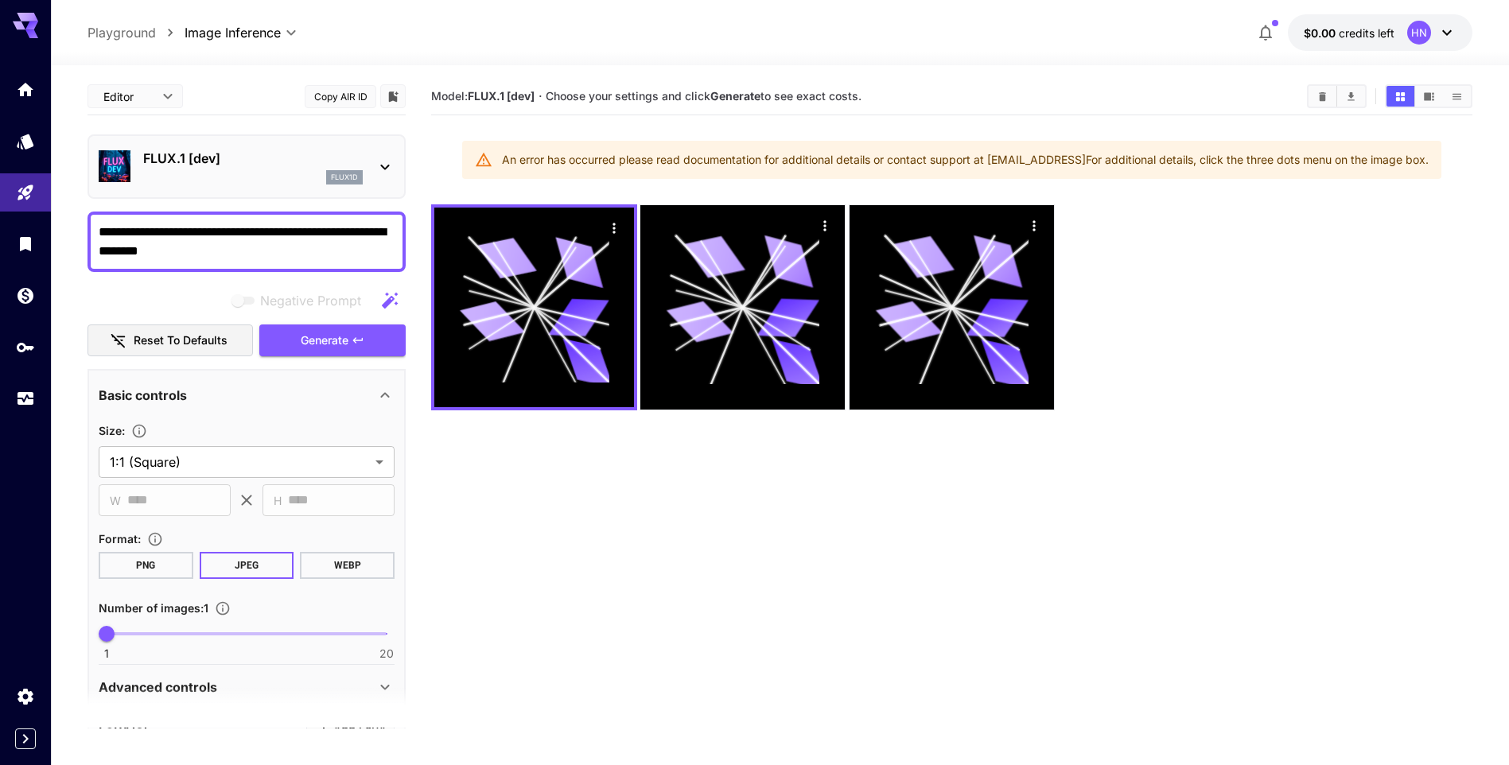
click at [334, 159] on p "FLUX.1 [dev]" at bounding box center [252, 158] width 219 height 19
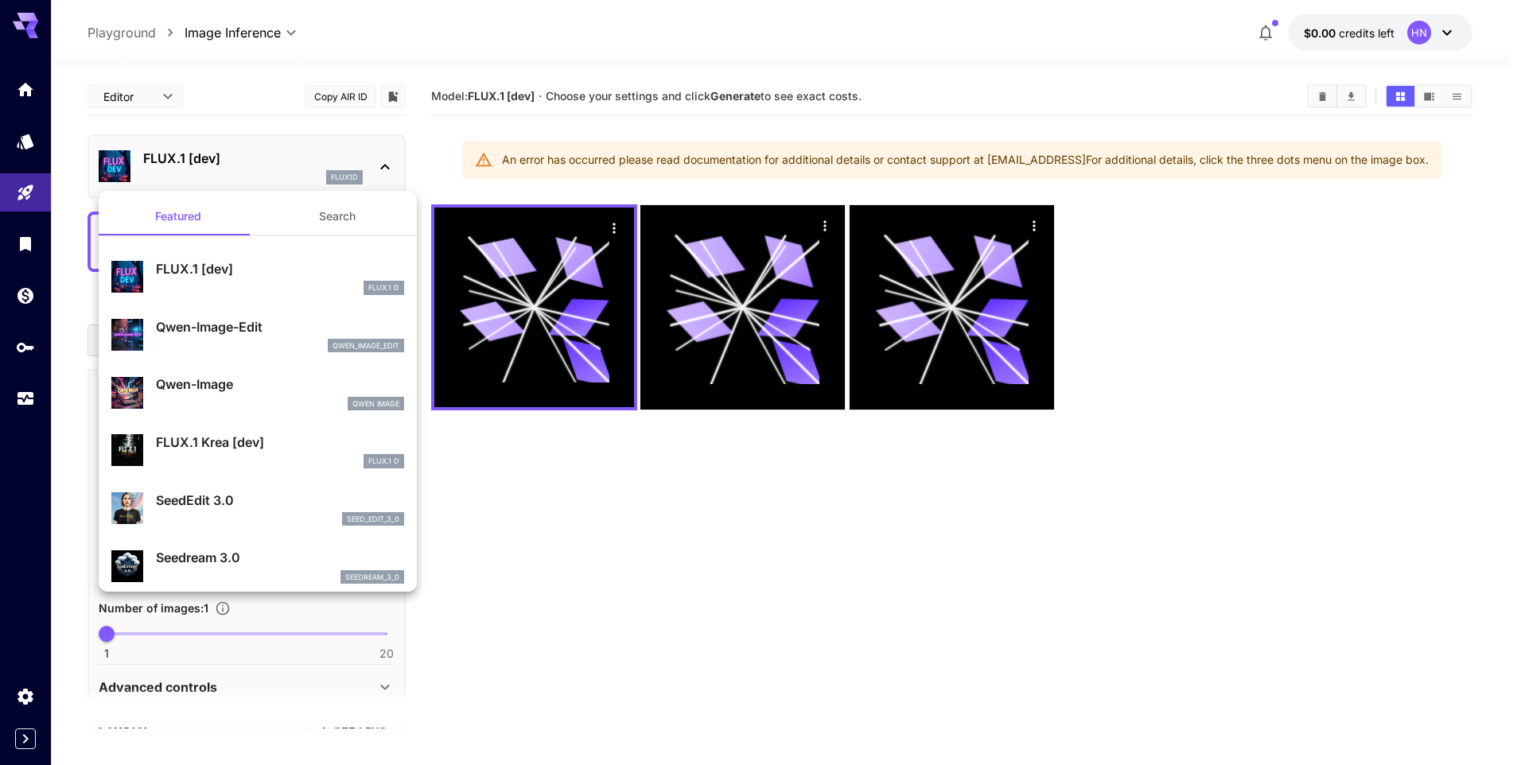
click at [302, 342] on div "qwen_image_edit" at bounding box center [280, 346] width 248 height 14
type input "**"
type input "***"
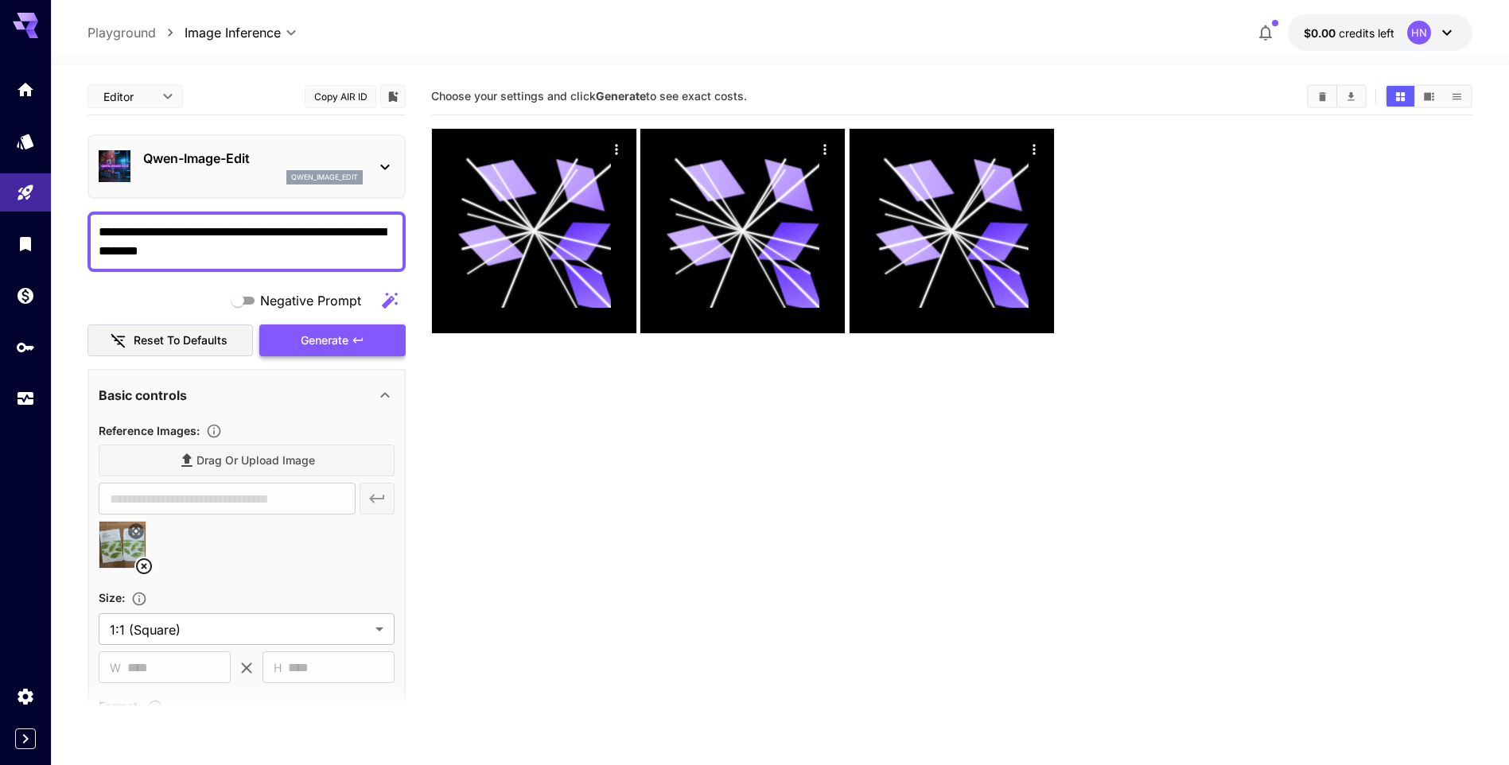
click at [336, 333] on span "Generate" at bounding box center [325, 341] width 48 height 20
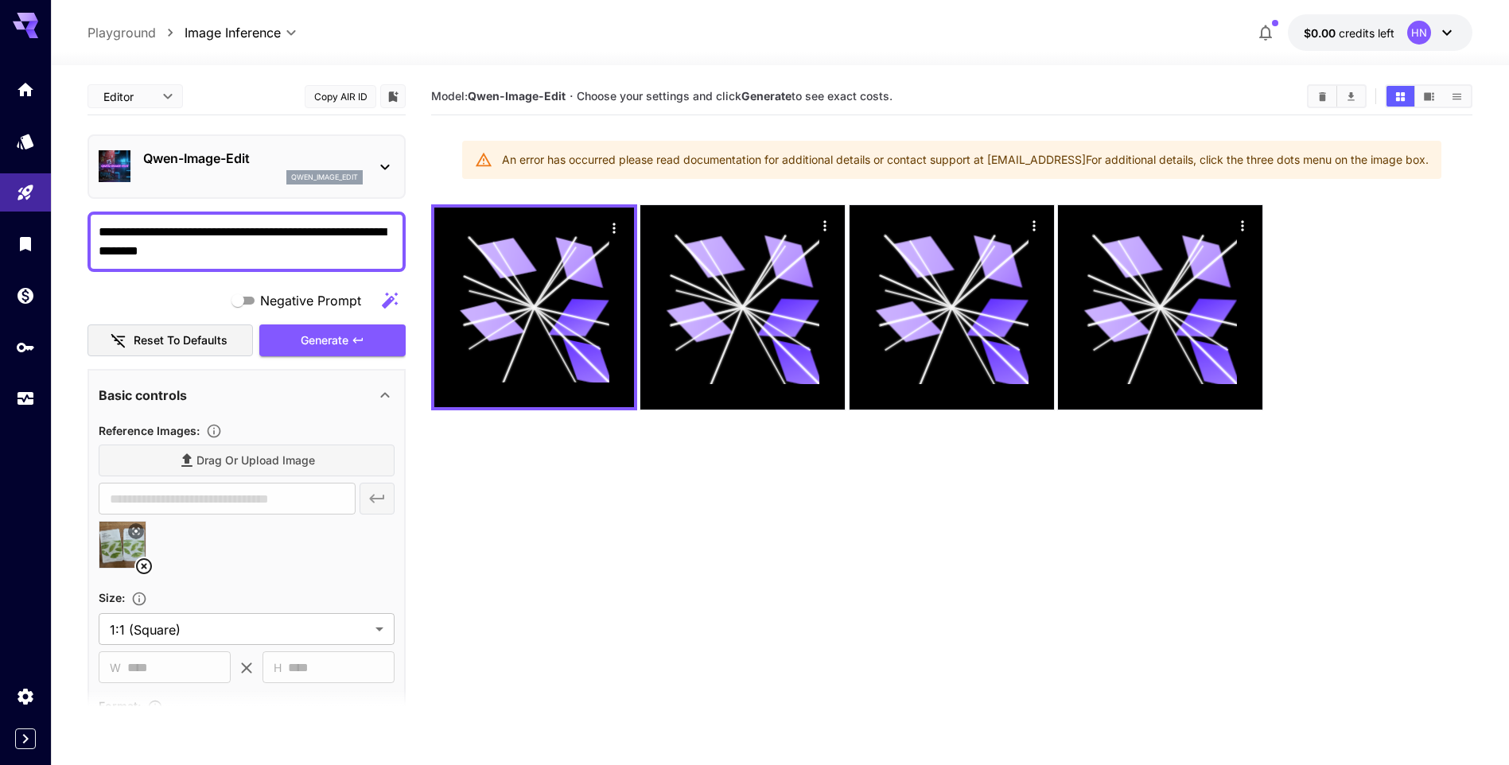
click at [17, 270] on div at bounding box center [25, 244] width 51 height 348
click at [20, 303] on link at bounding box center [25, 295] width 51 height 39
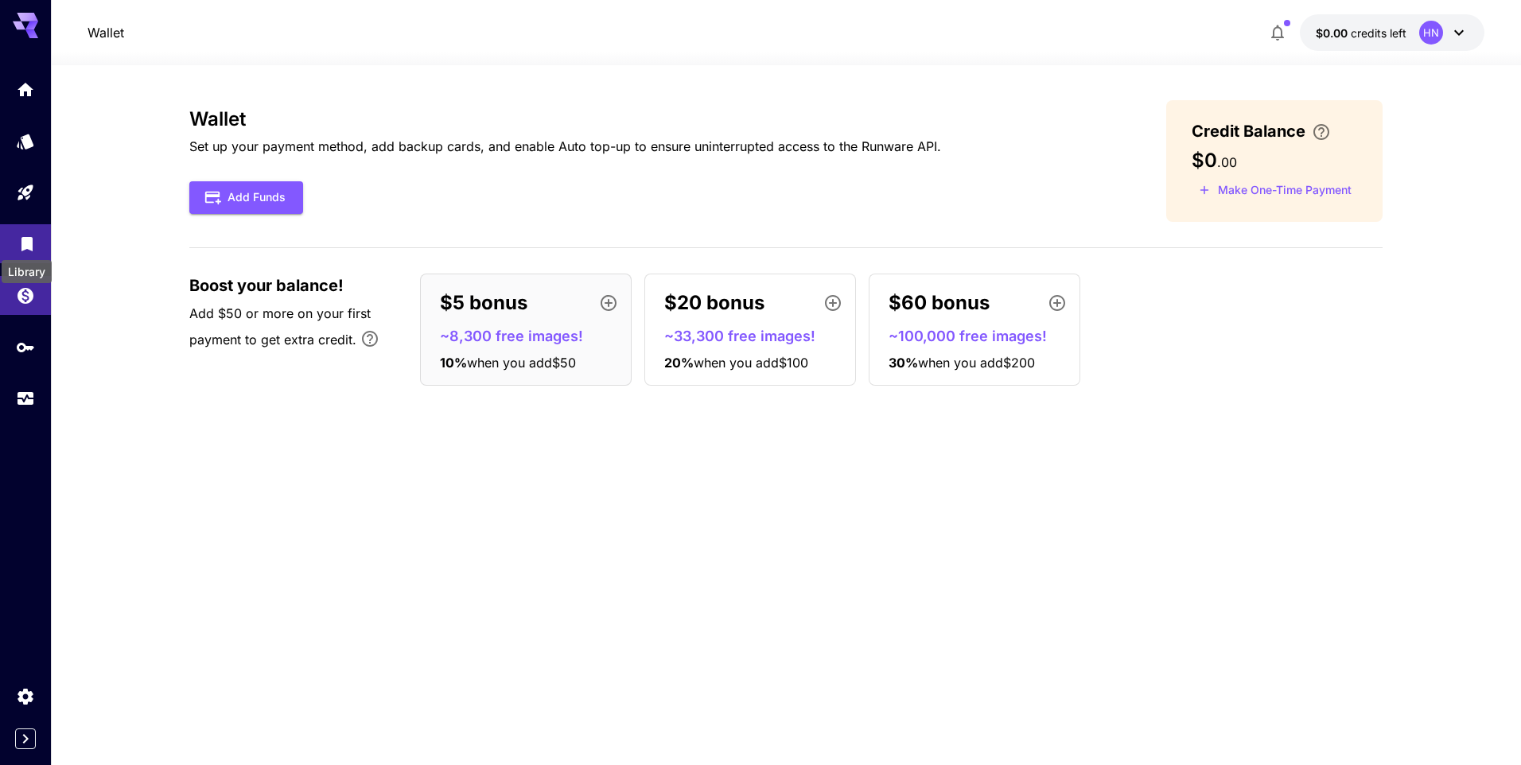
click at [19, 240] on icon "Library" at bounding box center [26, 239] width 19 height 19
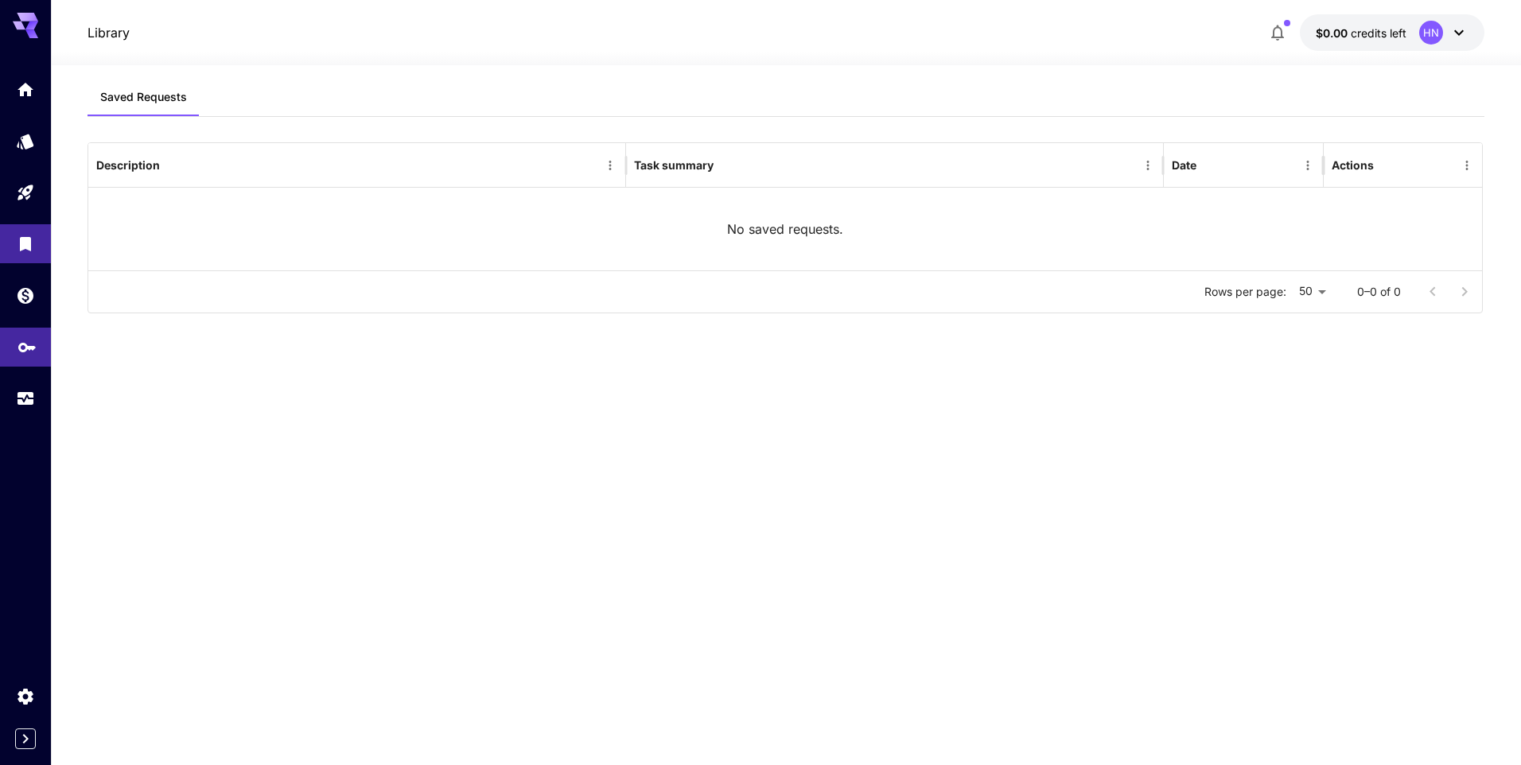
click at [21, 351] on icon "API Keys" at bounding box center [26, 341] width 19 height 19
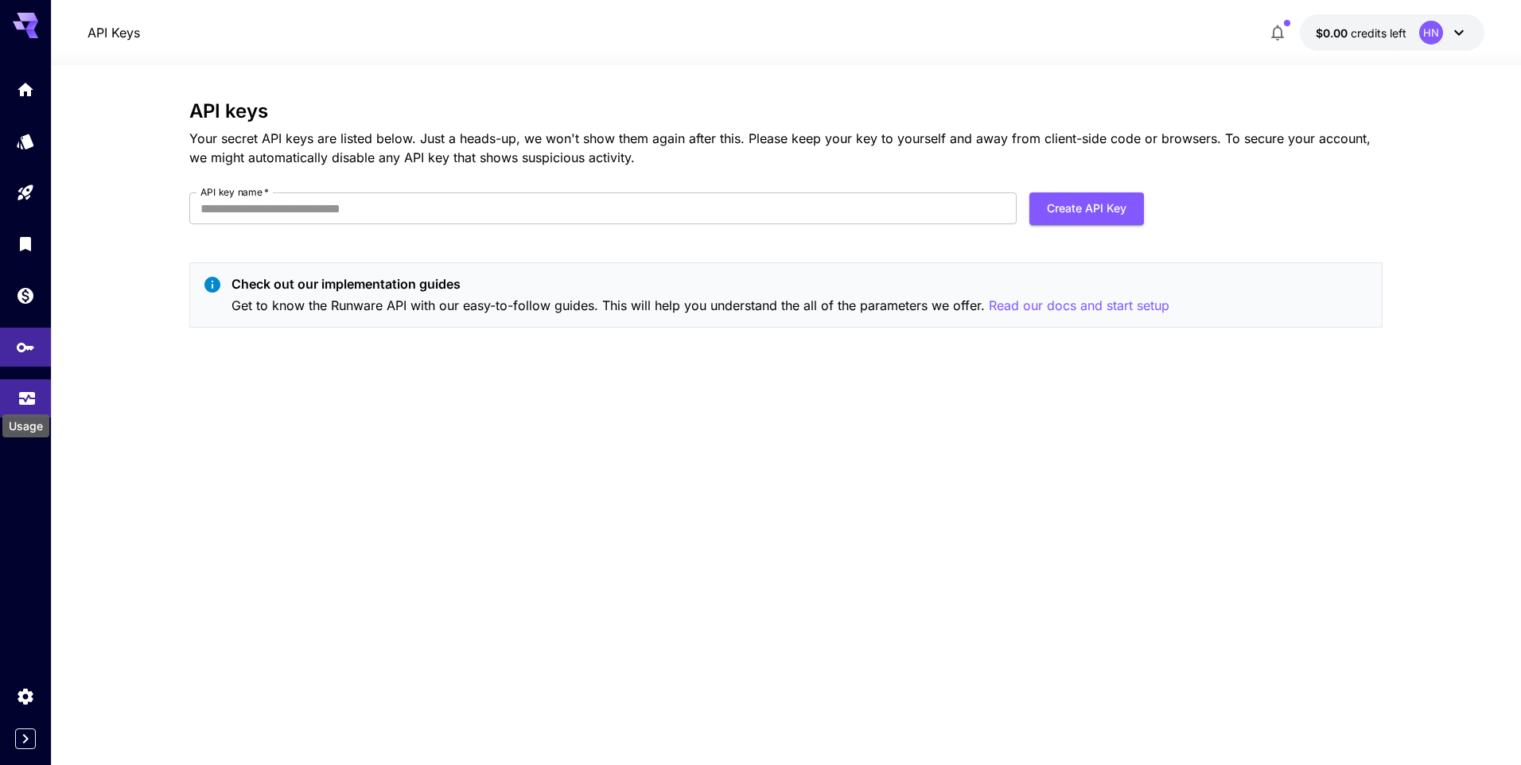
click at [33, 397] on icon "Usage" at bounding box center [27, 396] width 16 height 8
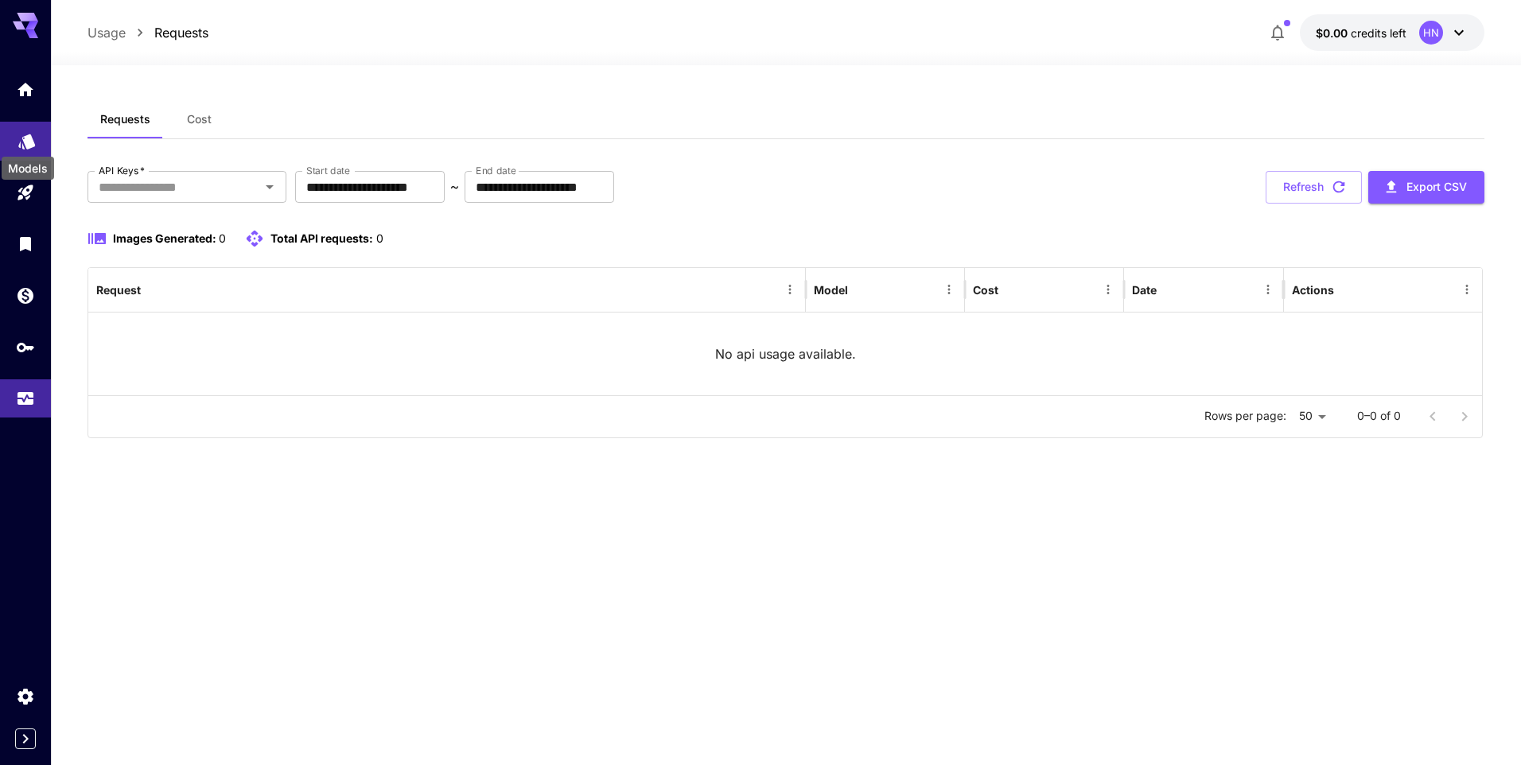
click at [22, 130] on icon "Models" at bounding box center [26, 135] width 19 height 19
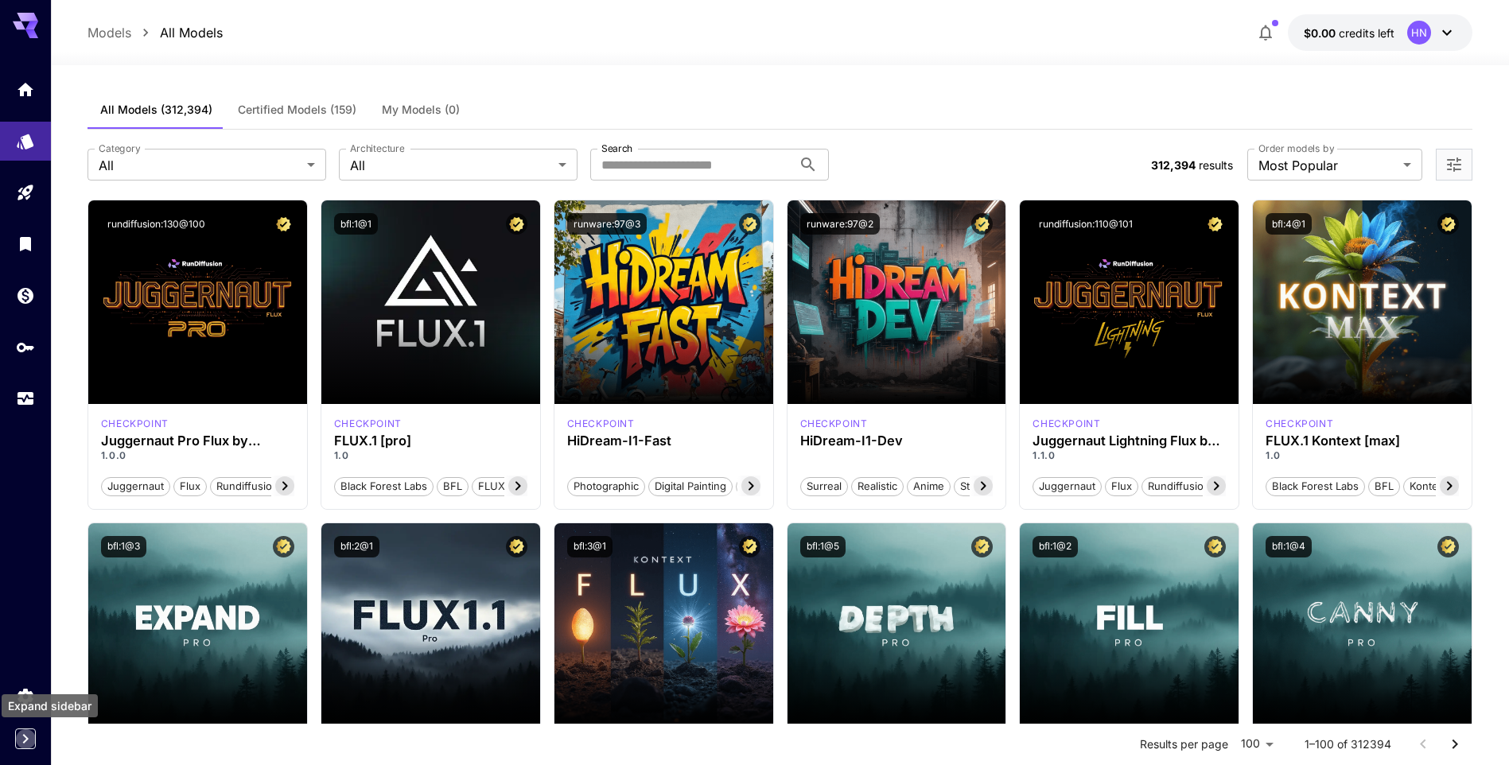
click at [30, 733] on icon "Expand sidebar" at bounding box center [25, 738] width 19 height 19
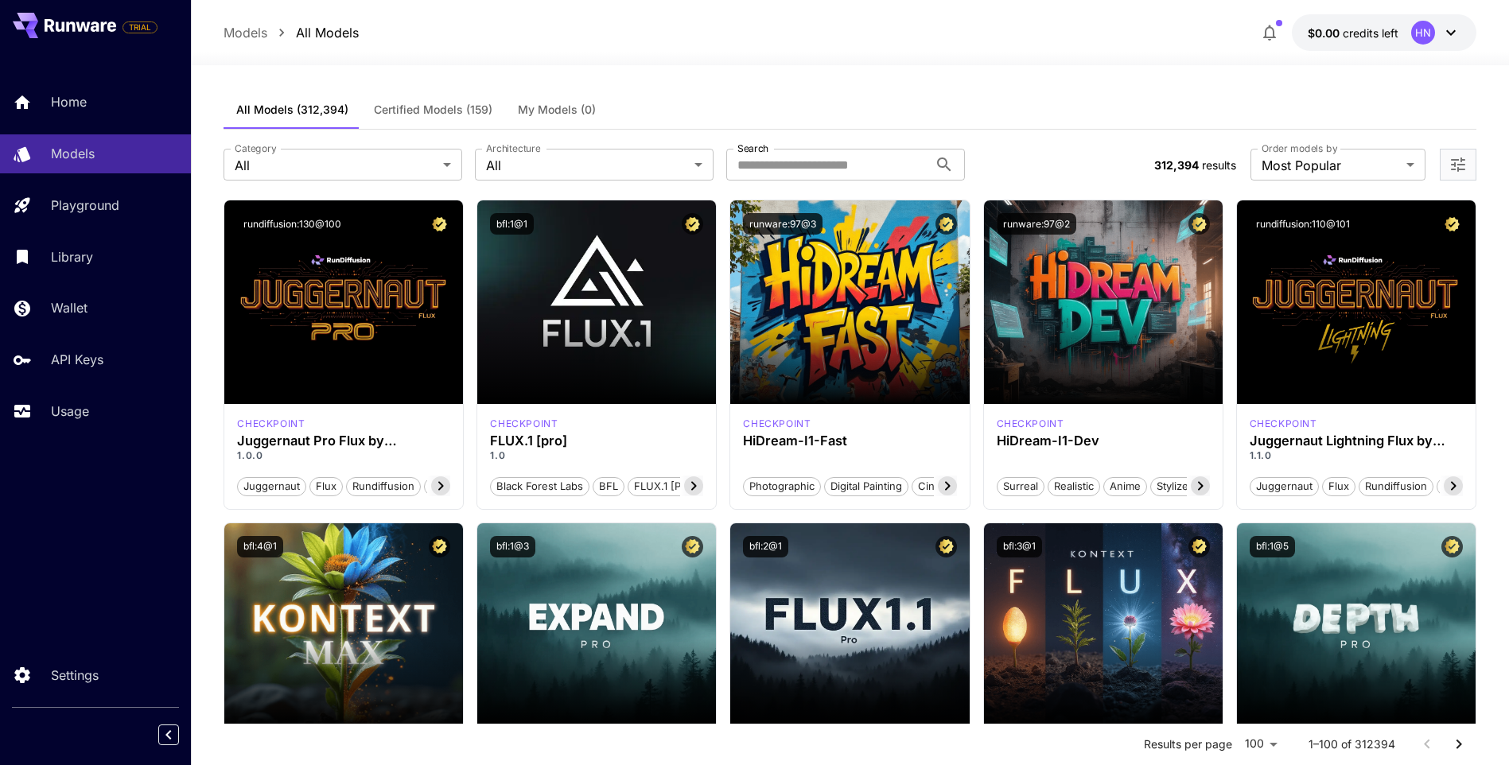
click at [64, 77] on div "Home Models Playground Library Wallet API Keys Usage" at bounding box center [95, 256] width 191 height 411
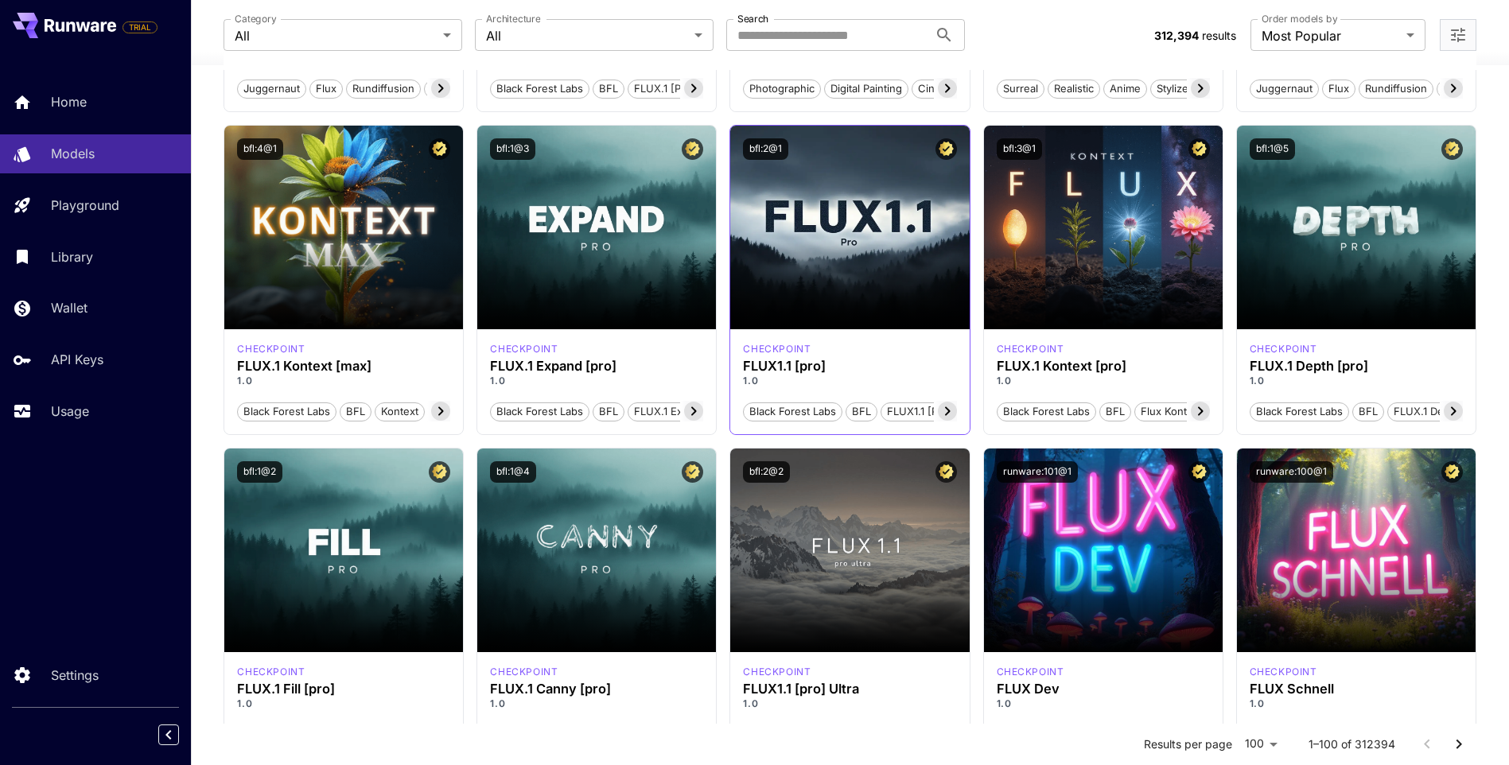
scroll to position [239, 0]
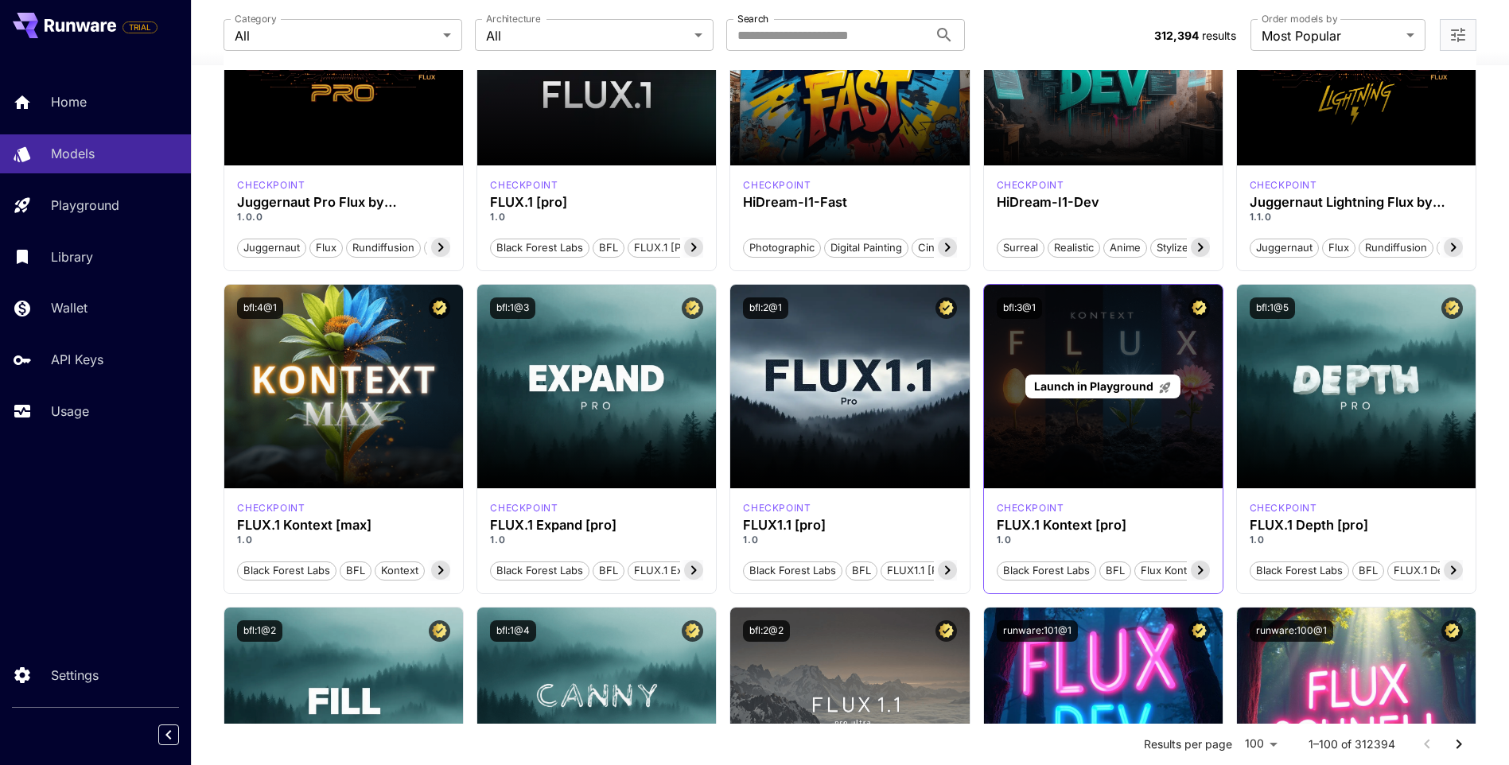
click at [1097, 423] on div "Launch in Playground" at bounding box center [1103, 387] width 239 height 204
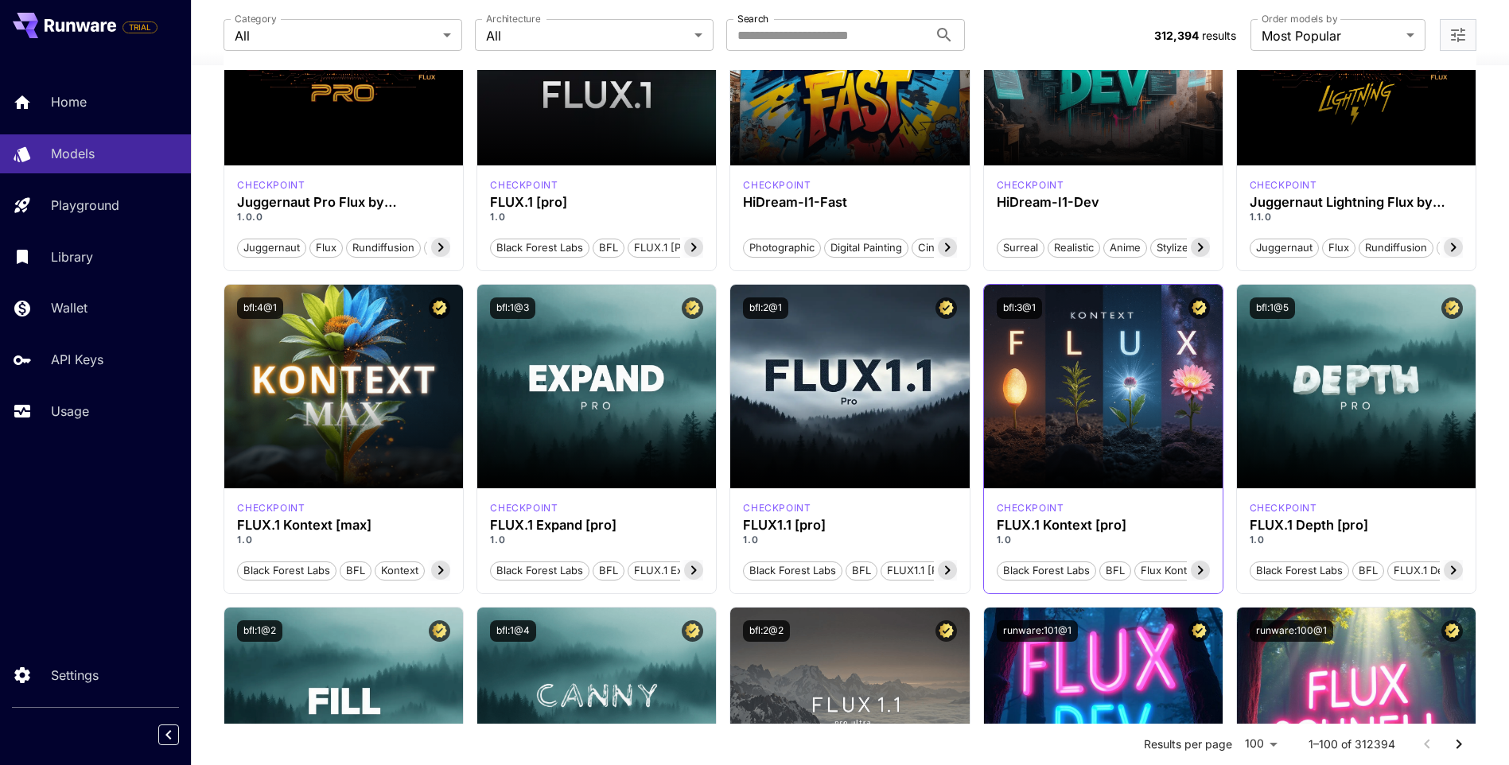
click at [1205, 567] on icon at bounding box center [1200, 570] width 19 height 19
click at [1001, 567] on icon at bounding box center [1005, 570] width 19 height 19
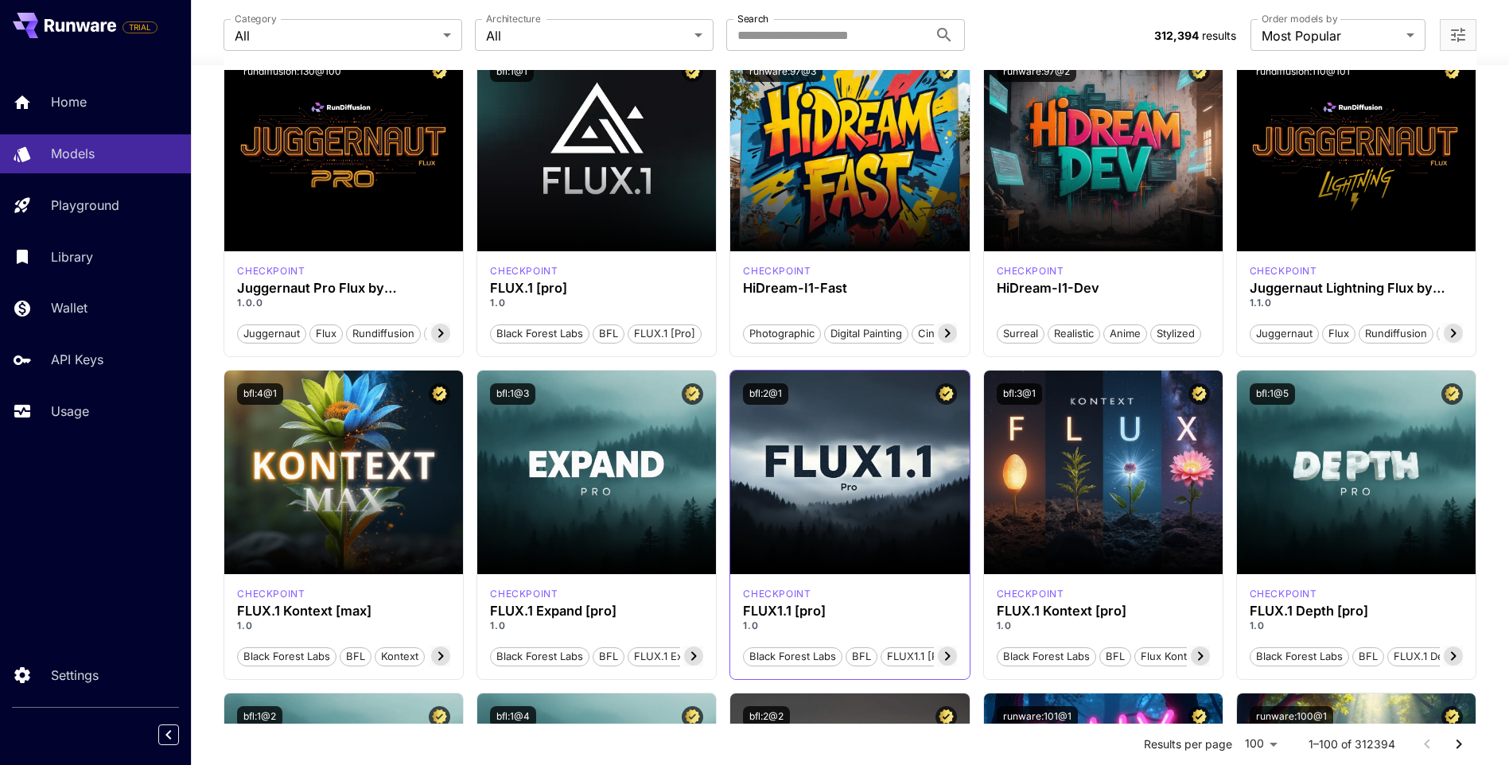
scroll to position [159, 0]
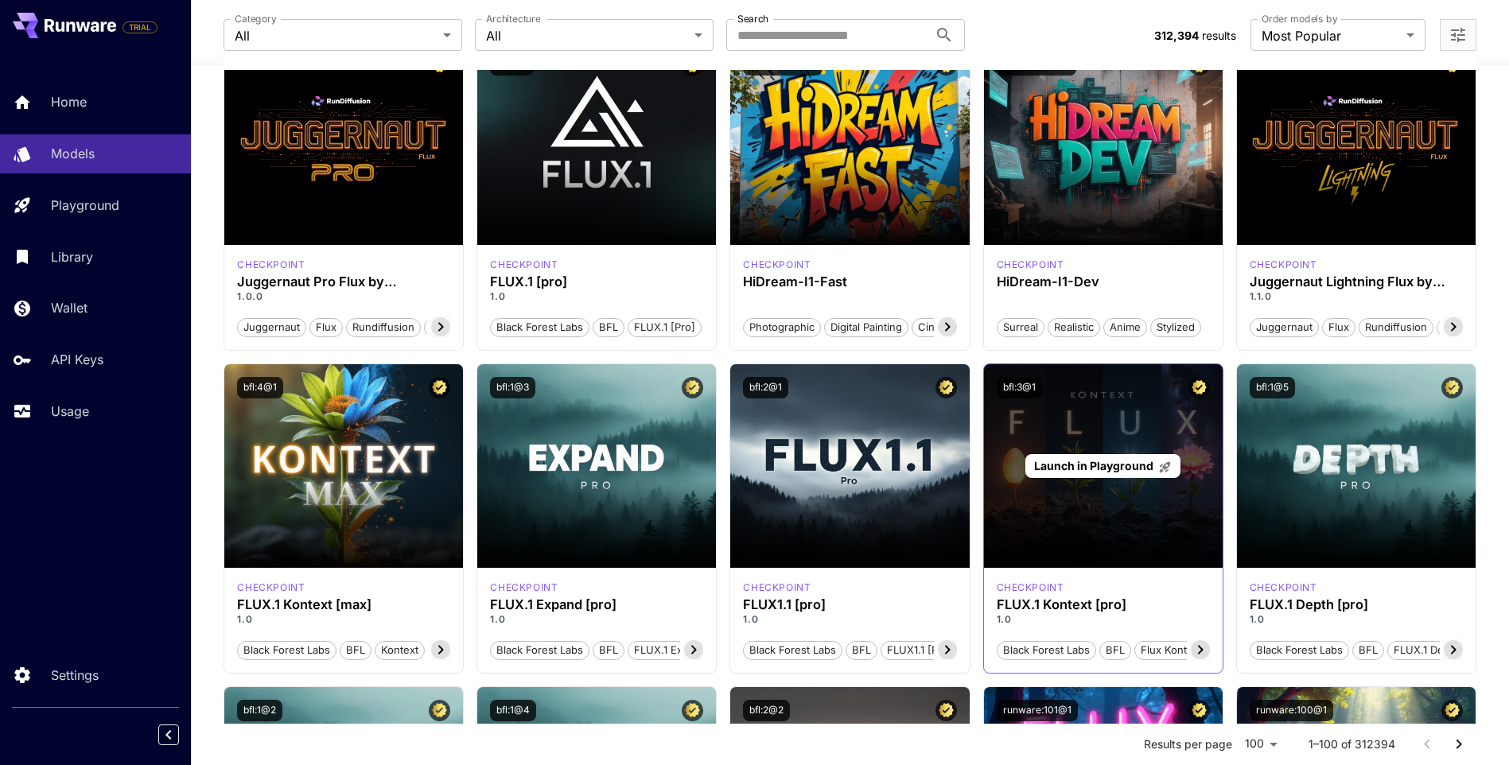
click at [1071, 508] on div "Launch in Playground" at bounding box center [1103, 466] width 239 height 204
click at [1094, 468] on span "Launch in Playground" at bounding box center [1093, 466] width 119 height 14
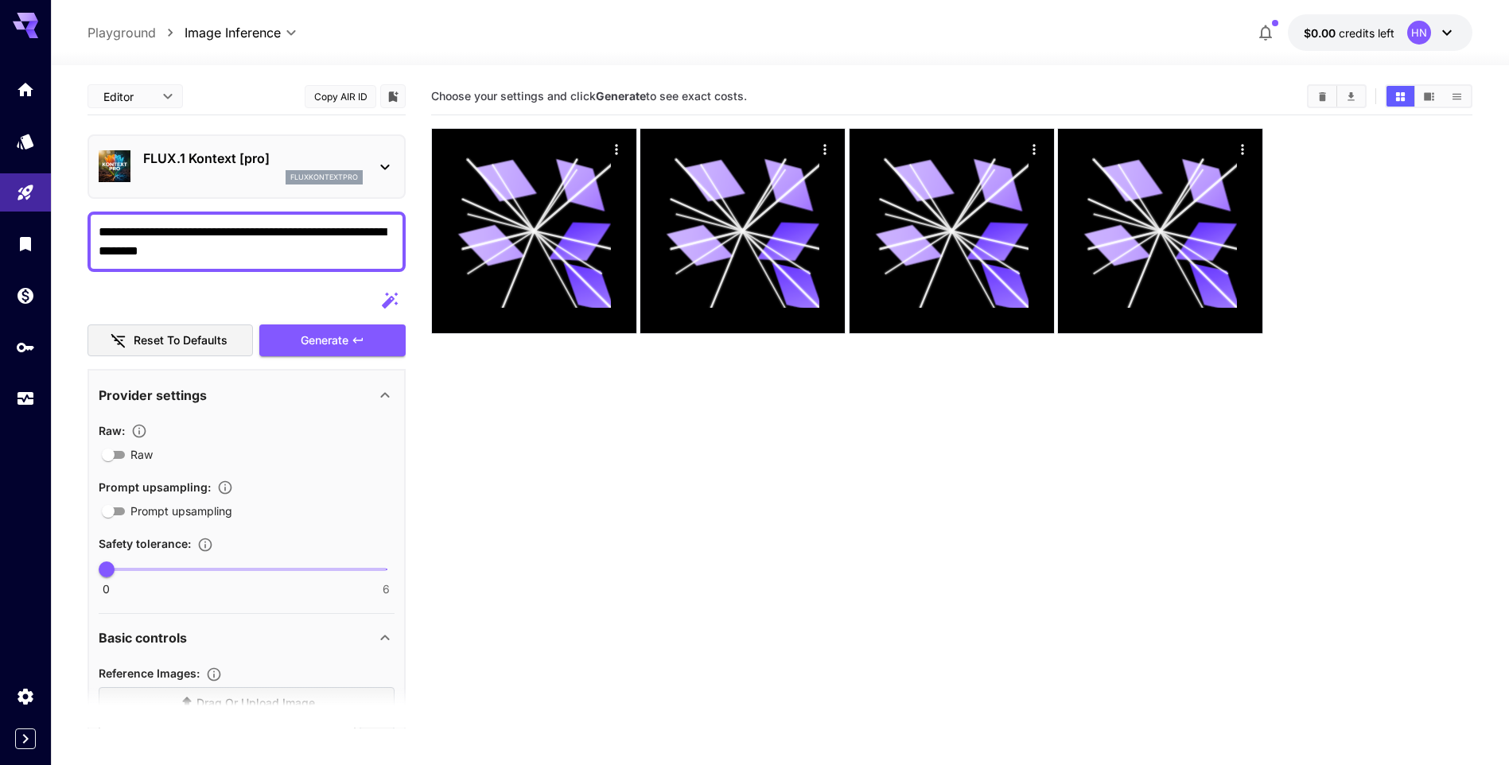
click at [1361, 25] on p "$0.00 credits left" at bounding box center [1348, 33] width 91 height 17
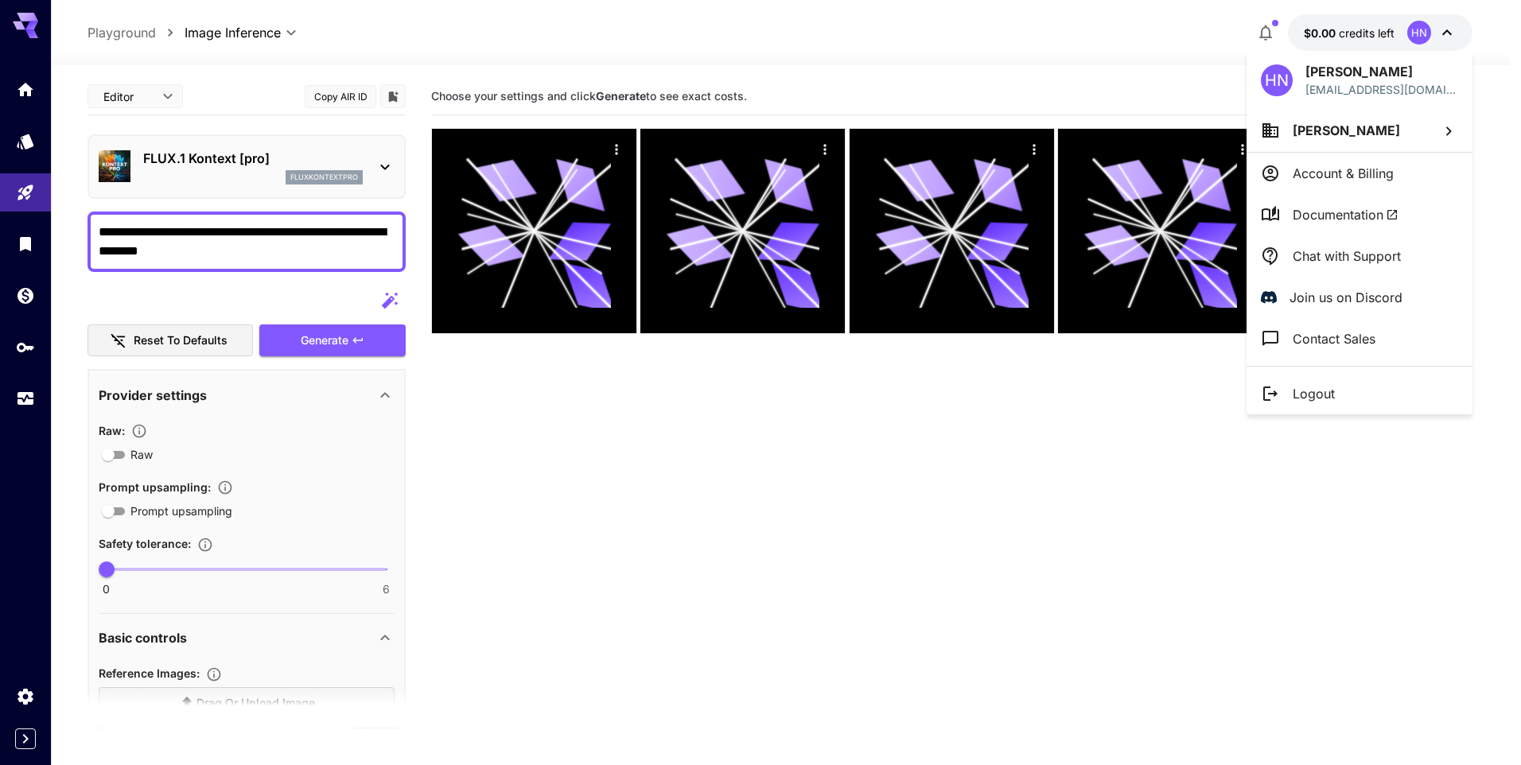
click at [1363, 138] on p "[PERSON_NAME]" at bounding box center [1345, 130] width 107 height 19
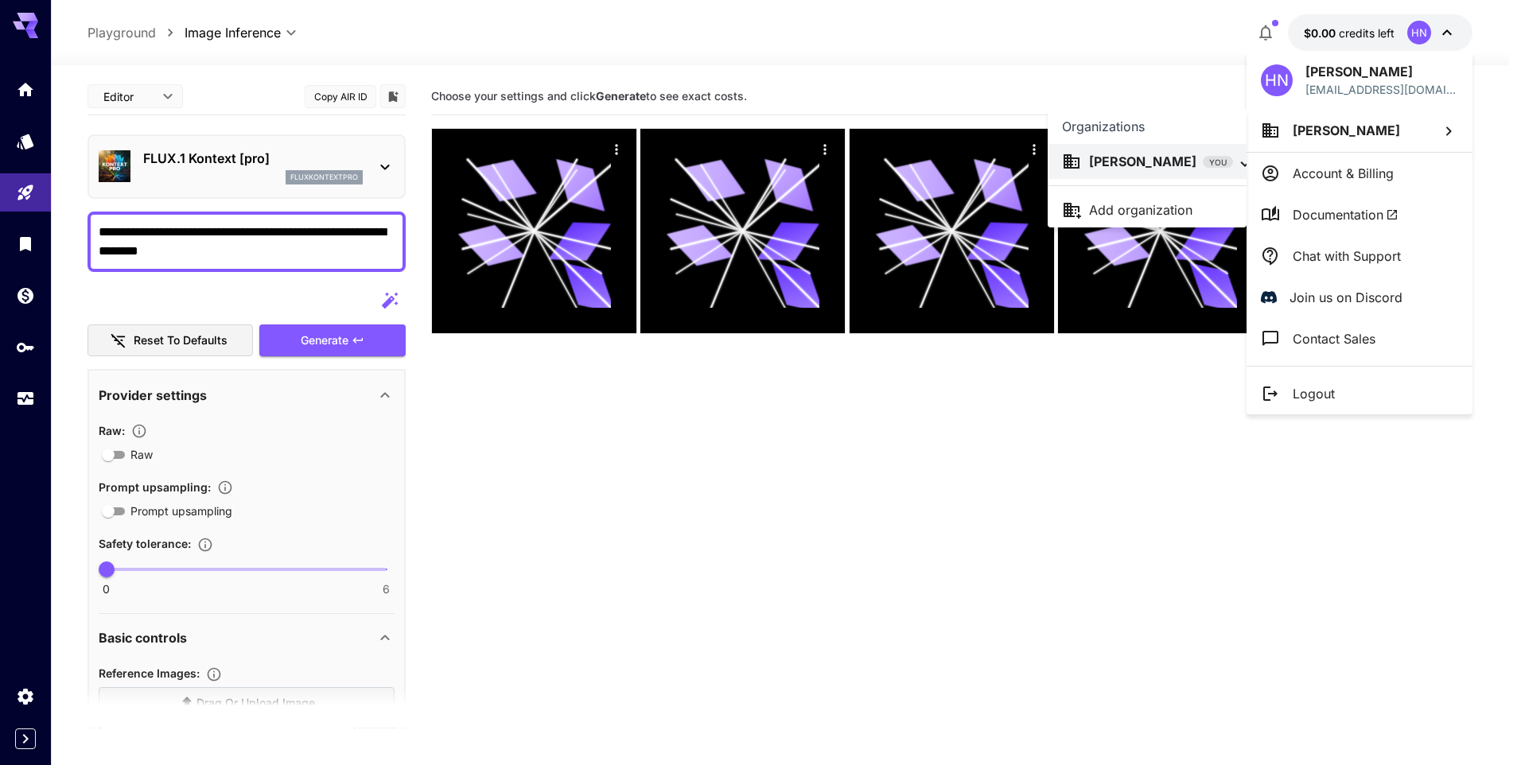
click at [1104, 475] on div at bounding box center [760, 382] width 1521 height 765
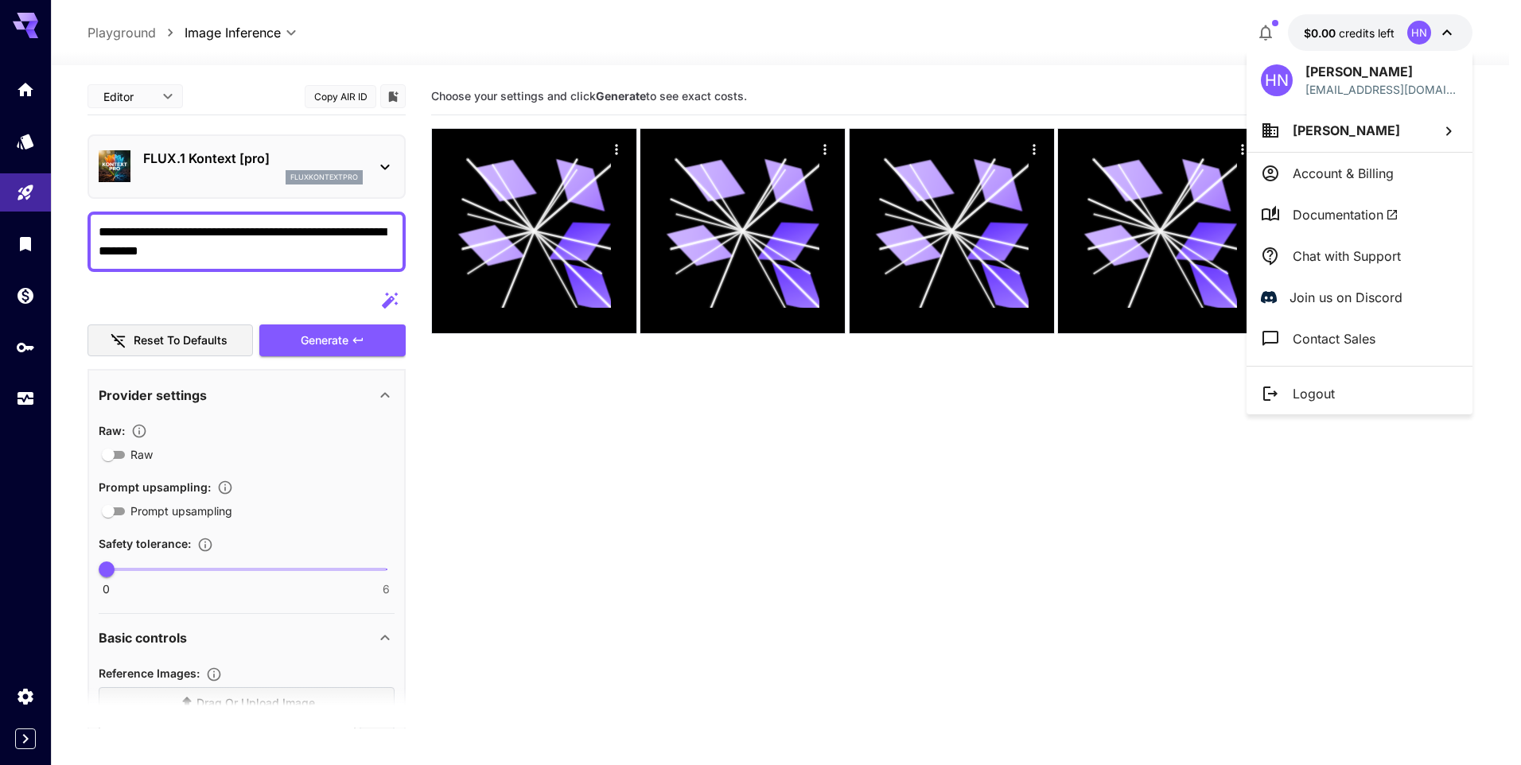
click at [38, 705] on div at bounding box center [760, 382] width 1521 height 765
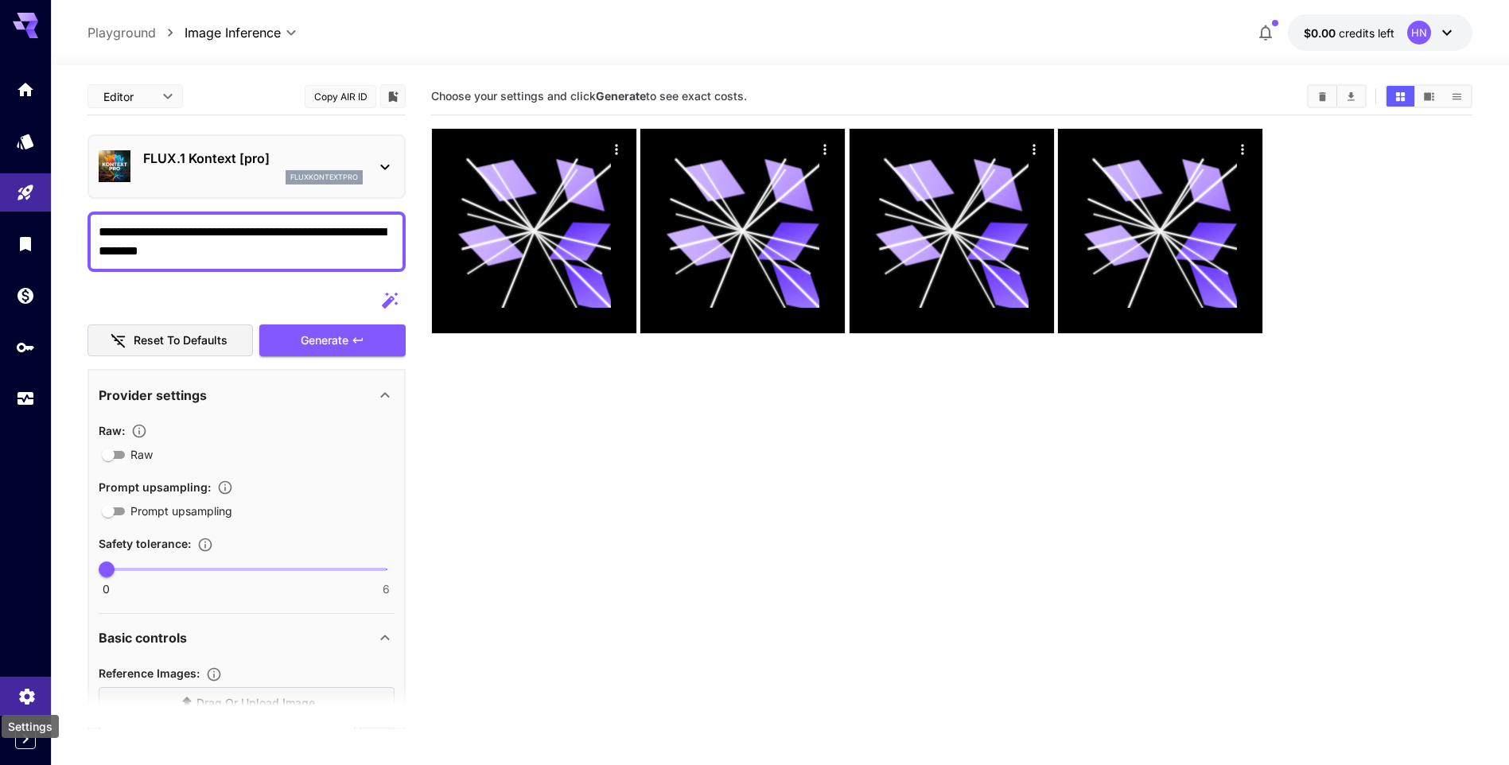
click at [25, 694] on icon "Settings" at bounding box center [26, 691] width 19 height 19
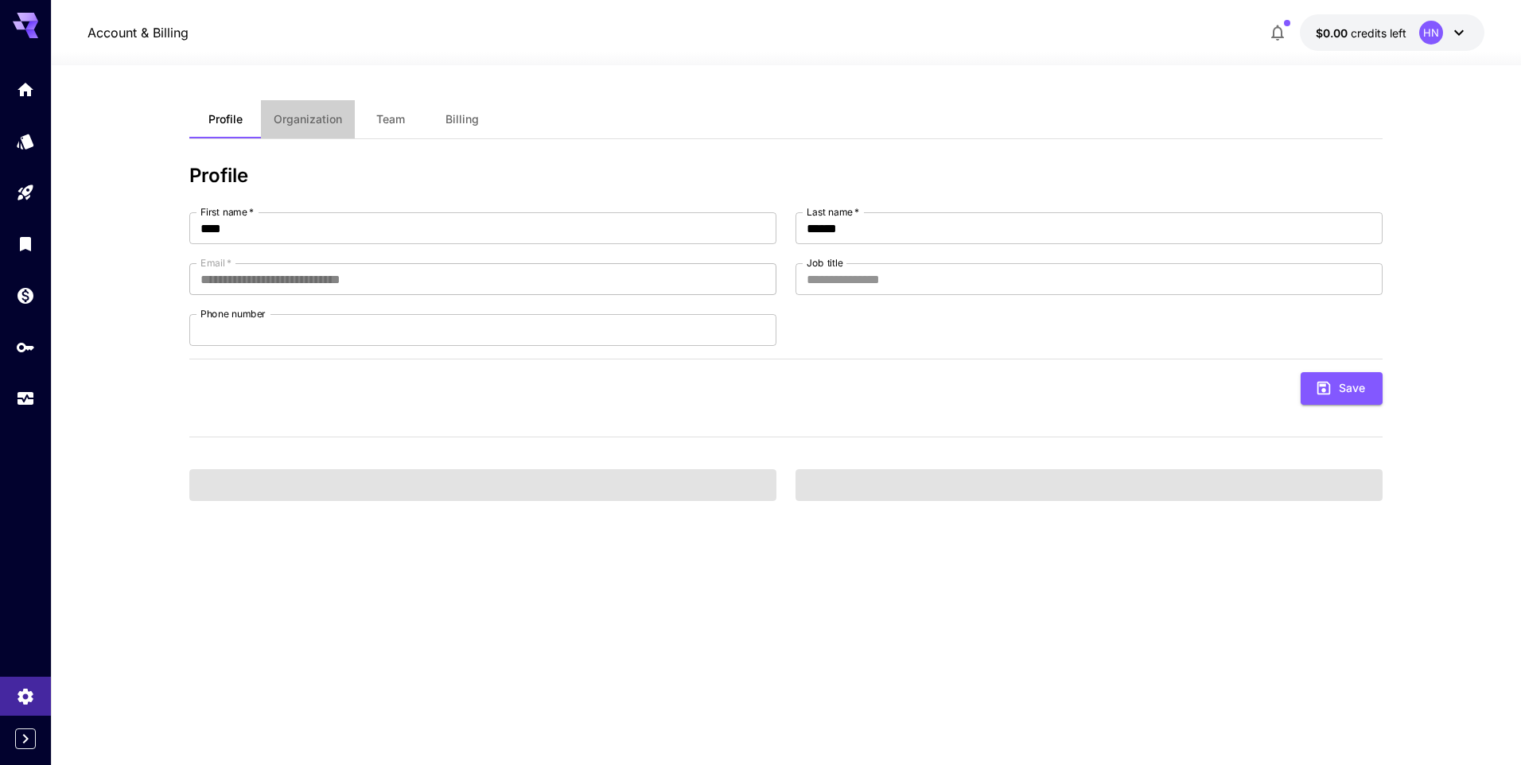
click at [317, 112] on span "Organization" at bounding box center [308, 119] width 68 height 14
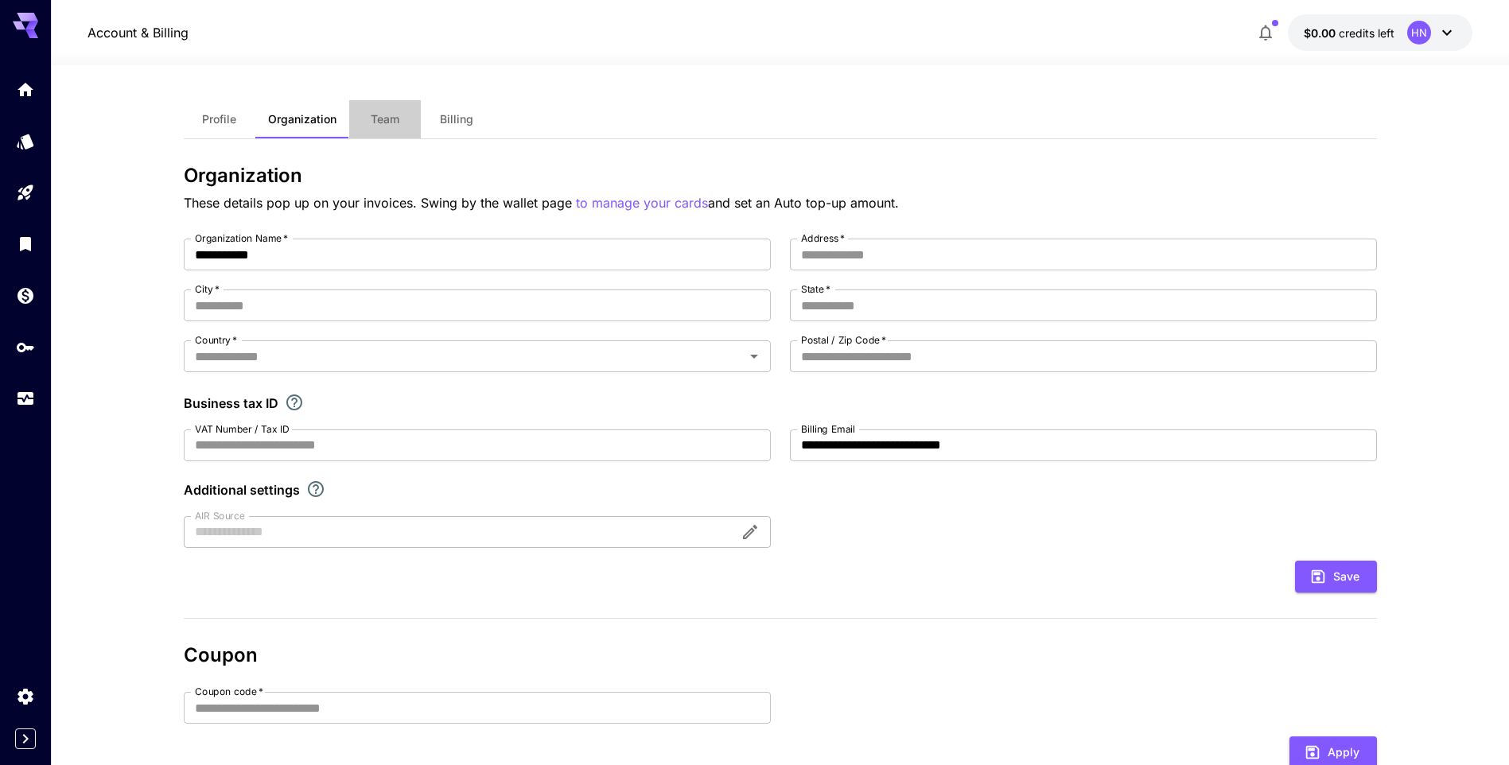
click at [386, 120] on span "Team" at bounding box center [385, 119] width 29 height 14
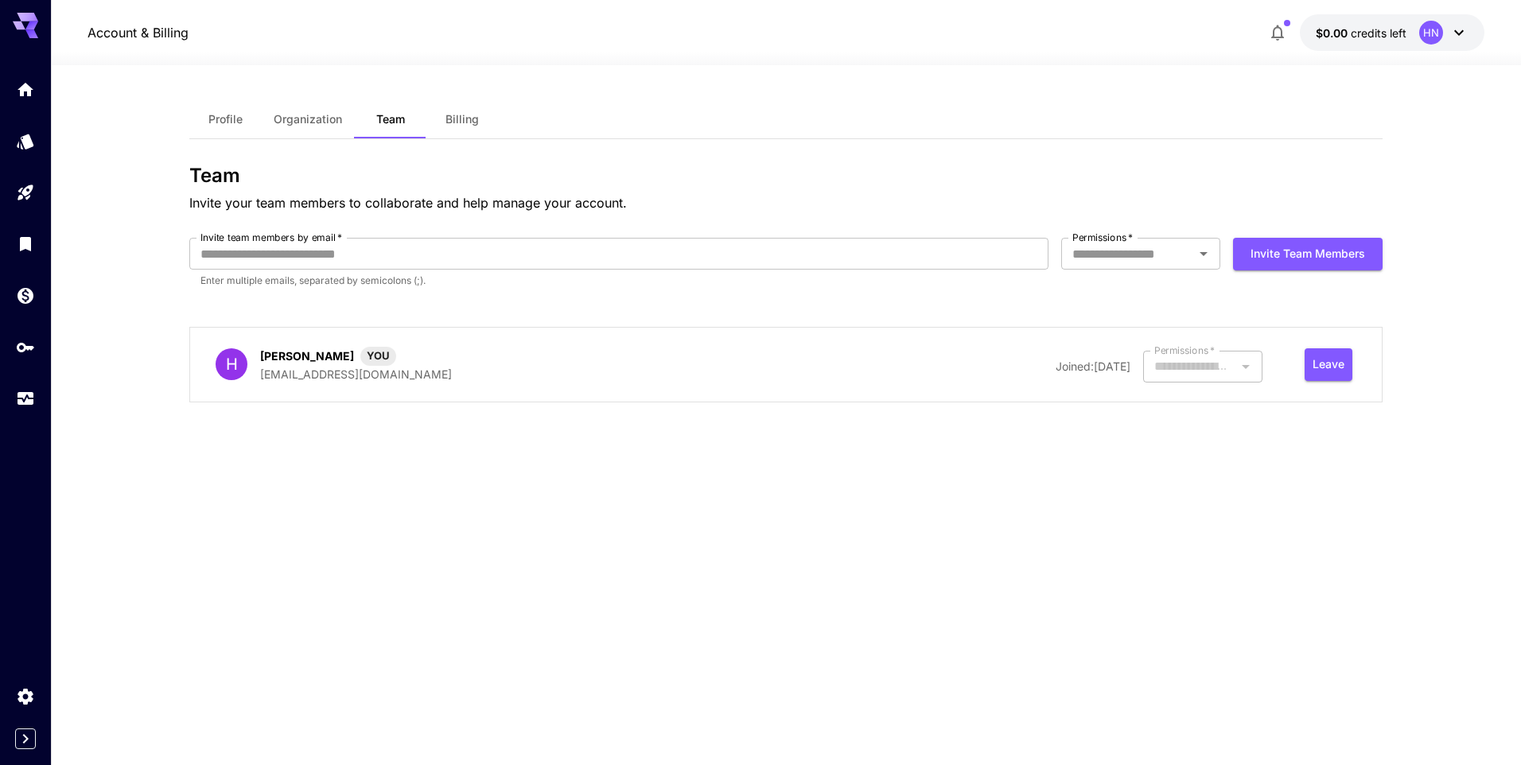
click at [456, 118] on span "Billing" at bounding box center [461, 119] width 33 height 14
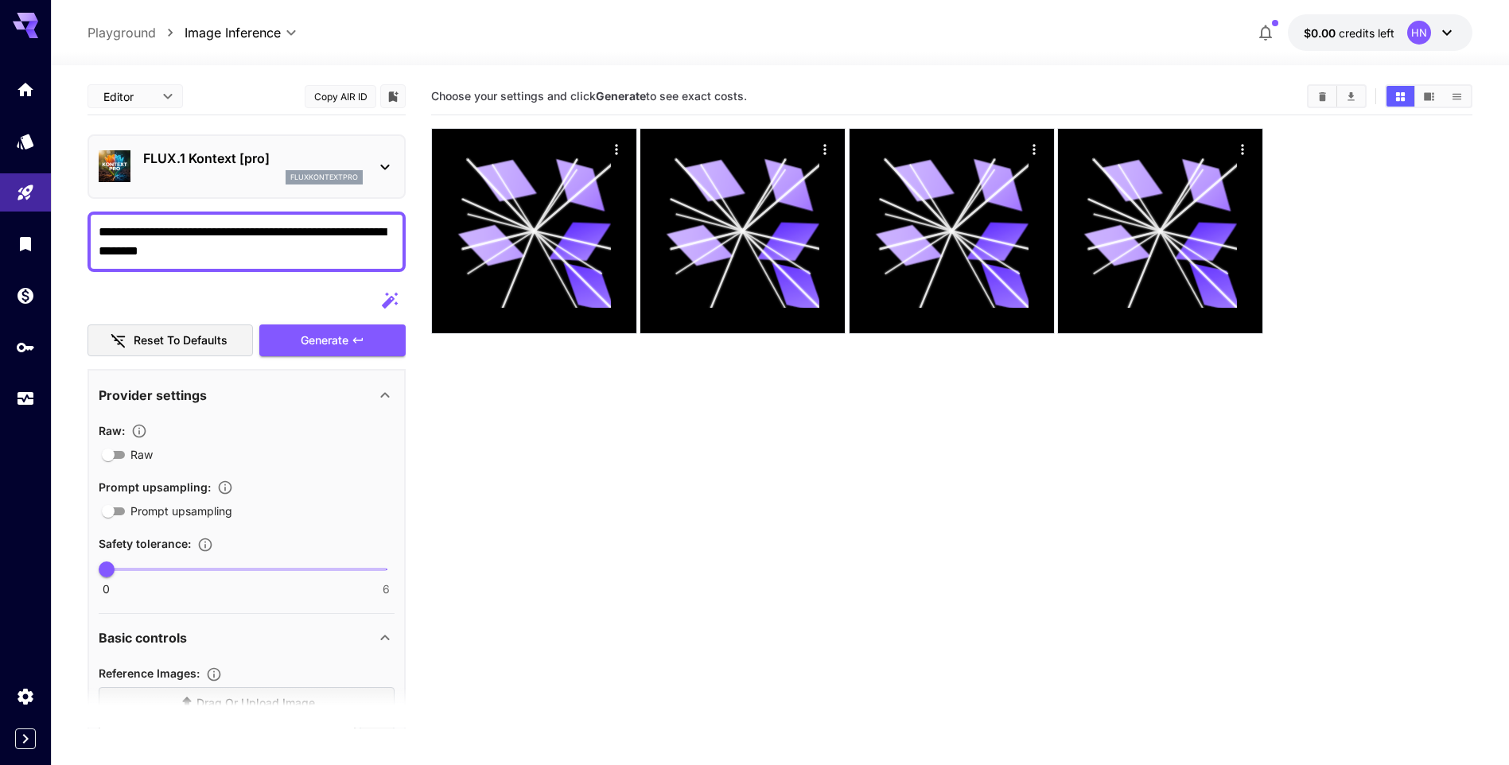
scroll to position [126, 0]
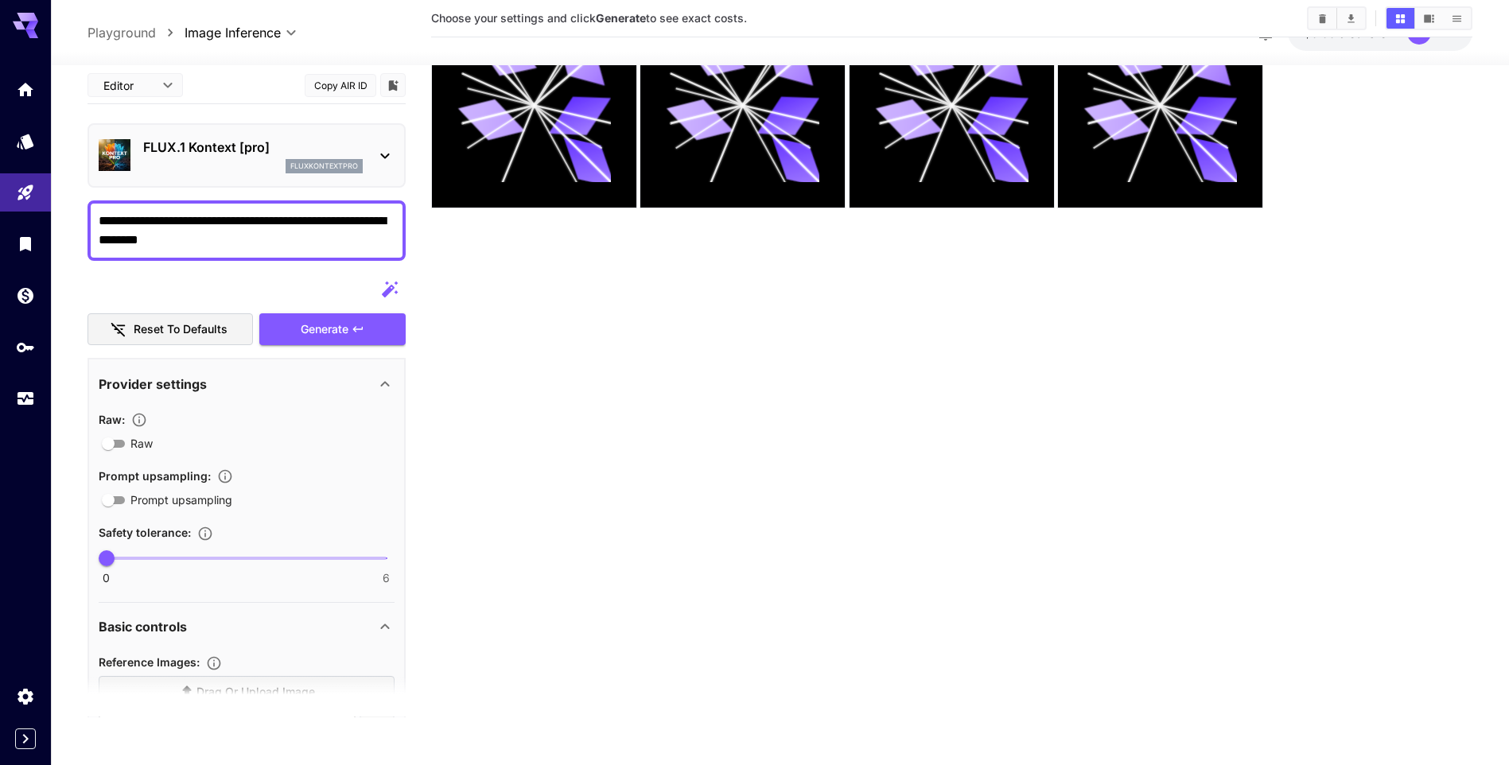
scroll to position [159, 0]
